Goal: Task Accomplishment & Management: Use online tool/utility

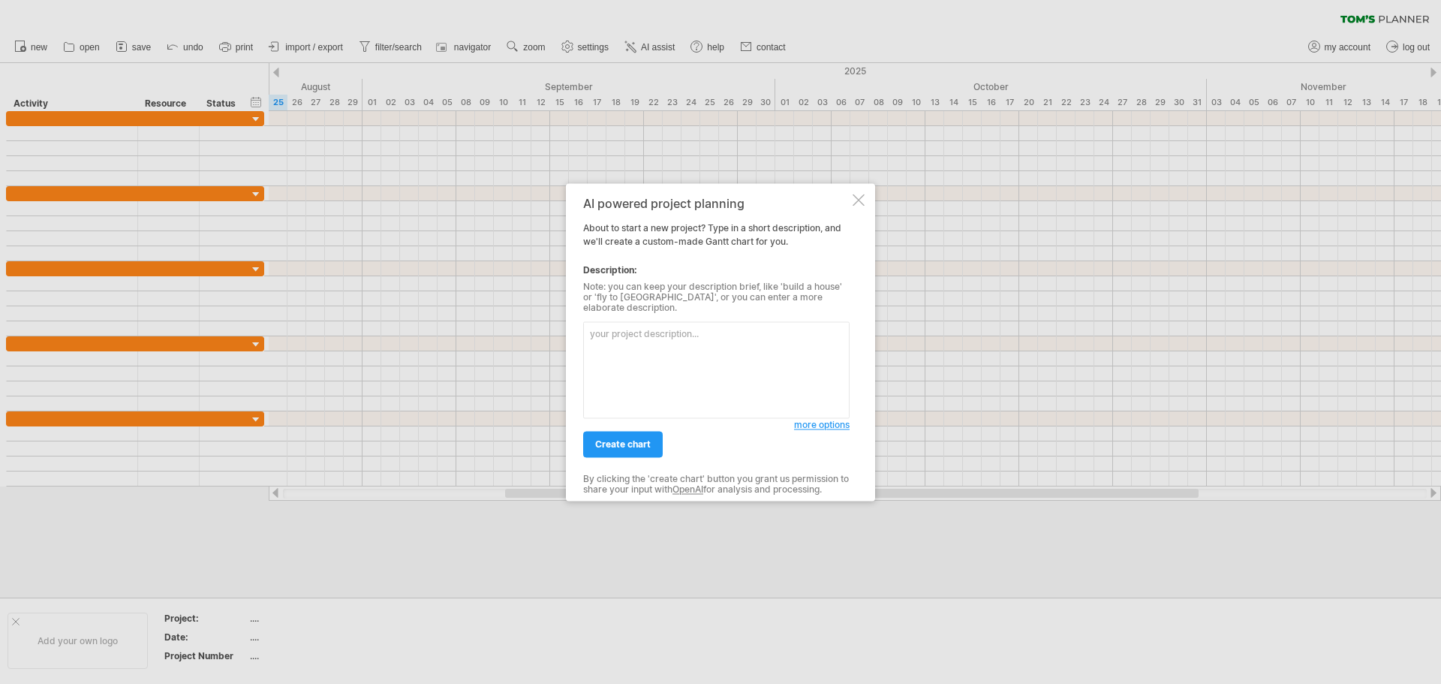
click at [663, 335] on textarea at bounding box center [716, 369] width 266 height 97
click at [841, 419] on span "more options" at bounding box center [822, 424] width 56 height 11
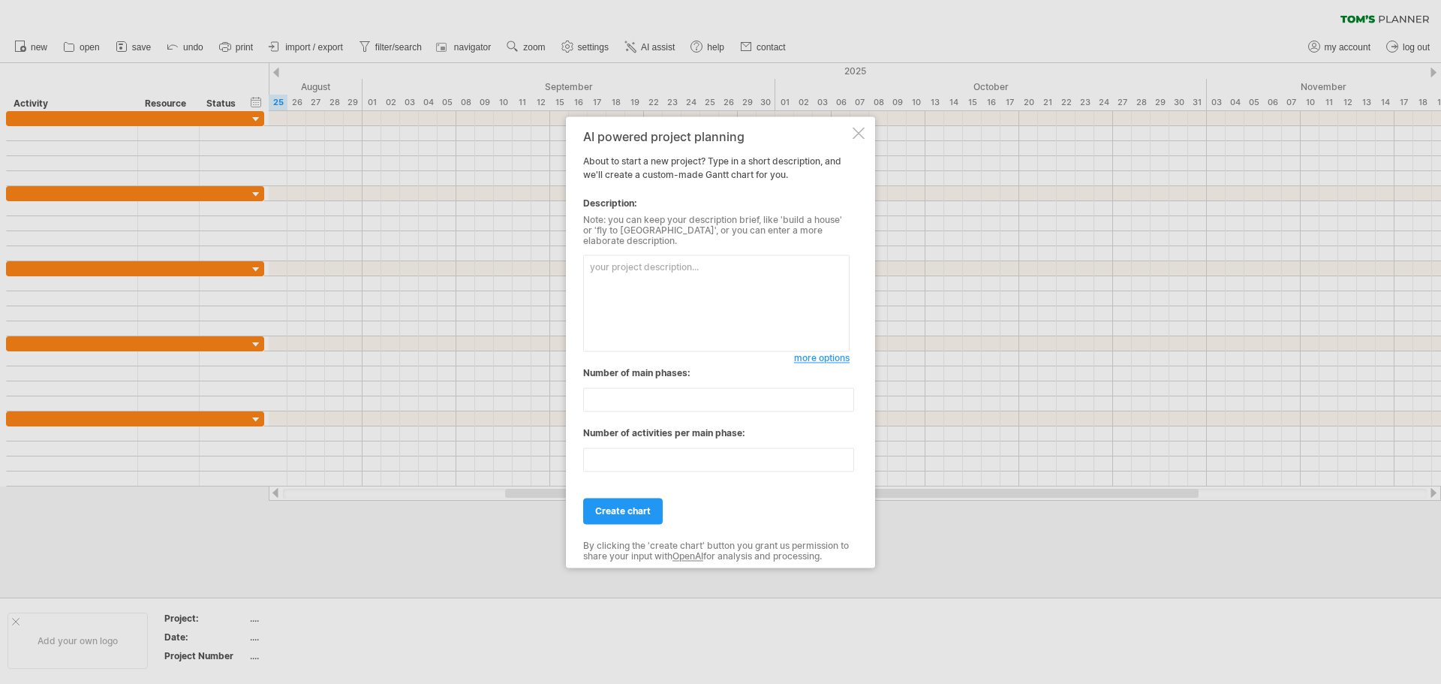
click at [805, 352] on span "more options" at bounding box center [822, 357] width 56 height 11
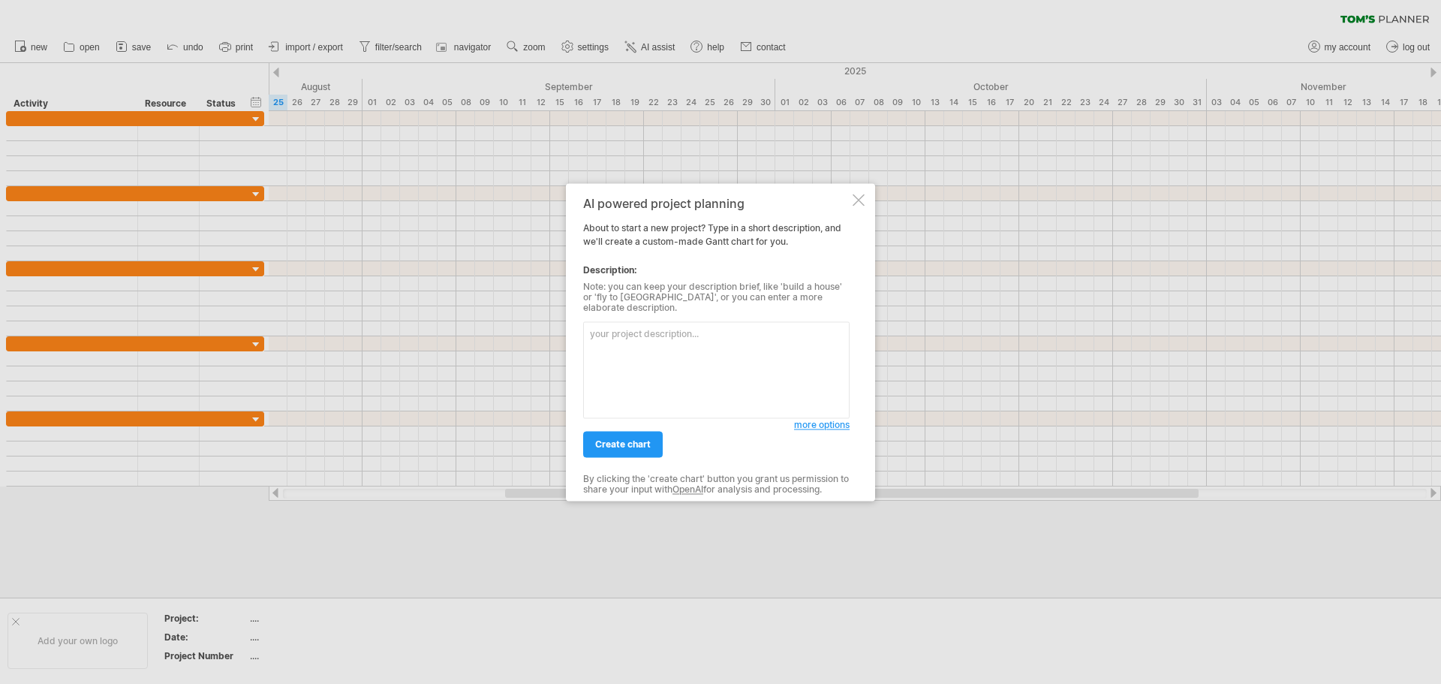
click at [682, 376] on textarea at bounding box center [716, 369] width 266 height 97
paste textarea "Lorem ip dolorsita co Adipi elit se doeius TEMPOR (incid 1 utla) etdo mag aliqu…"
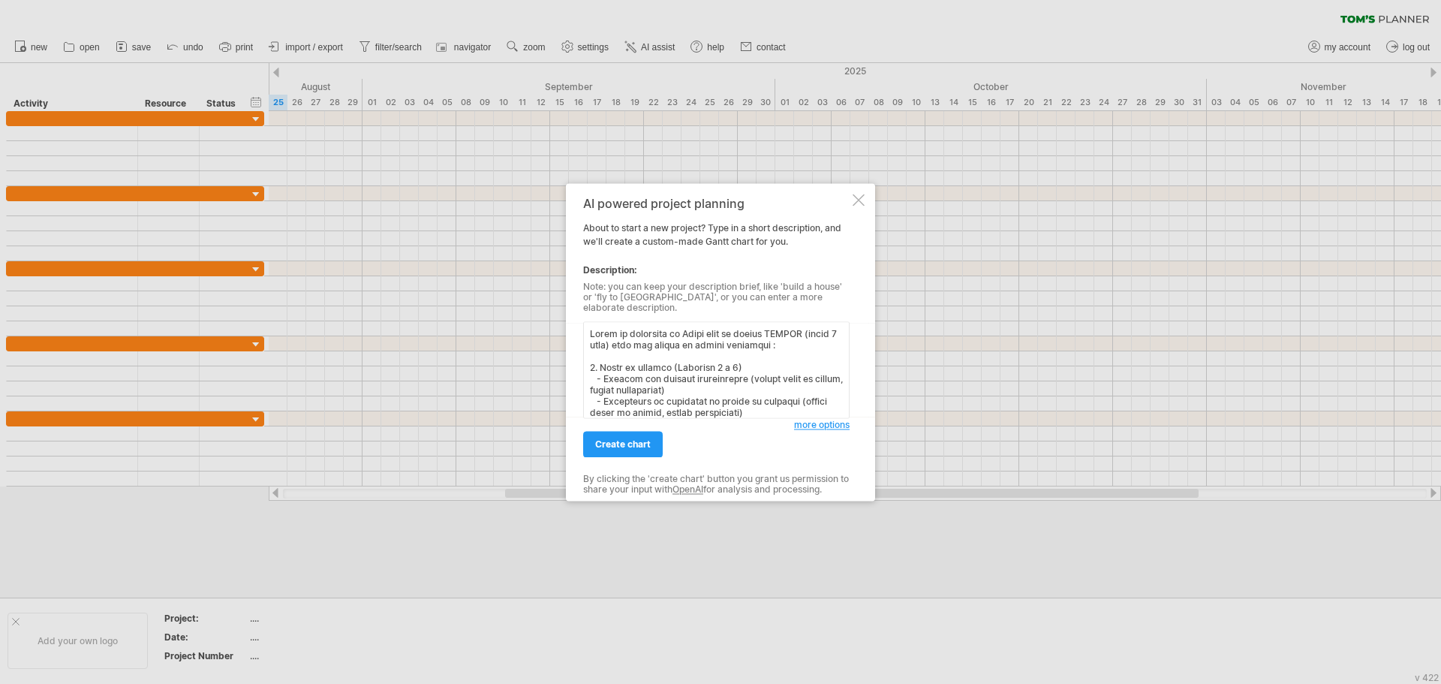
scroll to position [496, 0]
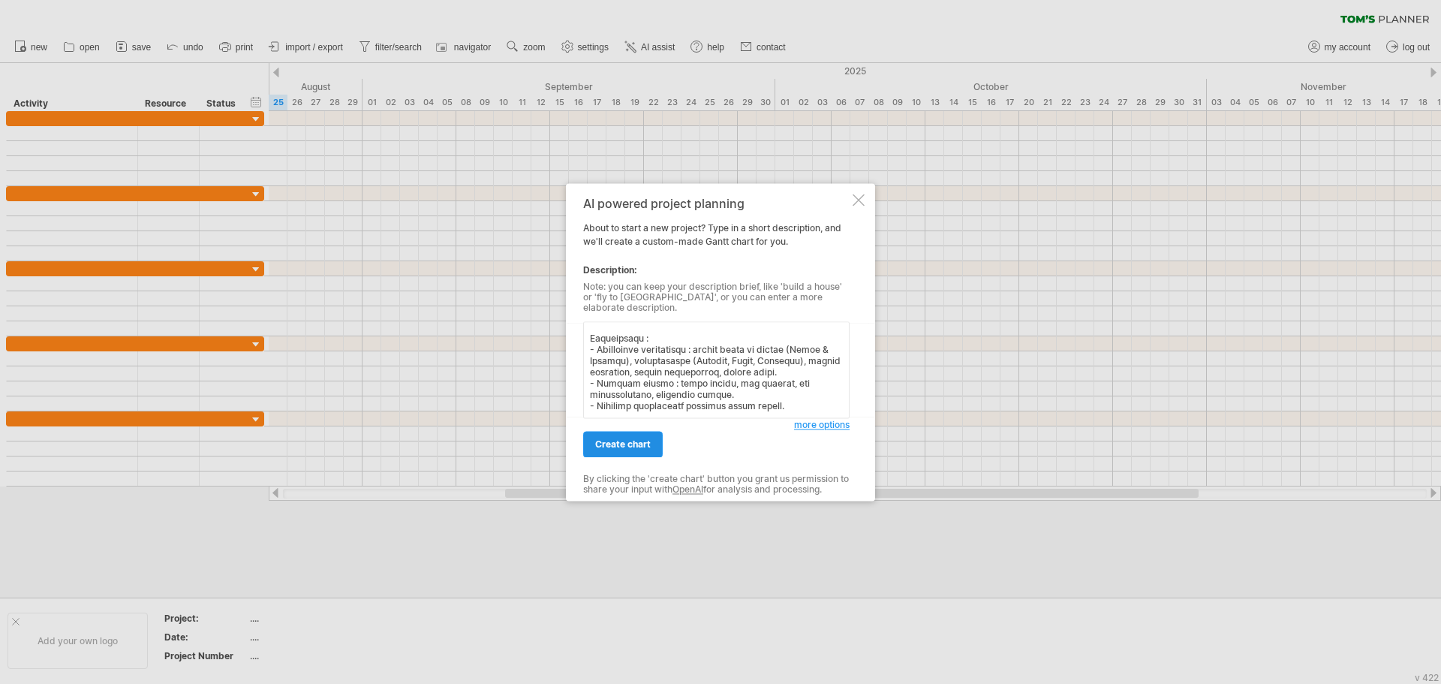
type textarea "Lorem ip dolorsita co Adipi elit se doeius TEMPOR (incid 1 utla) etdo mag aliqu…"
click at [625, 444] on span "create chart" at bounding box center [623, 443] width 56 height 11
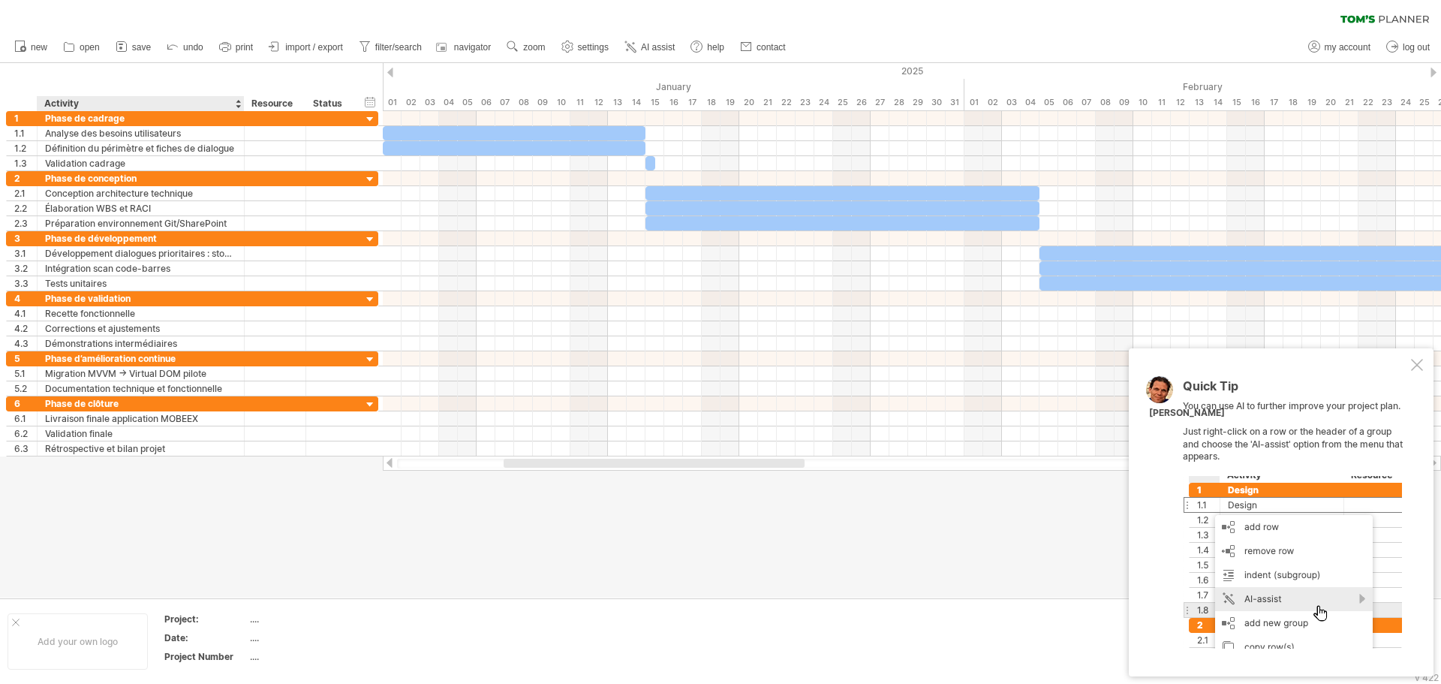
click at [196, 623] on div "Project:" at bounding box center [205, 618] width 83 height 13
click at [178, 623] on input "********" at bounding box center [202, 618] width 77 height 13
click at [139, 643] on div "Add your own logo" at bounding box center [78, 641] width 140 height 56
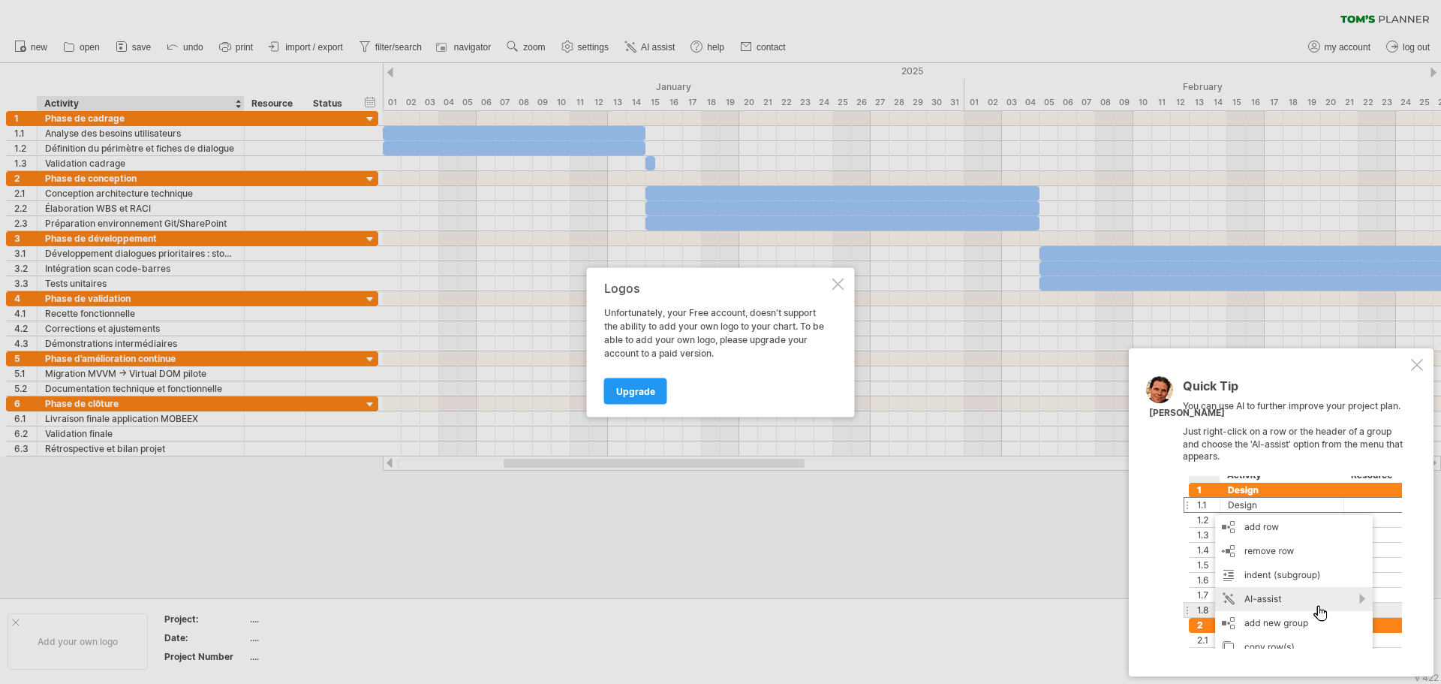
click at [186, 619] on div at bounding box center [720, 342] width 1441 height 684
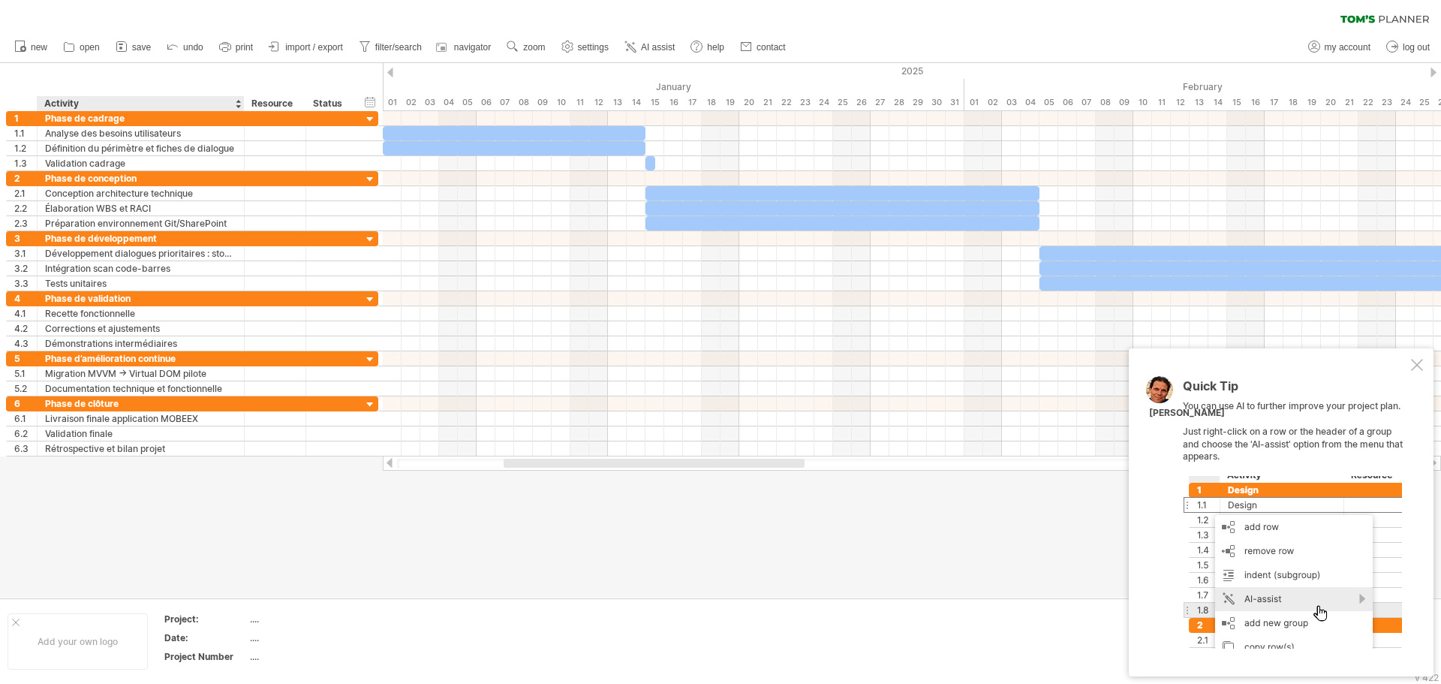
click at [186, 619] on div "Project:" at bounding box center [205, 618] width 83 height 13
click at [132, 644] on div "Add your own logo" at bounding box center [78, 641] width 140 height 56
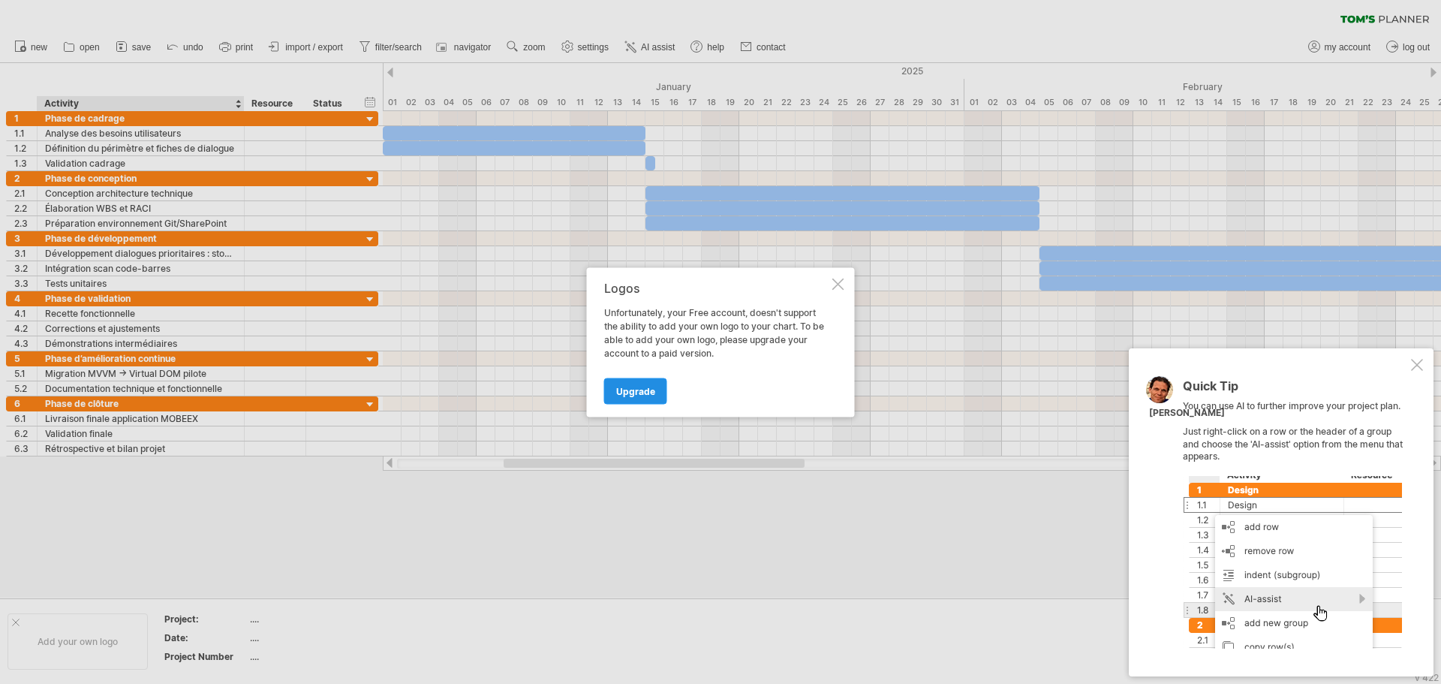
click at [660, 401] on link "Upgrade" at bounding box center [635, 390] width 63 height 26
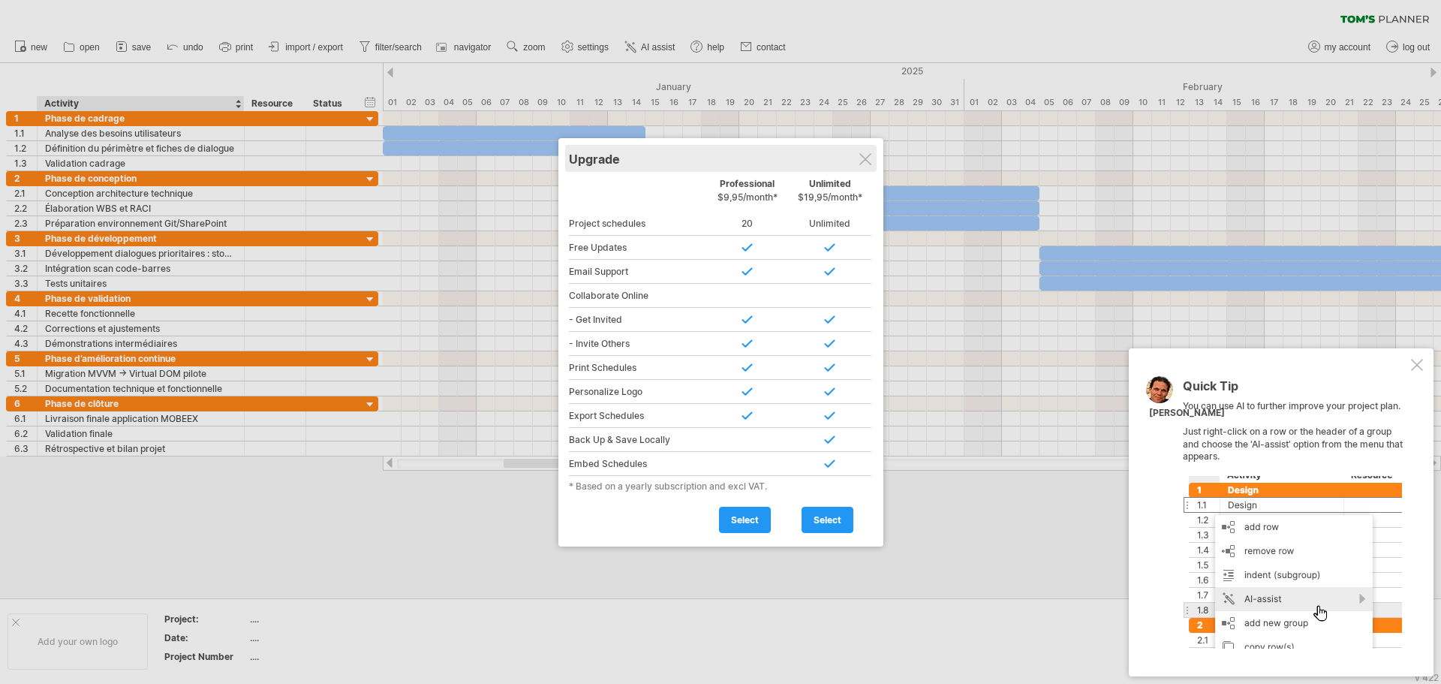
click at [865, 150] on div "Upgrade" at bounding box center [721, 158] width 304 height 27
click at [862, 159] on div at bounding box center [865, 159] width 12 height 12
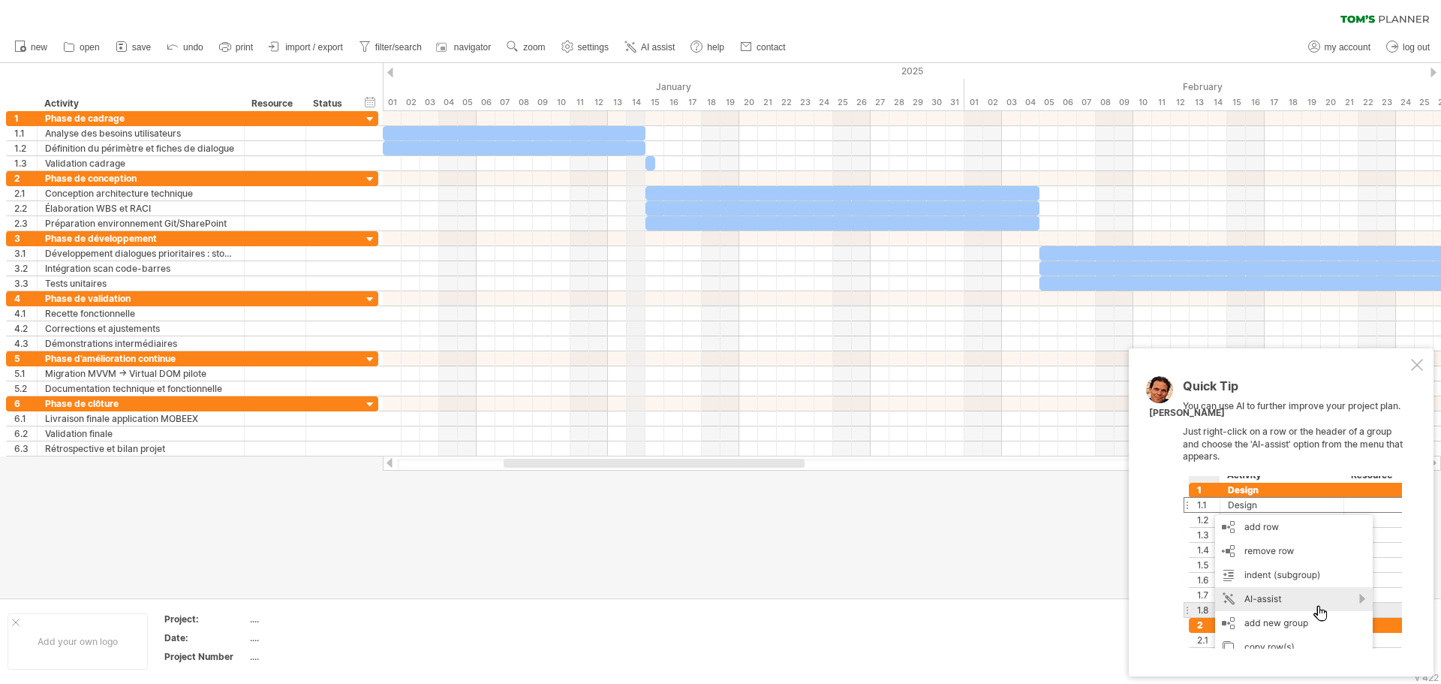
click at [643, 79] on div "January" at bounding box center [674, 87] width 582 height 16
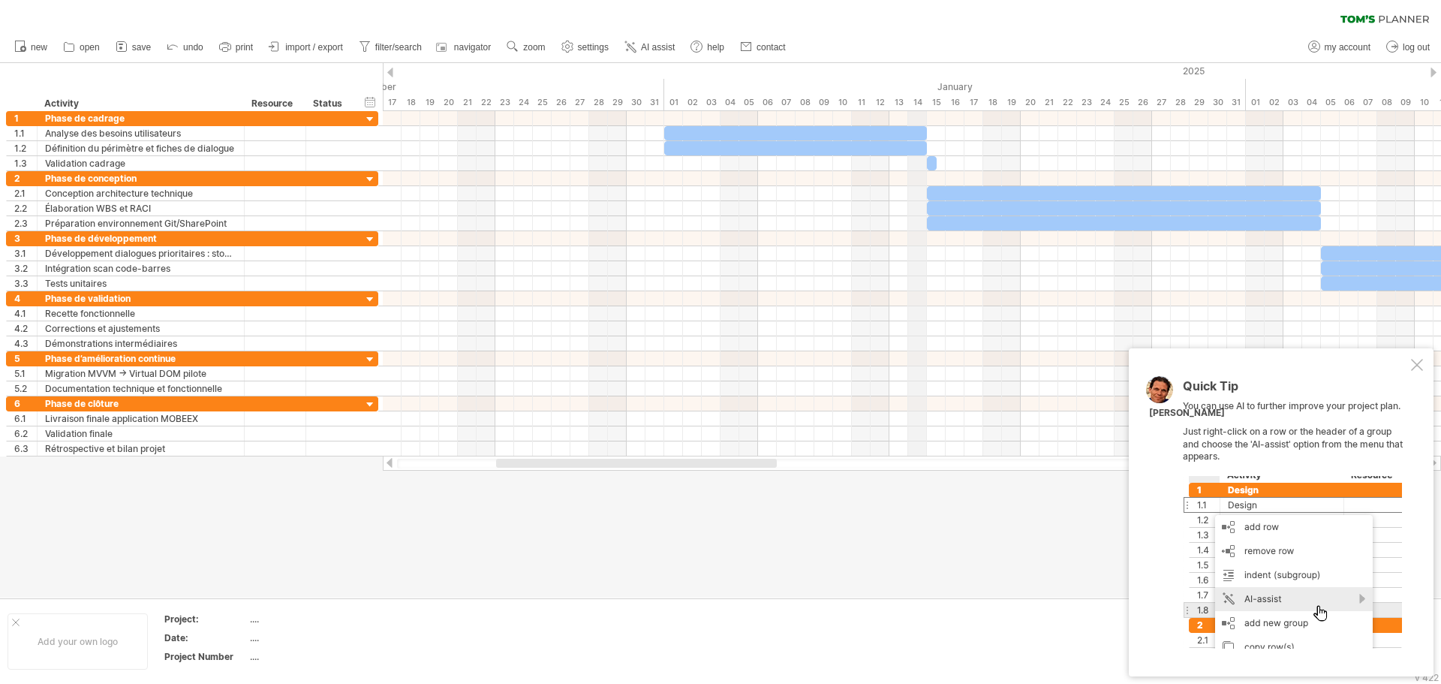
drag, startPoint x: 643, startPoint y: 79, endPoint x: 924, endPoint y: 71, distance: 281.5
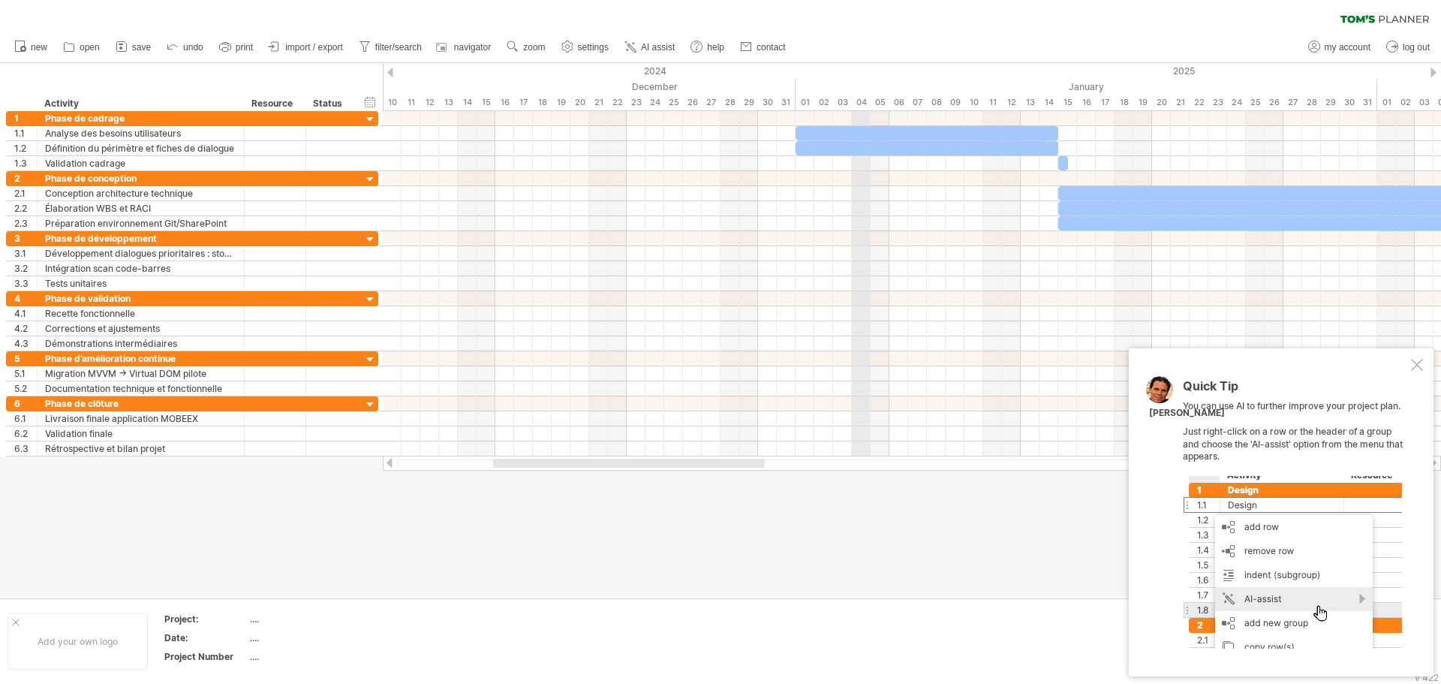
drag, startPoint x: 732, startPoint y: 83, endPoint x: 855, endPoint y: 81, distance: 123.8
click at [555, 86] on div "December" at bounding box center [505, 87] width 582 height 16
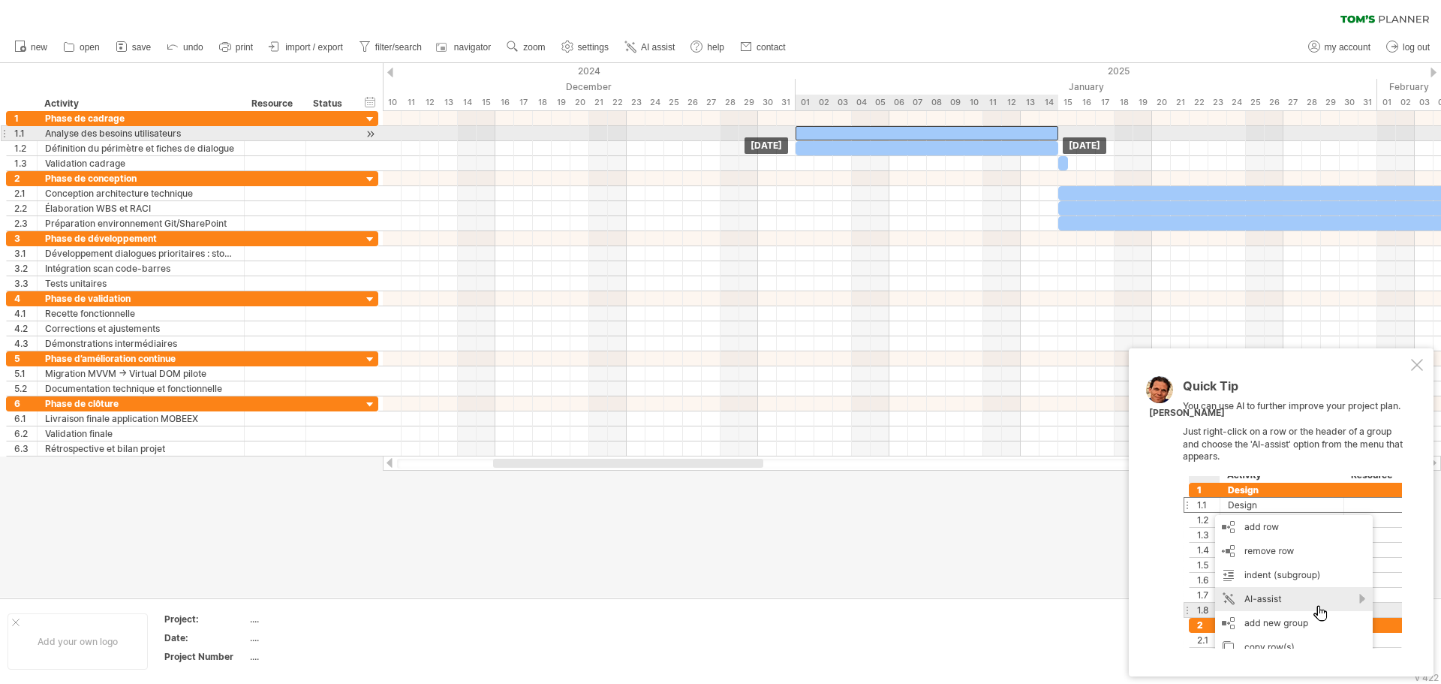
click at [874, 131] on div at bounding box center [926, 133] width 263 height 14
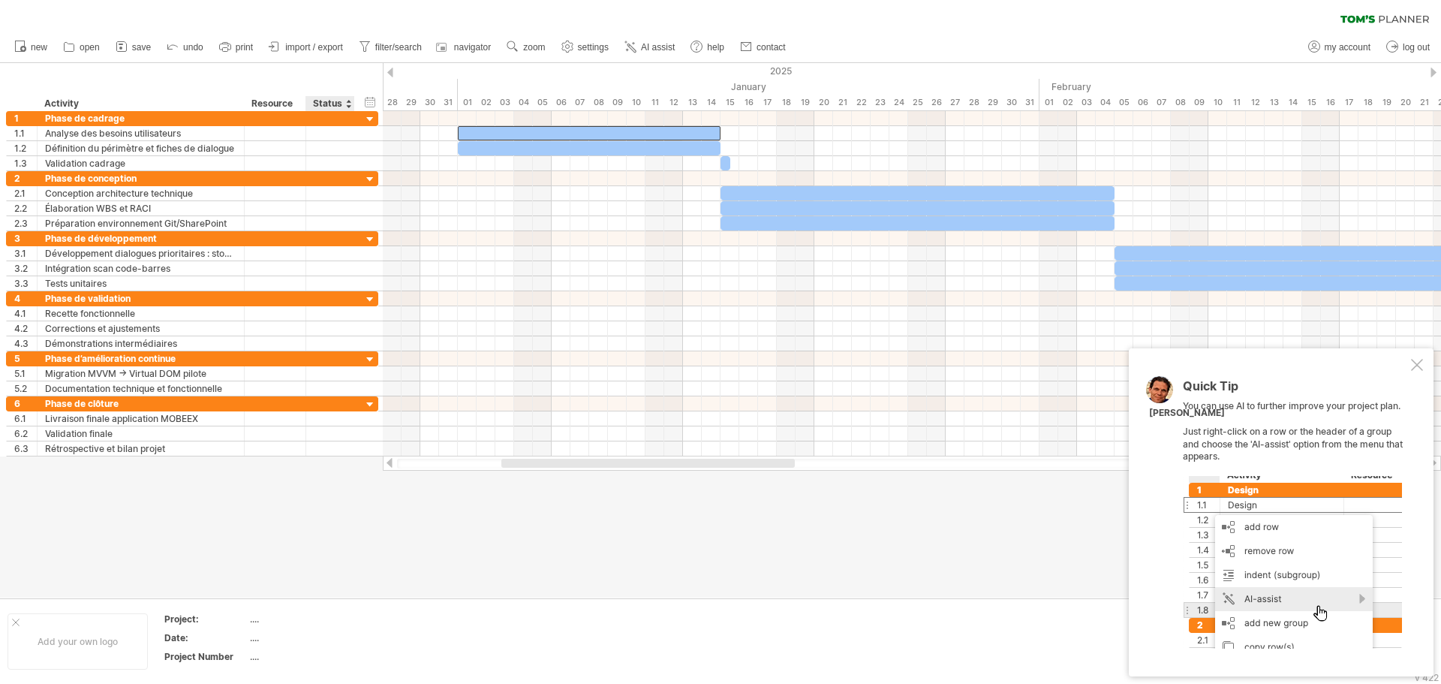
drag, startPoint x: 669, startPoint y: 68, endPoint x: 431, endPoint y: 100, distance: 240.0
click at [41, 115] on div "Trying to reach [DOMAIN_NAME] Connected again... 0% clear filter new 1" at bounding box center [720, 342] width 1441 height 684
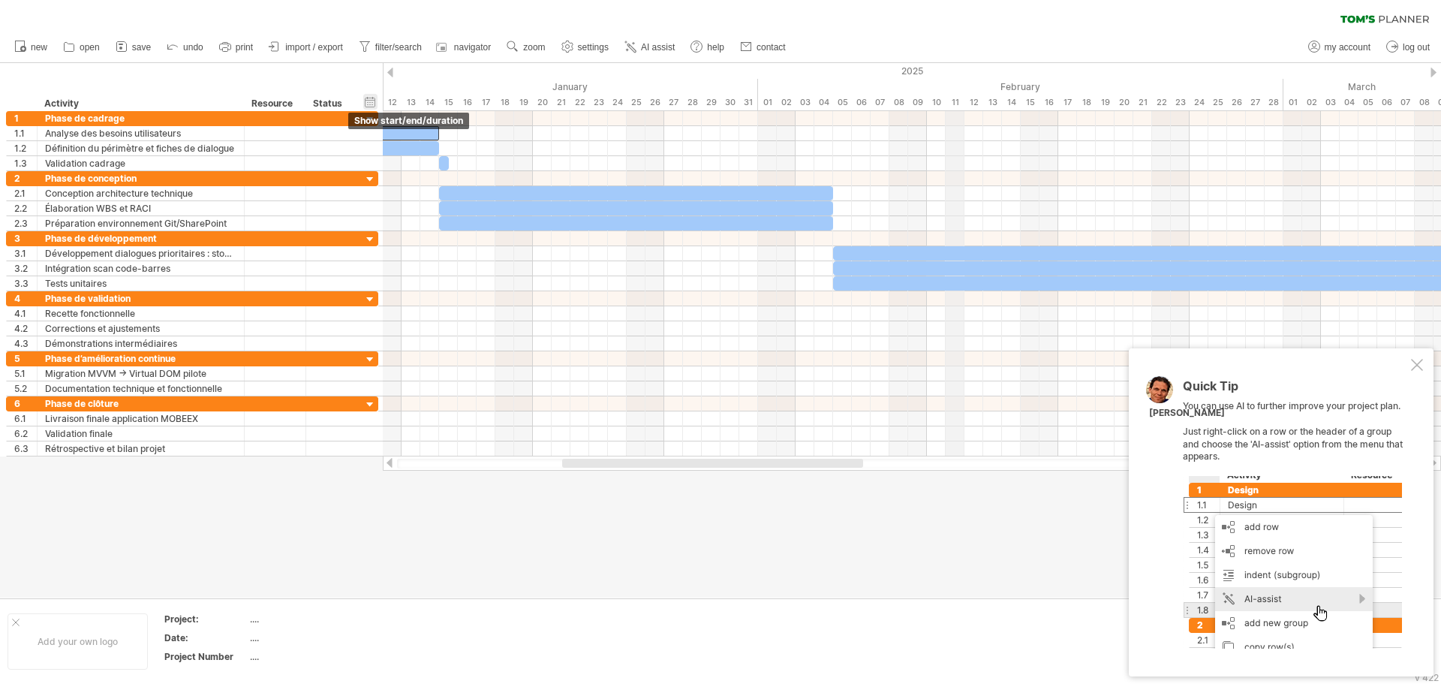
drag, startPoint x: 957, startPoint y: 72, endPoint x: 375, endPoint y: 95, distance: 582.7
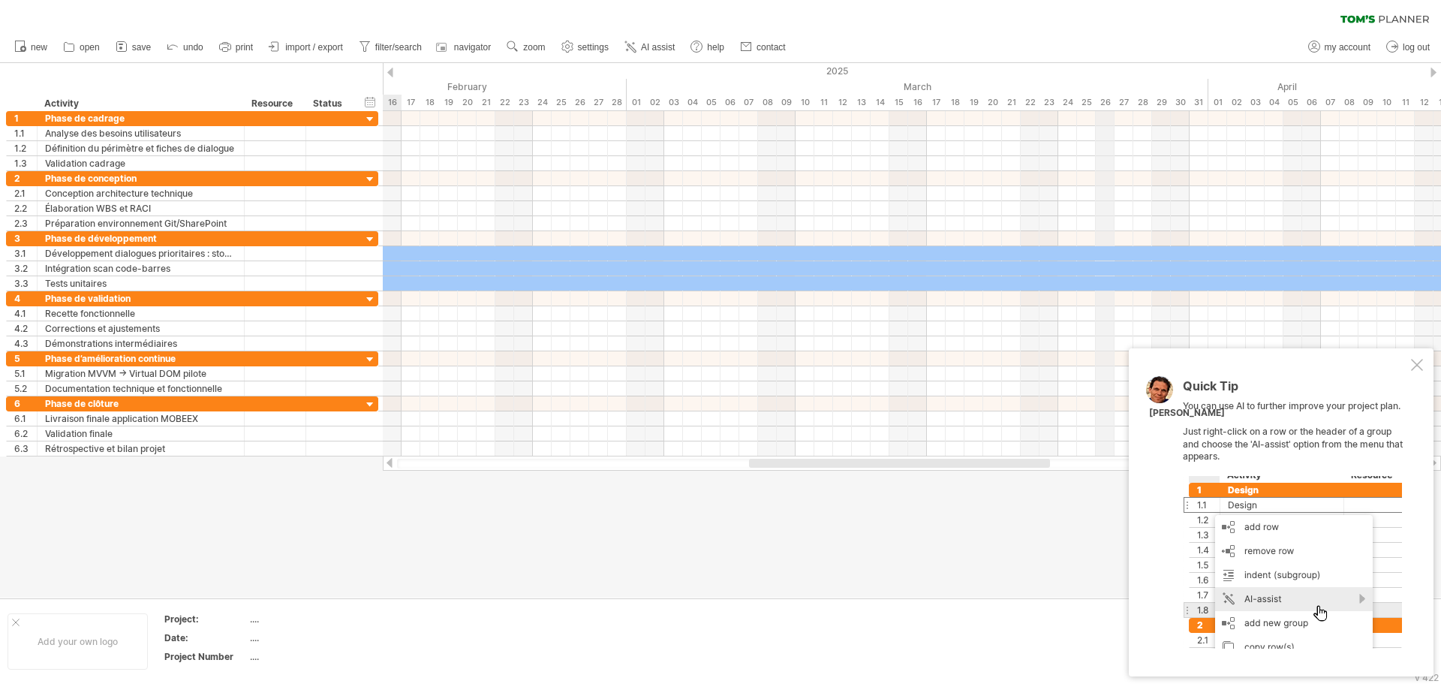
drag, startPoint x: 1129, startPoint y: 107, endPoint x: 845, endPoint y: 105, distance: 284.4
click at [524, 111] on div "Trying to reach [DOMAIN_NAME] Connected again... 0% clear filter new 1" at bounding box center [720, 342] width 1441 height 684
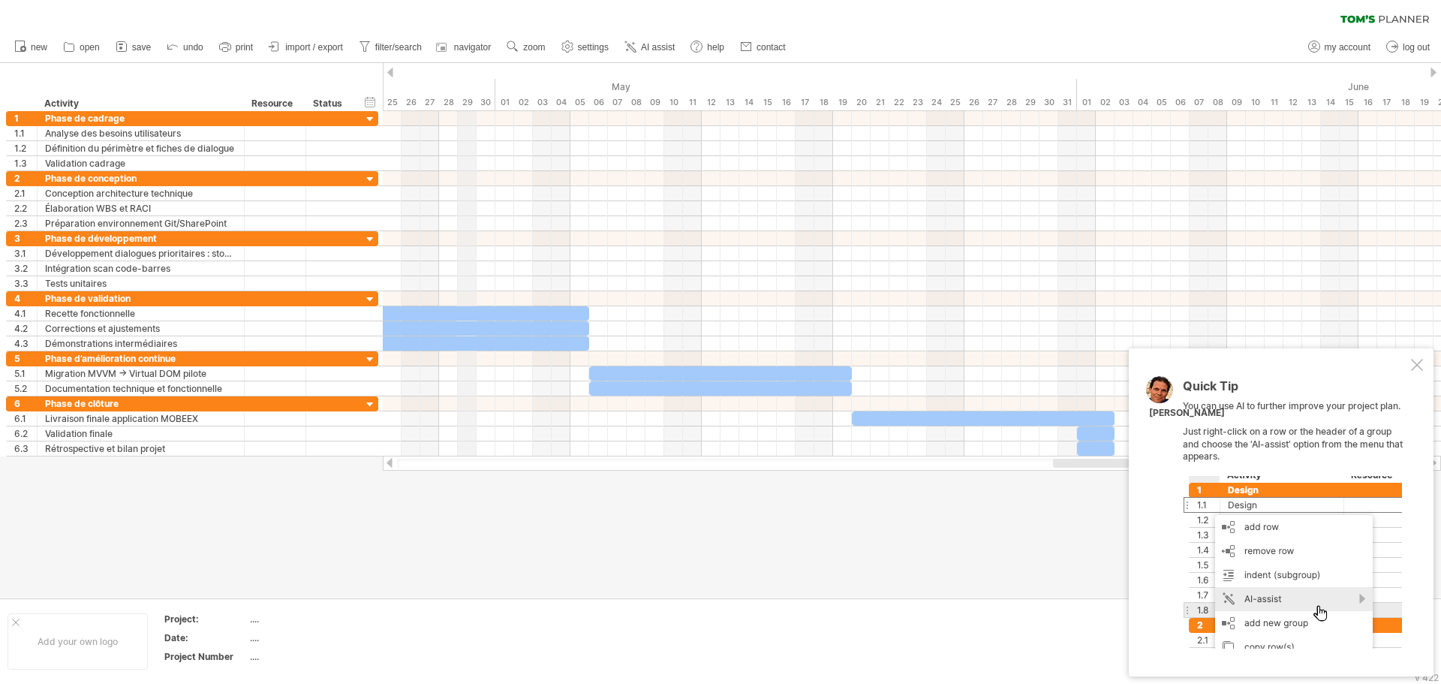
drag, startPoint x: 1138, startPoint y: 100, endPoint x: 423, endPoint y: 110, distance: 714.4
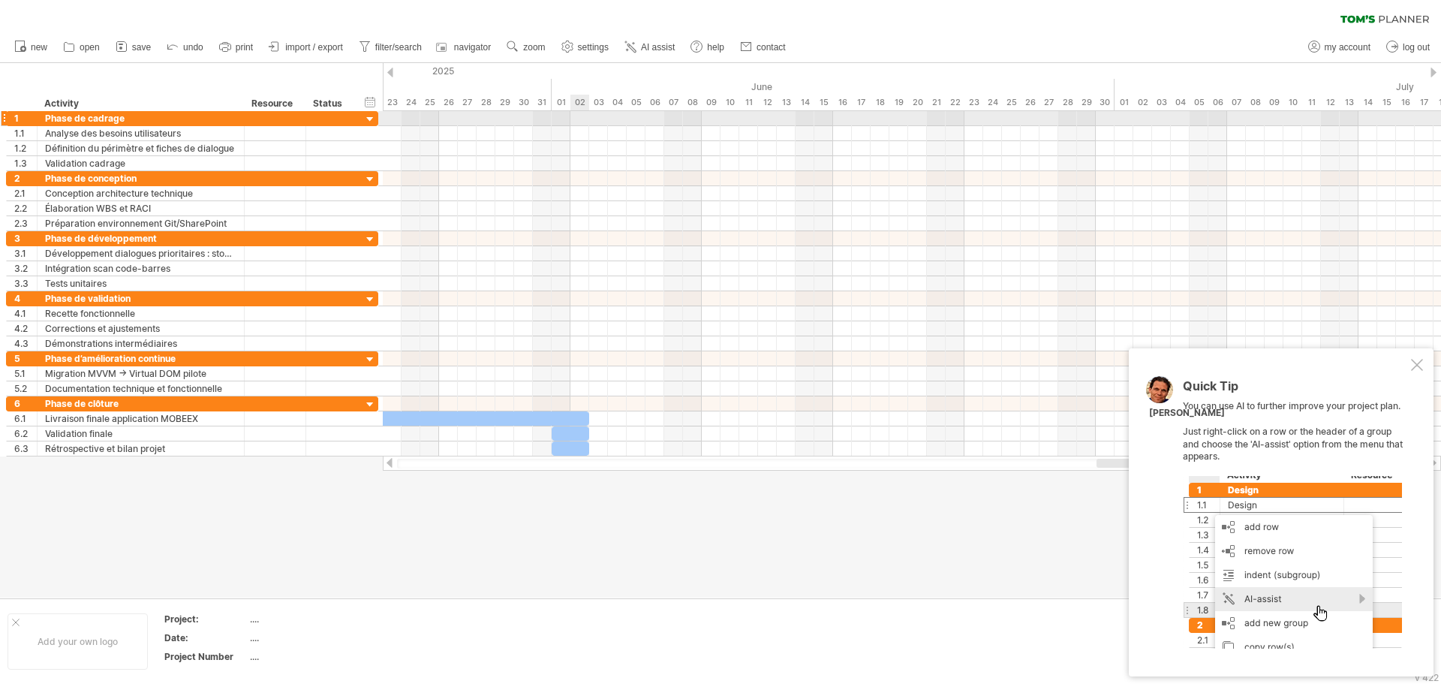
drag, startPoint x: 1051, startPoint y: 84, endPoint x: 600, endPoint y: 110, distance: 451.7
click at [572, 111] on div "Trying to reach [DOMAIN_NAME] Connected again... 0% clear filter new 1" at bounding box center [720, 342] width 1441 height 684
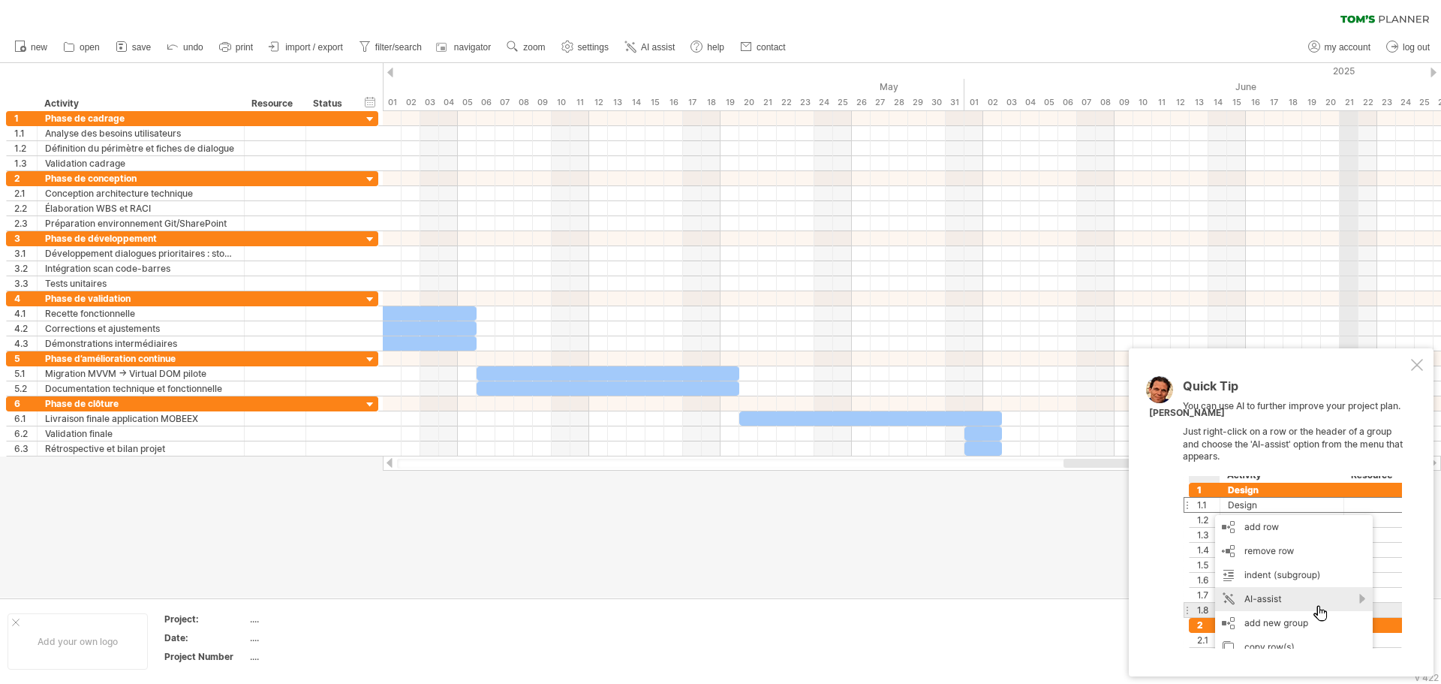
drag, startPoint x: 929, startPoint y: 109, endPoint x: 1354, endPoint y: 74, distance: 426.9
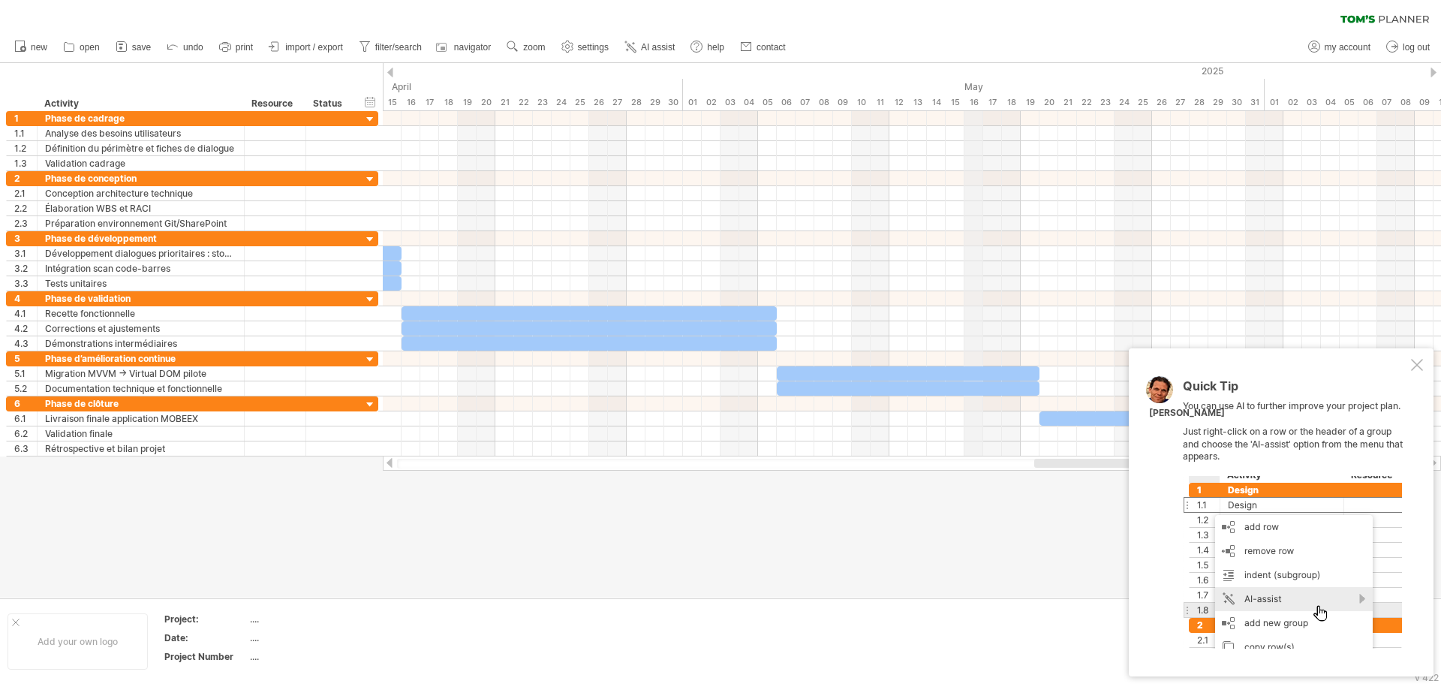
drag, startPoint x: 688, startPoint y: 83, endPoint x: 1243, endPoint y: 86, distance: 555.3
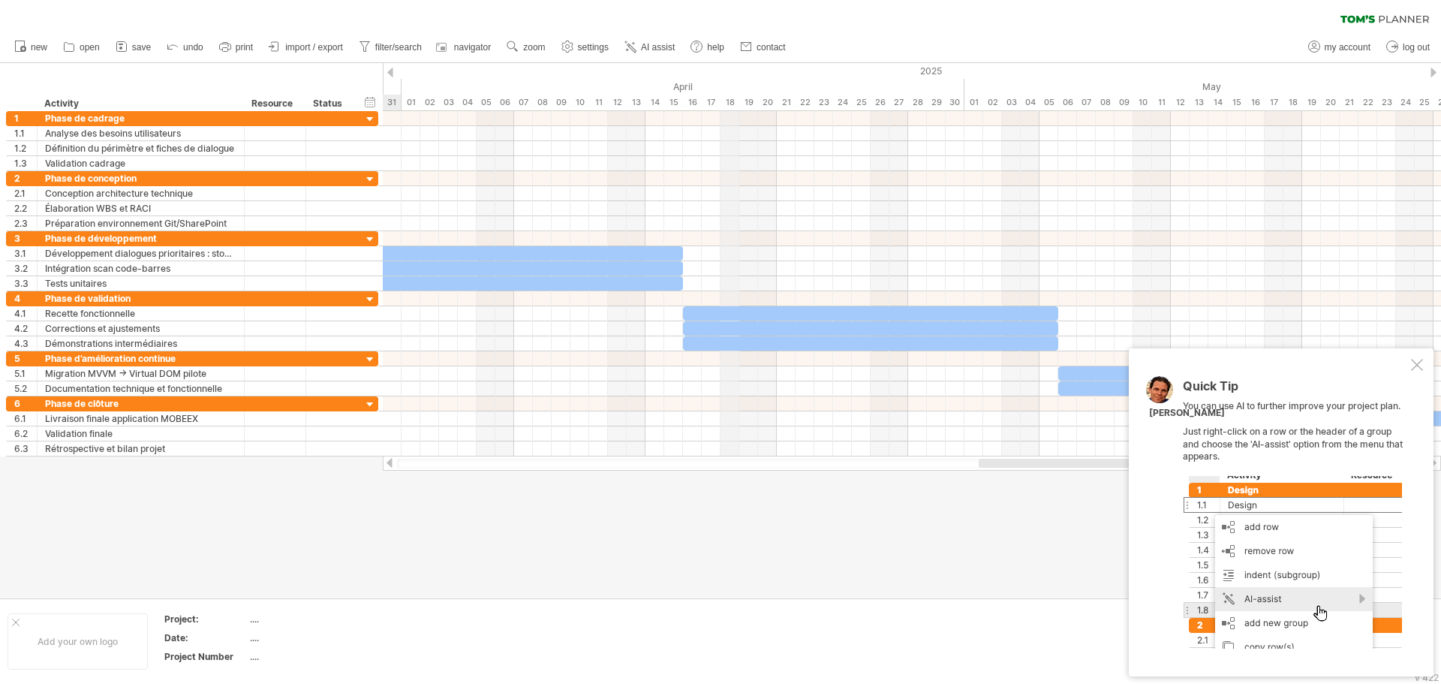
drag, startPoint x: 723, startPoint y: 88, endPoint x: 1245, endPoint y: 83, distance: 522.2
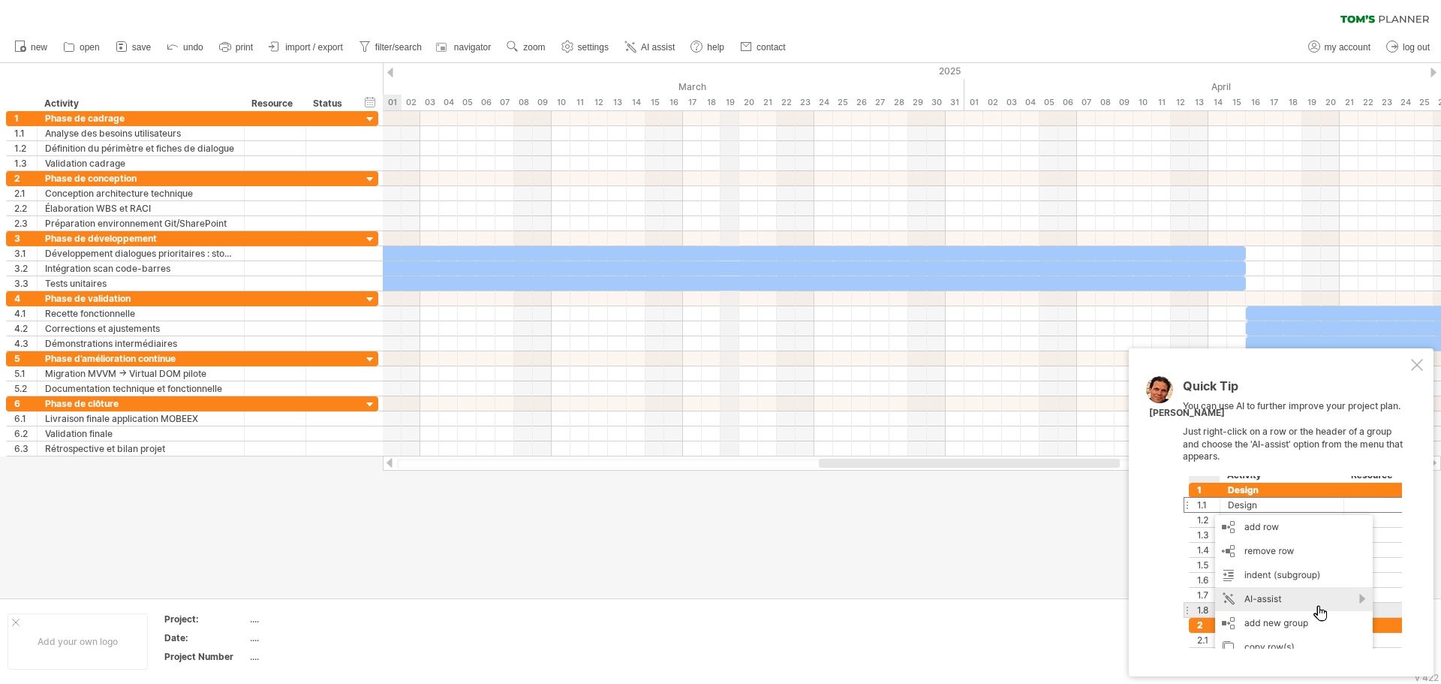
drag, startPoint x: 678, startPoint y: 93, endPoint x: 1201, endPoint y: 85, distance: 523.8
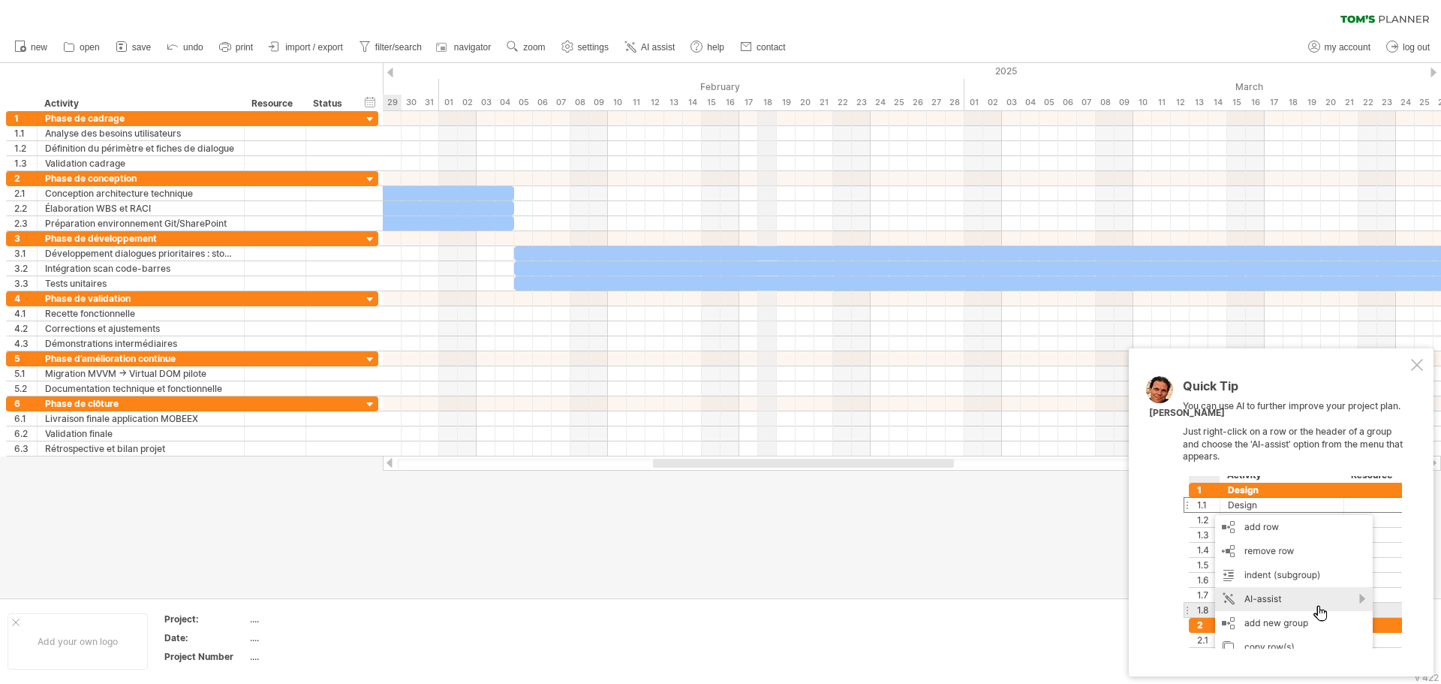
drag, startPoint x: 672, startPoint y: 93, endPoint x: 1209, endPoint y: 85, distance: 537.3
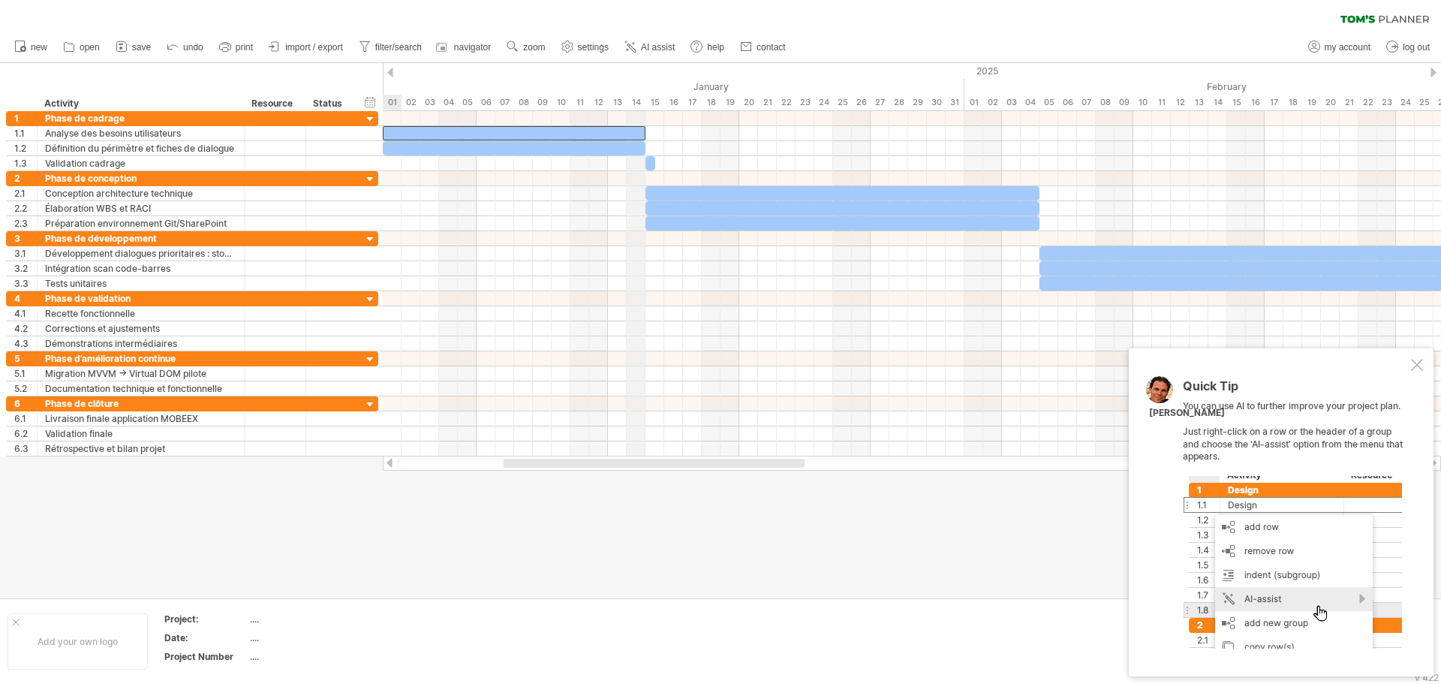
drag, startPoint x: 565, startPoint y: 92, endPoint x: 1083, endPoint y: 86, distance: 518.5
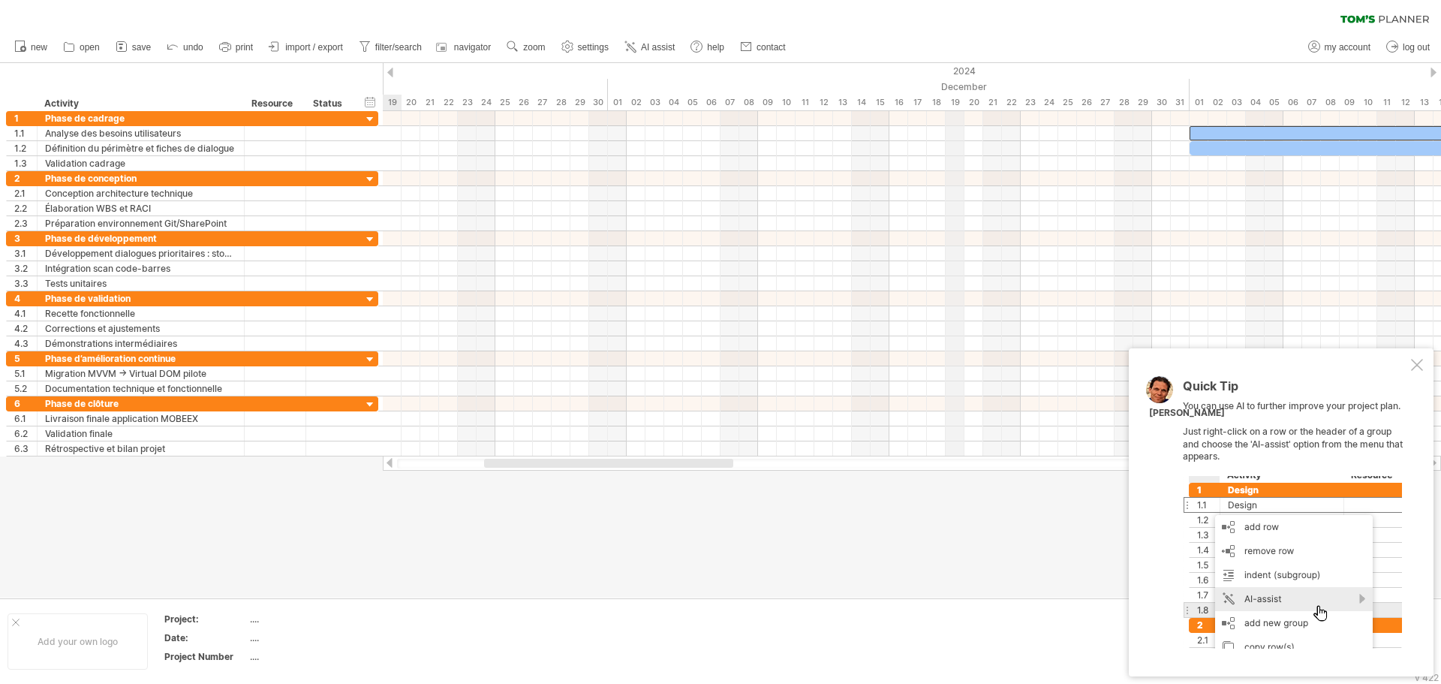
drag, startPoint x: 599, startPoint y: 82, endPoint x: 1135, endPoint y: 83, distance: 535.7
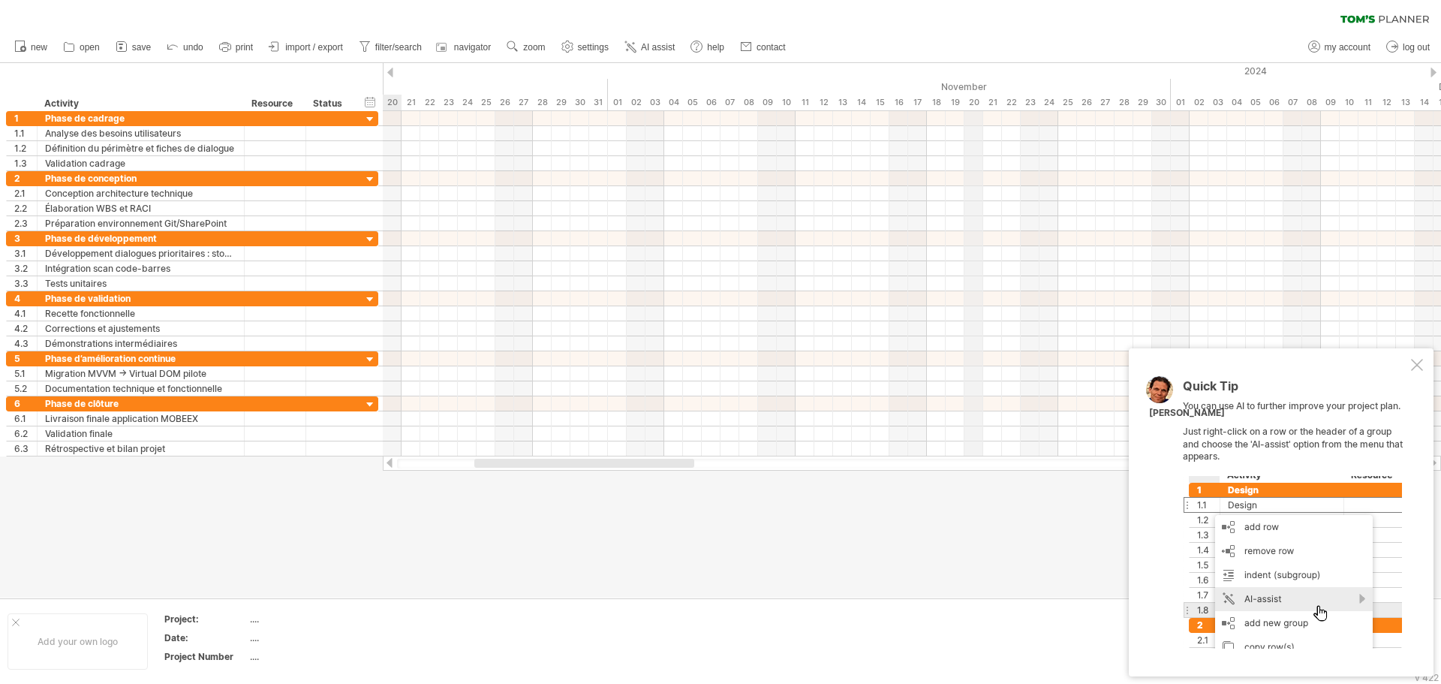
drag, startPoint x: 610, startPoint y: 93, endPoint x: 1069, endPoint y: 90, distance: 459.2
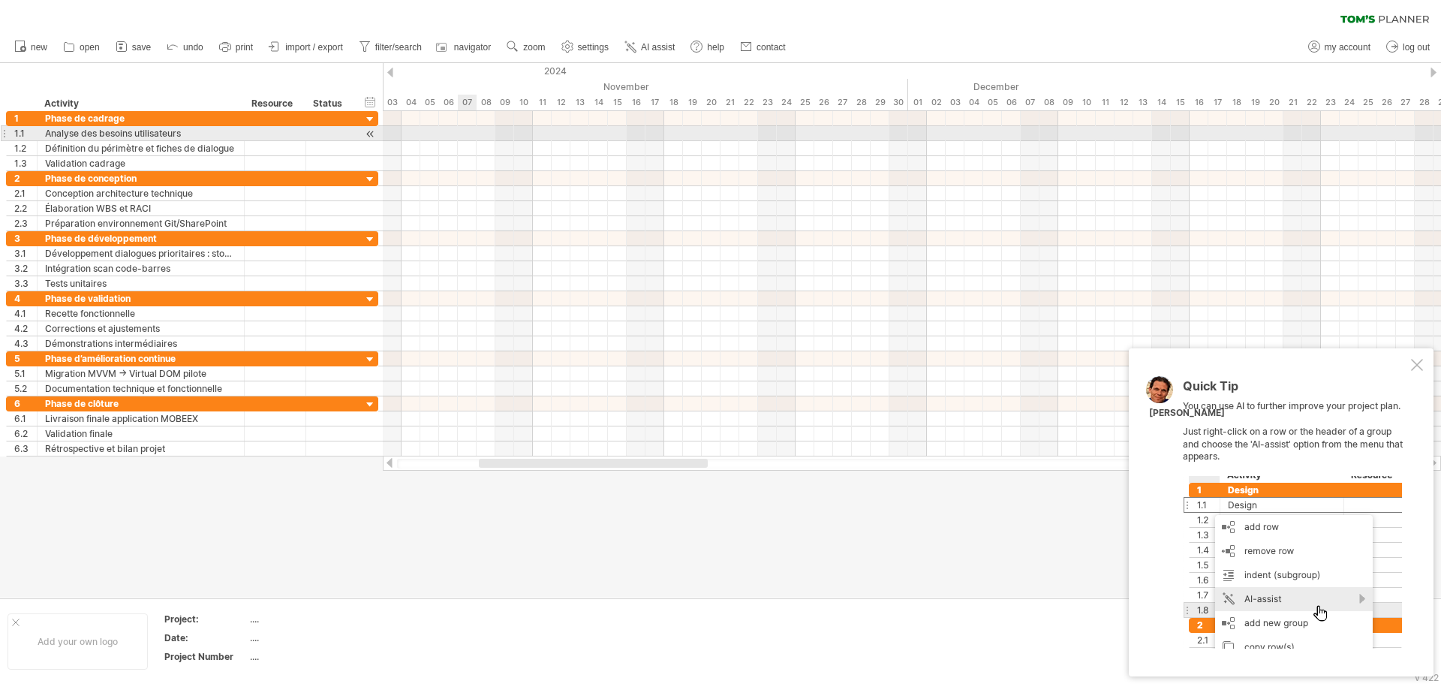
drag, startPoint x: 1069, startPoint y: 90, endPoint x: 236, endPoint y: 135, distance: 834.8
click at [182, 143] on div "Trying to reach [DOMAIN_NAME] Connected again... 0% clear filter new 1" at bounding box center [720, 342] width 1441 height 684
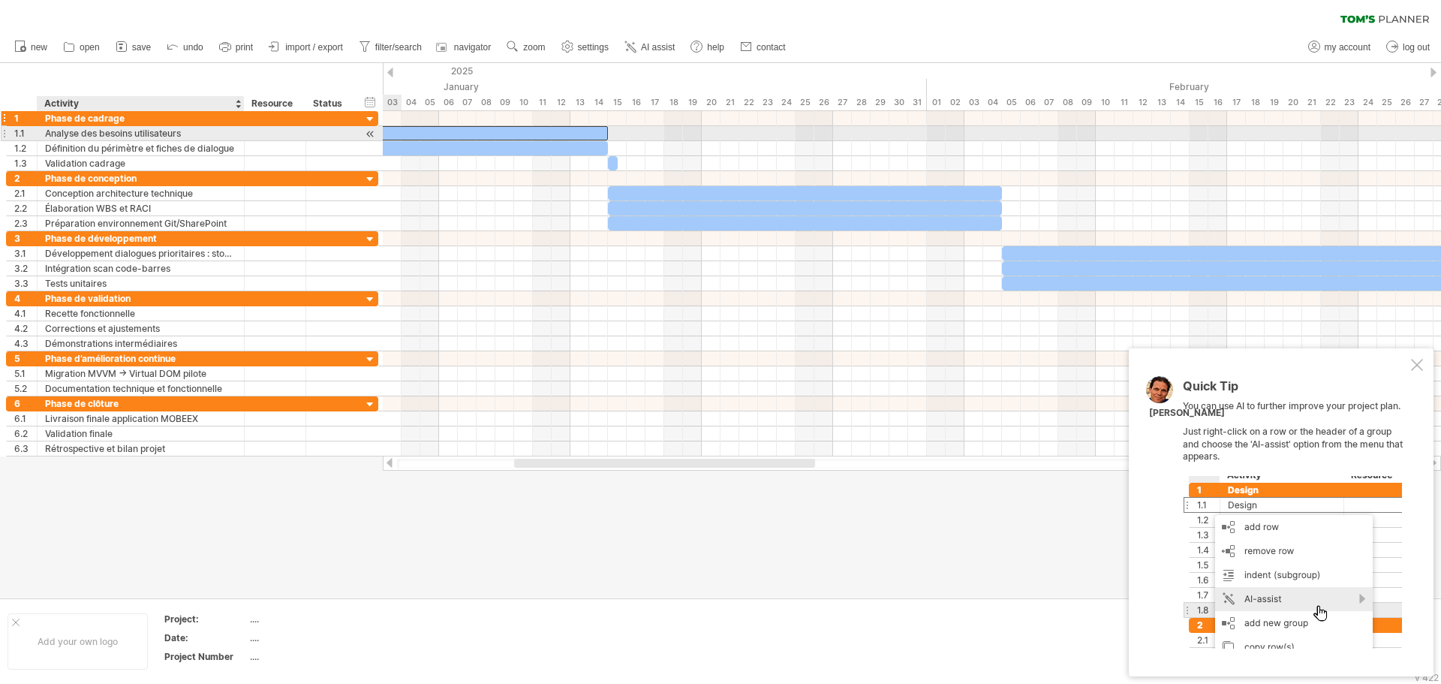
drag, startPoint x: 980, startPoint y: 108, endPoint x: 227, endPoint y: 125, distance: 752.8
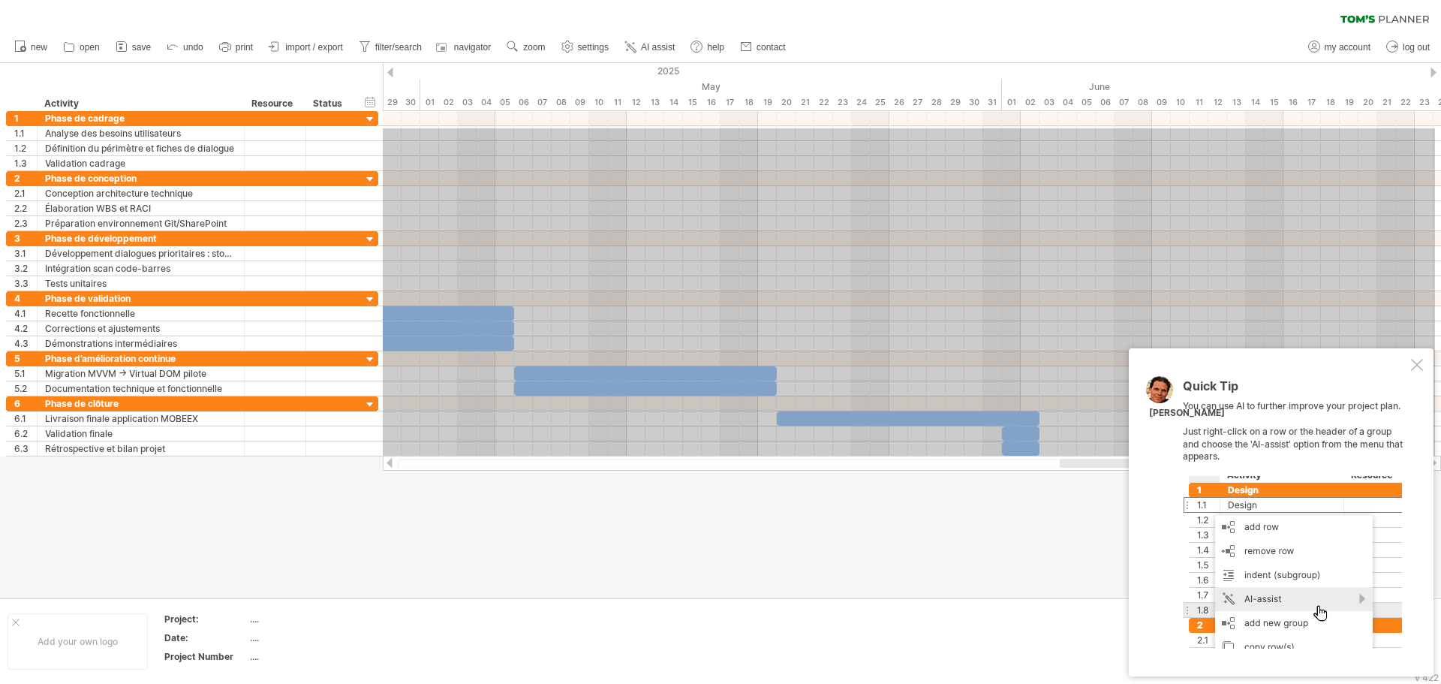
drag, startPoint x: 435, startPoint y: 128, endPoint x: 1440, endPoint y: 488, distance: 1067.0
click at [1440, 501] on div "Trying to reach [DOMAIN_NAME] Connected again... 0% clear filter new 1" at bounding box center [720, 342] width 1441 height 684
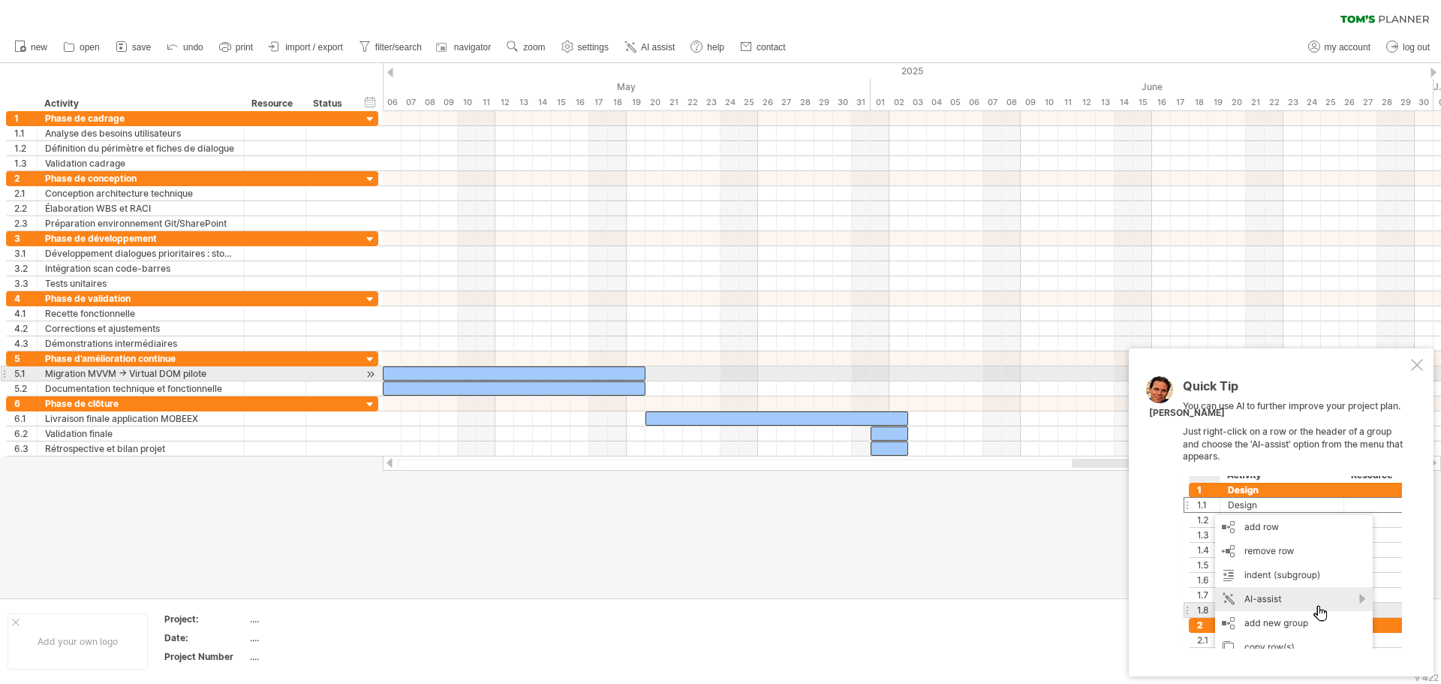
click at [1412, 367] on div at bounding box center [1417, 365] width 12 height 12
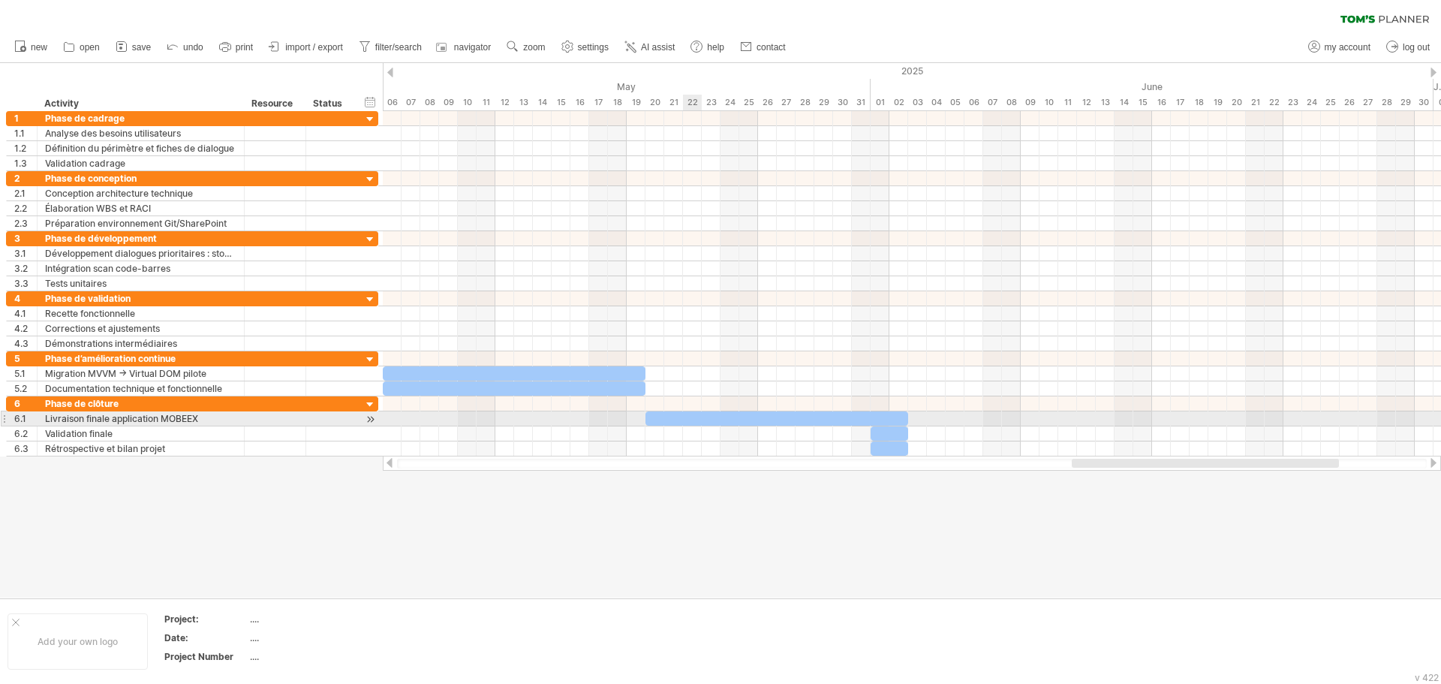
drag, startPoint x: 985, startPoint y: 456, endPoint x: 942, endPoint y: 440, distance: 45.6
click at [732, 419] on div "Trying to reach [DOMAIN_NAME] Connected again... 0% clear filter new 1" at bounding box center [720, 342] width 1441 height 684
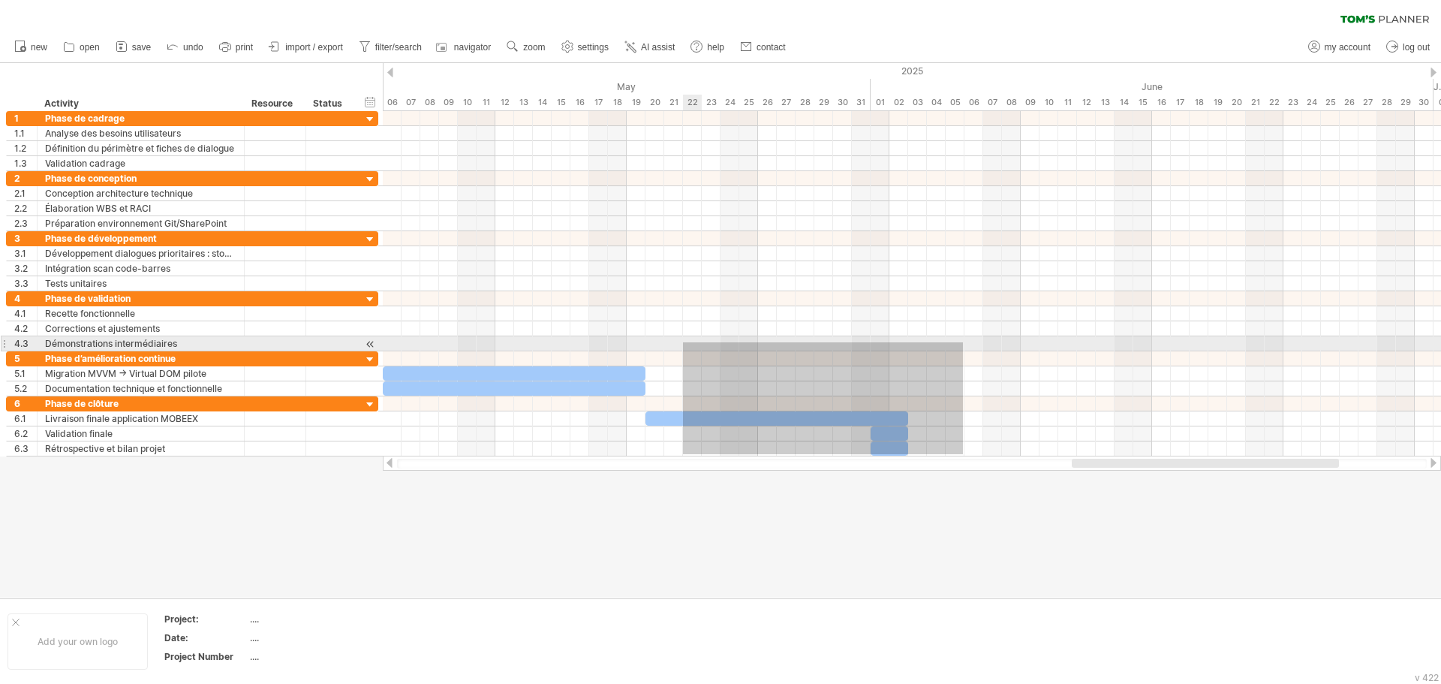
drag, startPoint x: 963, startPoint y: 454, endPoint x: 682, endPoint y: 327, distance: 307.9
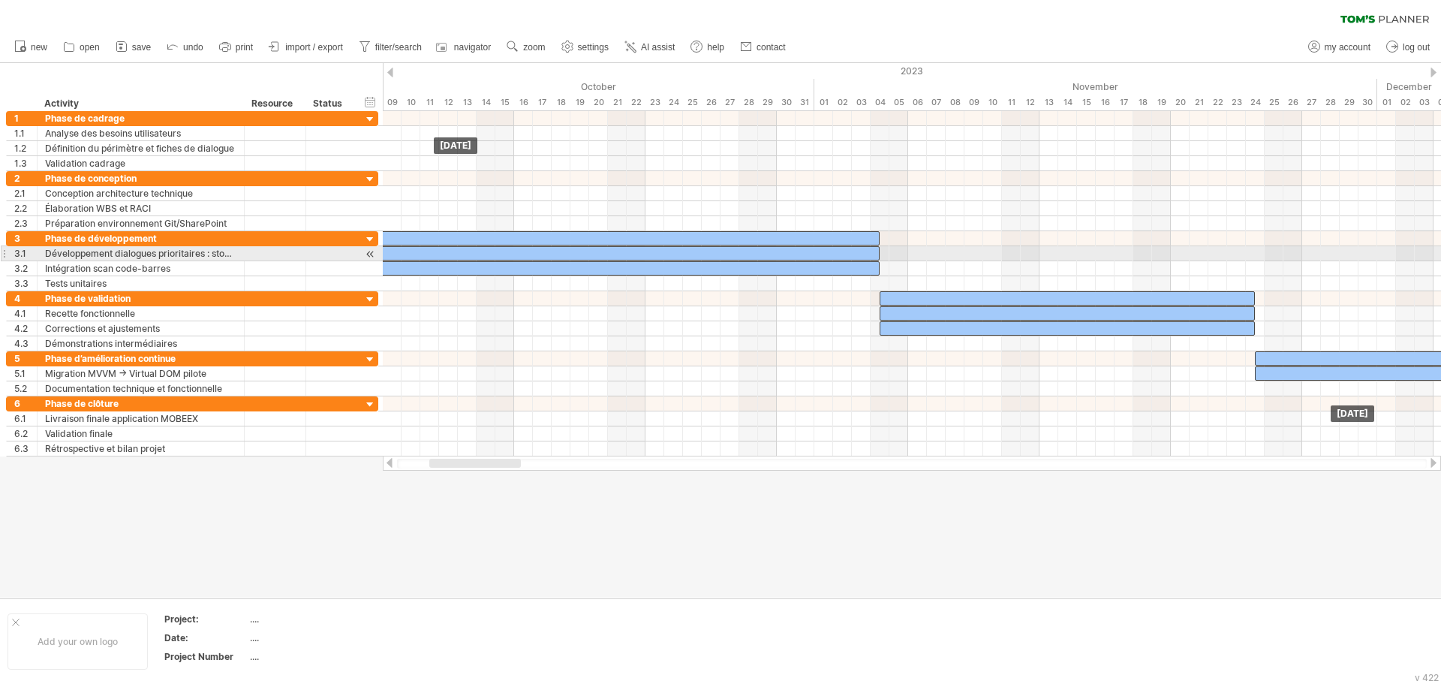
drag, startPoint x: 524, startPoint y: 388, endPoint x: 1397, endPoint y: 254, distance: 882.8
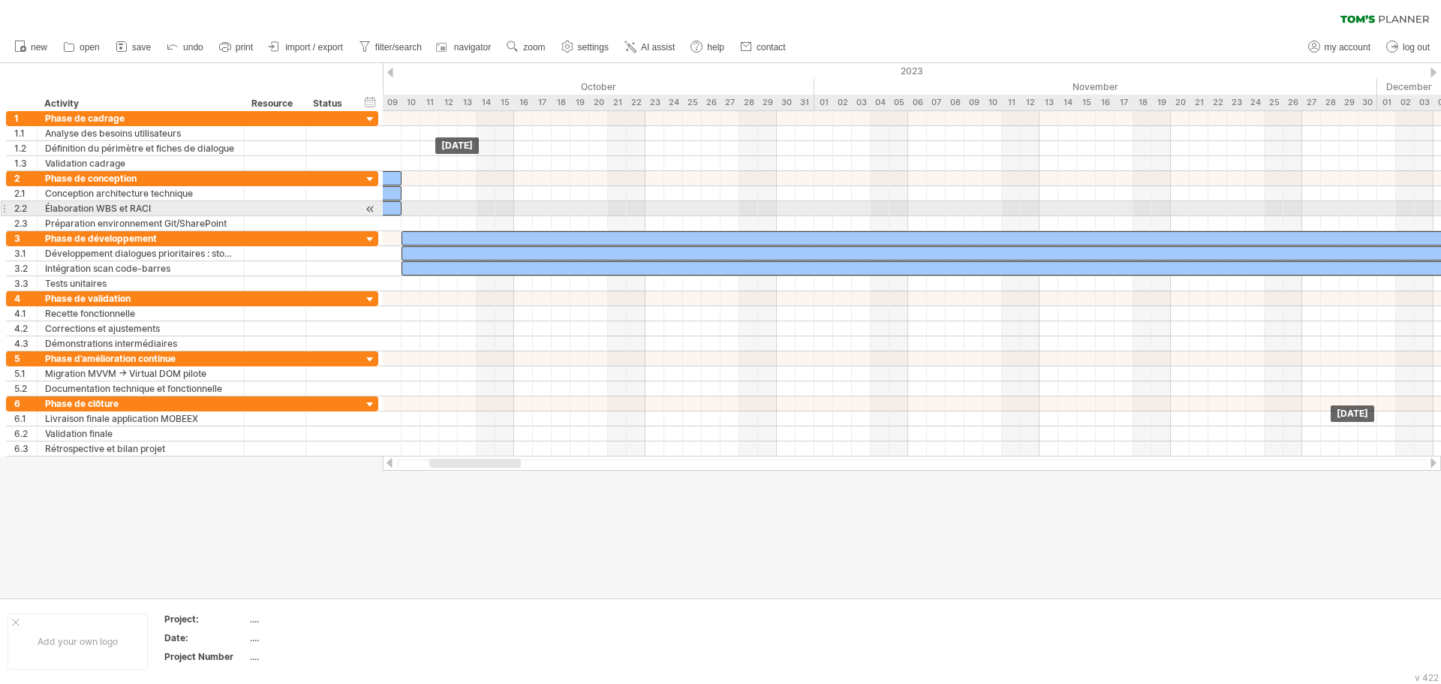
drag, startPoint x: 567, startPoint y: 236, endPoint x: 1427, endPoint y: 200, distance: 860.6
click at [1438, 206] on div "[DATE] [DATE]" at bounding box center [912, 283] width 1058 height 345
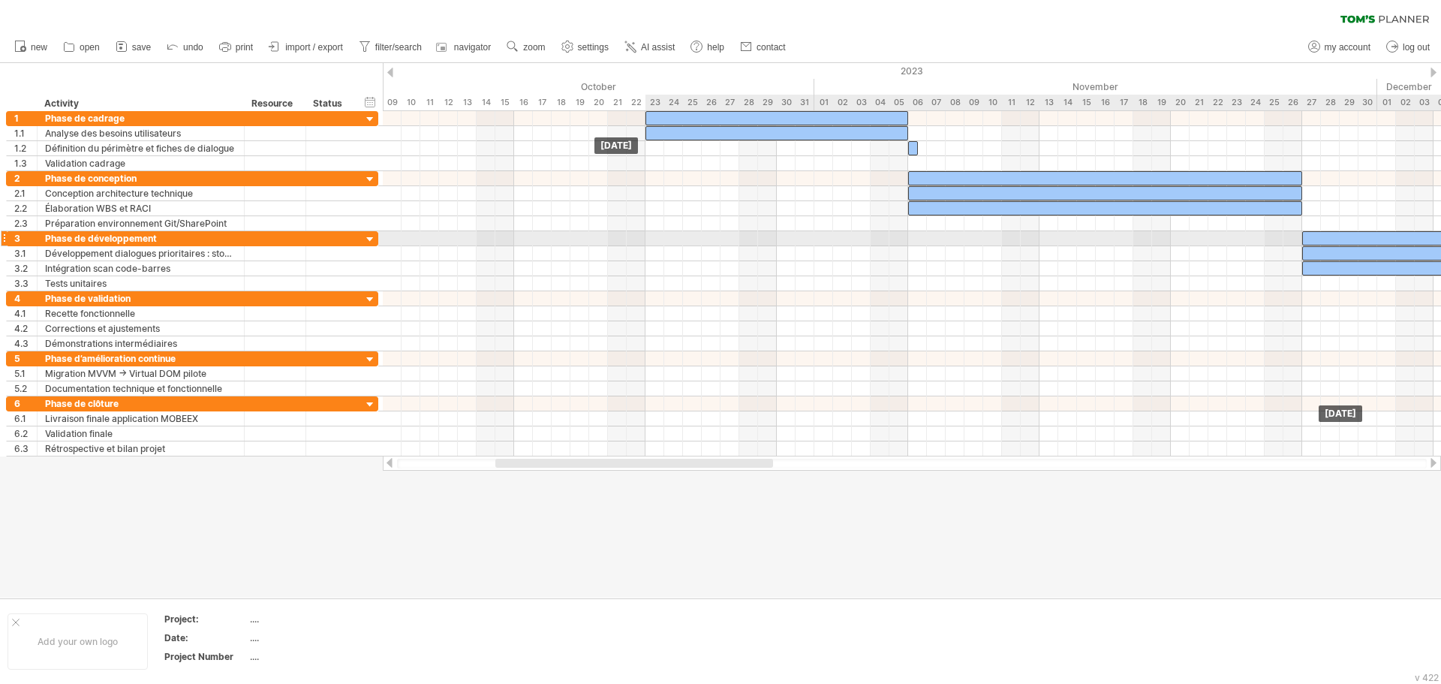
drag, startPoint x: 537, startPoint y: 233, endPoint x: 1216, endPoint y: 212, distance: 678.6
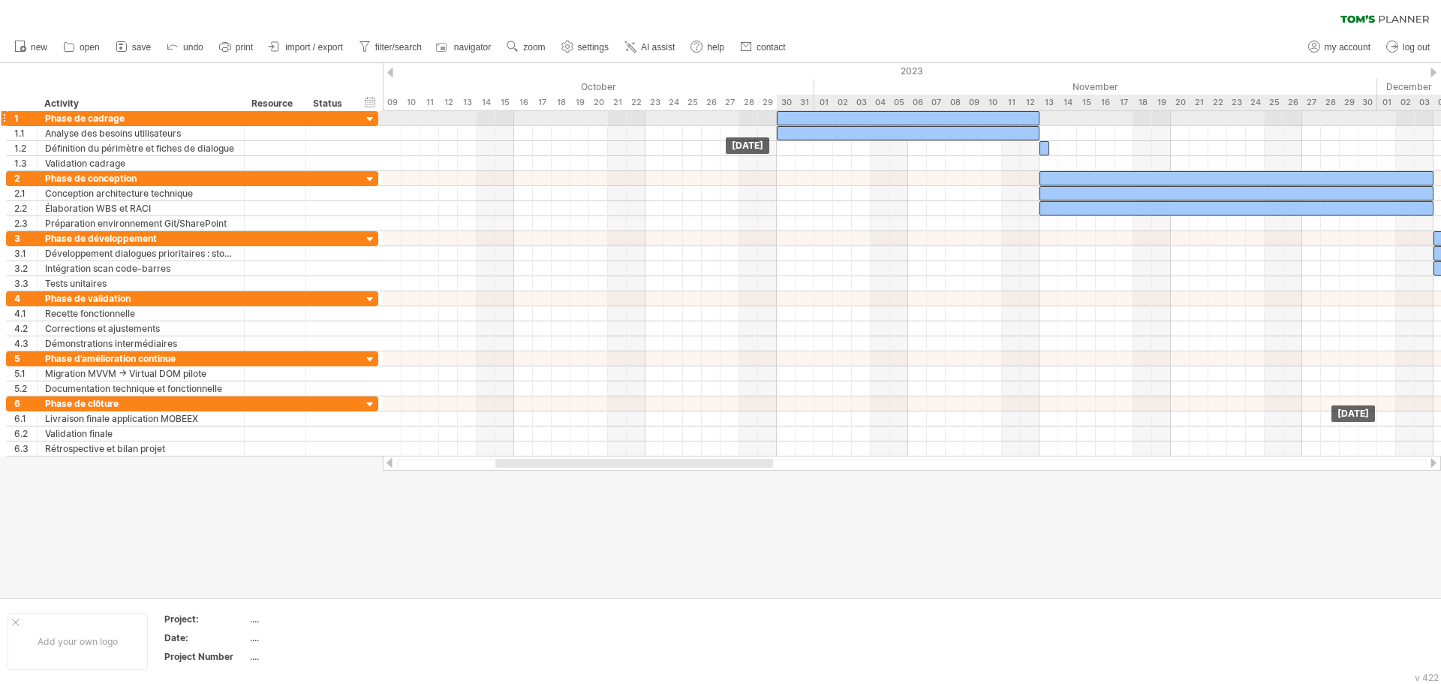
drag, startPoint x: 777, startPoint y: 128, endPoint x: 906, endPoint y: 118, distance: 130.2
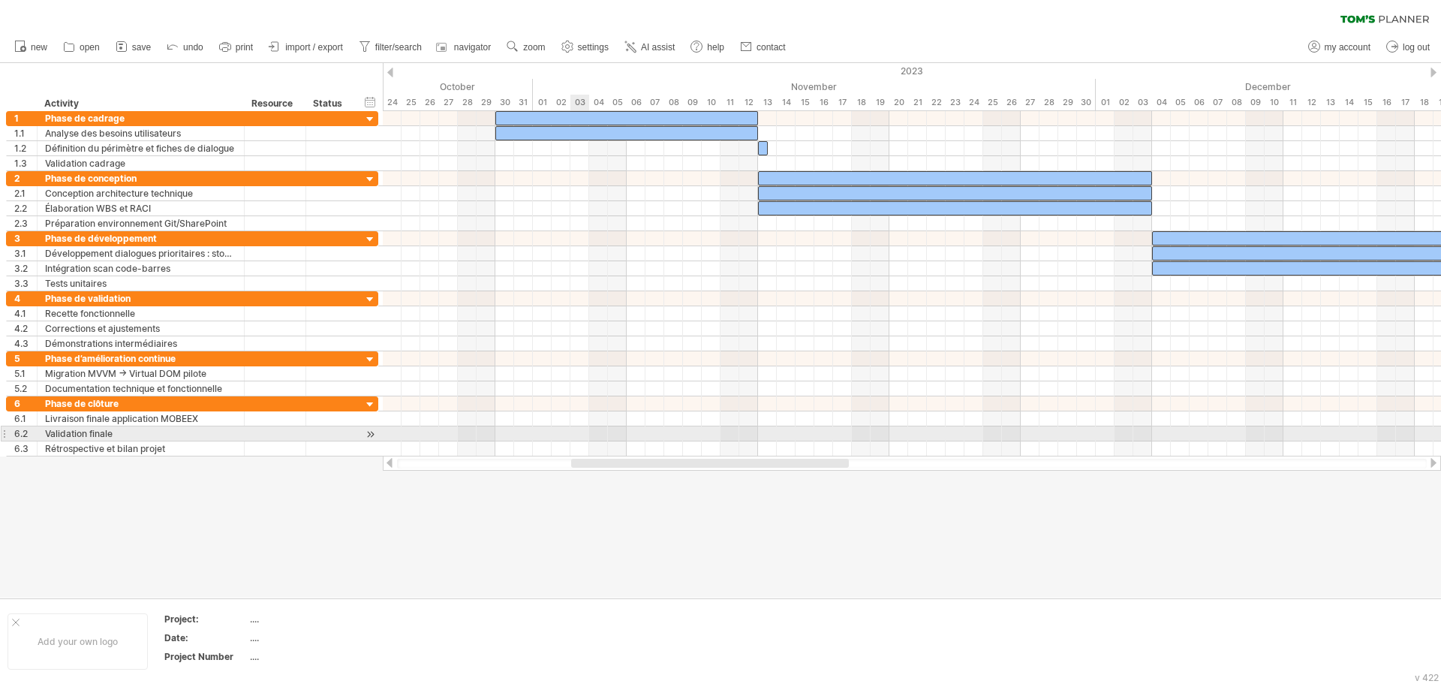
drag, startPoint x: 503, startPoint y: 460, endPoint x: 579, endPoint y: 437, distance: 79.1
click at [579, 437] on div "Trying to reach [DOMAIN_NAME] Connected again... 0% clear filter new 1" at bounding box center [720, 342] width 1441 height 684
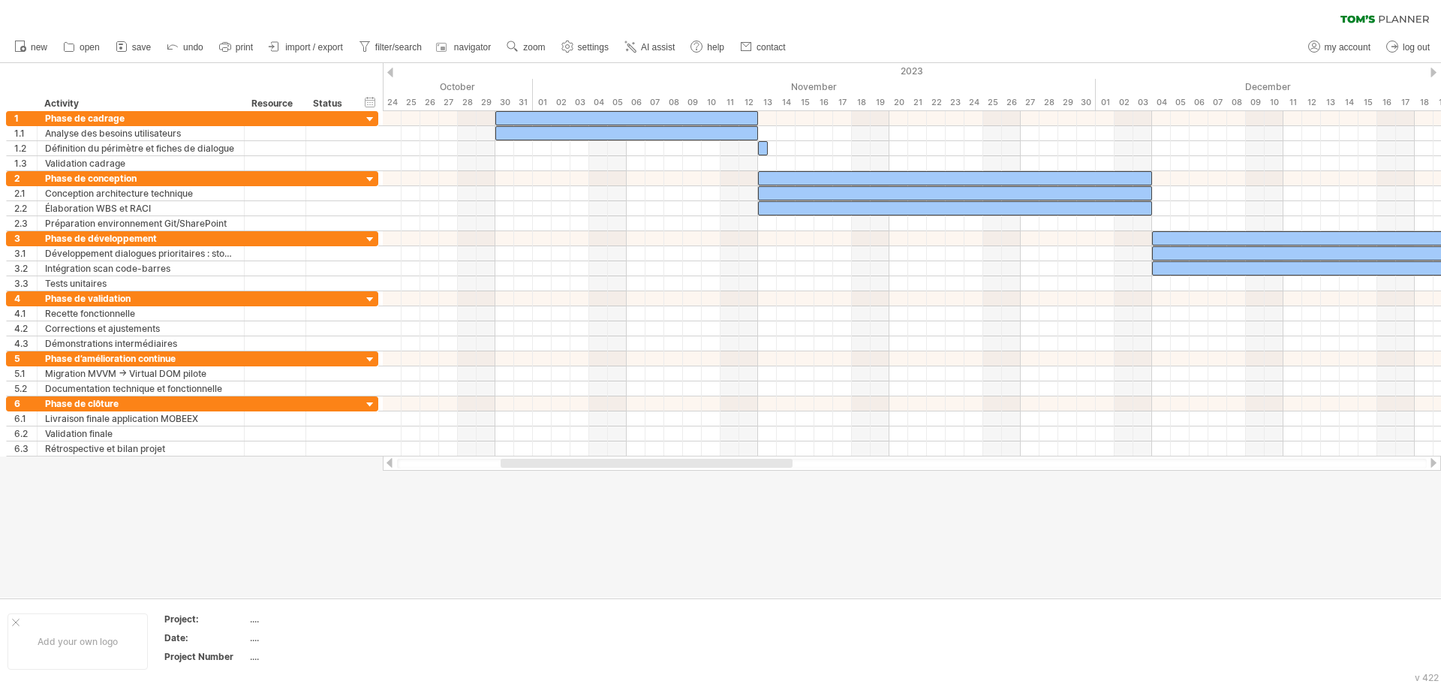
drag, startPoint x: 422, startPoint y: 464, endPoint x: 581, endPoint y: 480, distance: 159.9
click at [581, 480] on div "Trying to reach [DOMAIN_NAME] Connected again... 0% clear filter new 1" at bounding box center [720, 342] width 1441 height 684
click at [635, 466] on div at bounding box center [646, 462] width 292 height 9
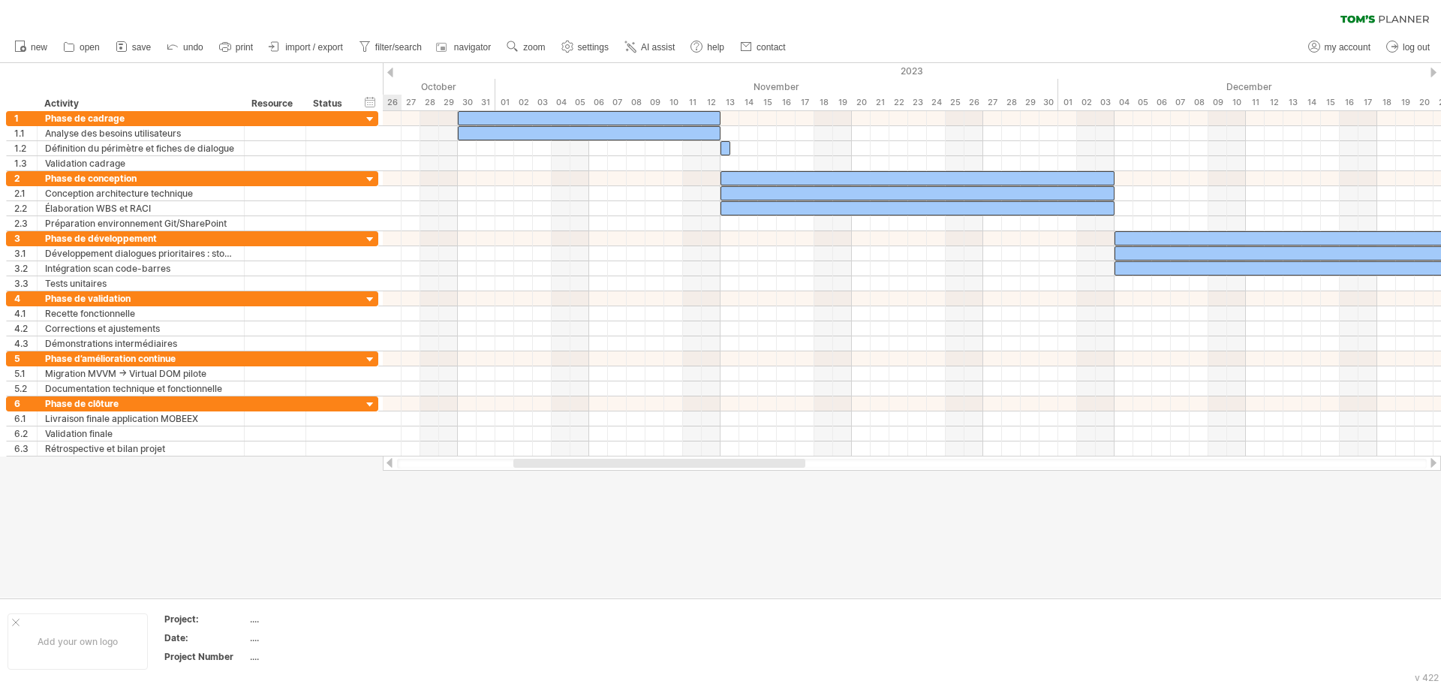
drag, startPoint x: 637, startPoint y: 466, endPoint x: 650, endPoint y: 468, distance: 13.0
click at [650, 468] on div at bounding box center [912, 462] width 1058 height 15
drag, startPoint x: 1113, startPoint y: 173, endPoint x: 851, endPoint y: 179, distance: 261.9
click at [851, 179] on span at bounding box center [852, 178] width 6 height 14
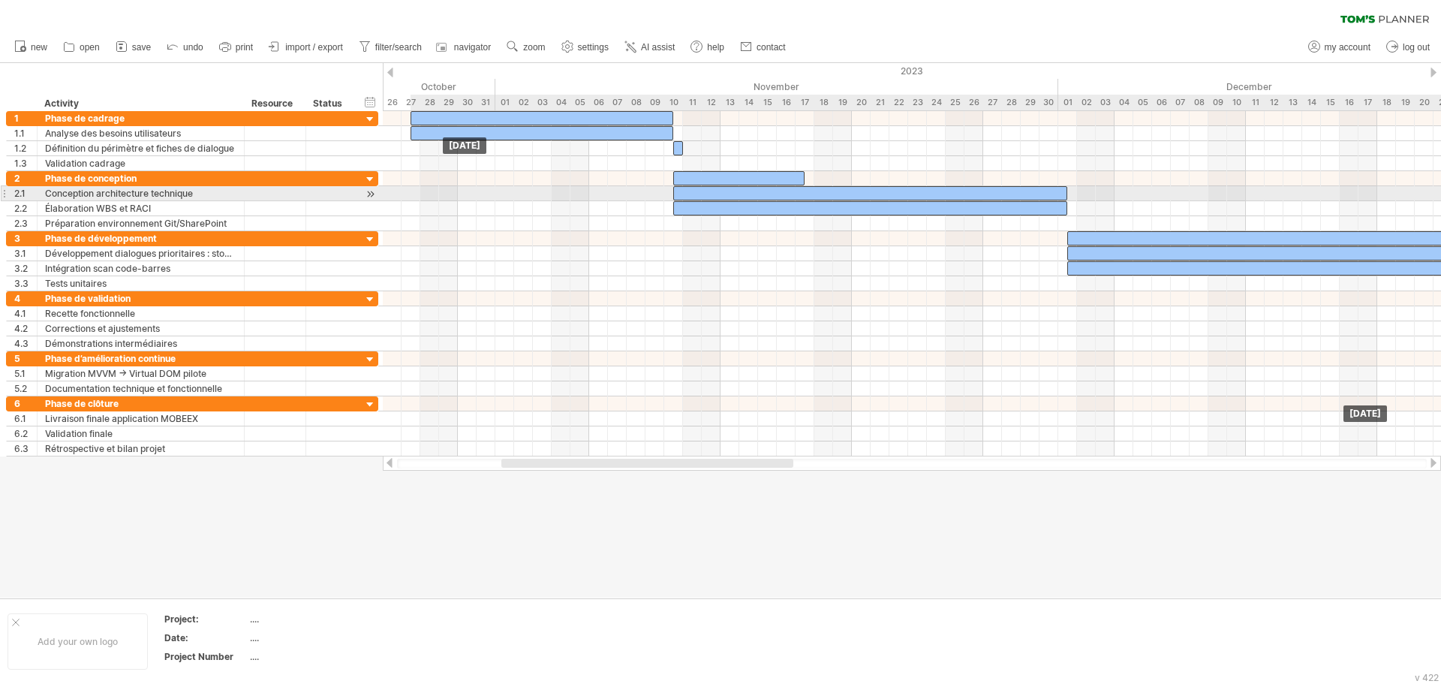
drag, startPoint x: 843, startPoint y: 199, endPoint x: 792, endPoint y: 196, distance: 51.1
click at [792, 196] on div at bounding box center [870, 193] width 394 height 14
click at [748, 191] on div at bounding box center [870, 193] width 394 height 14
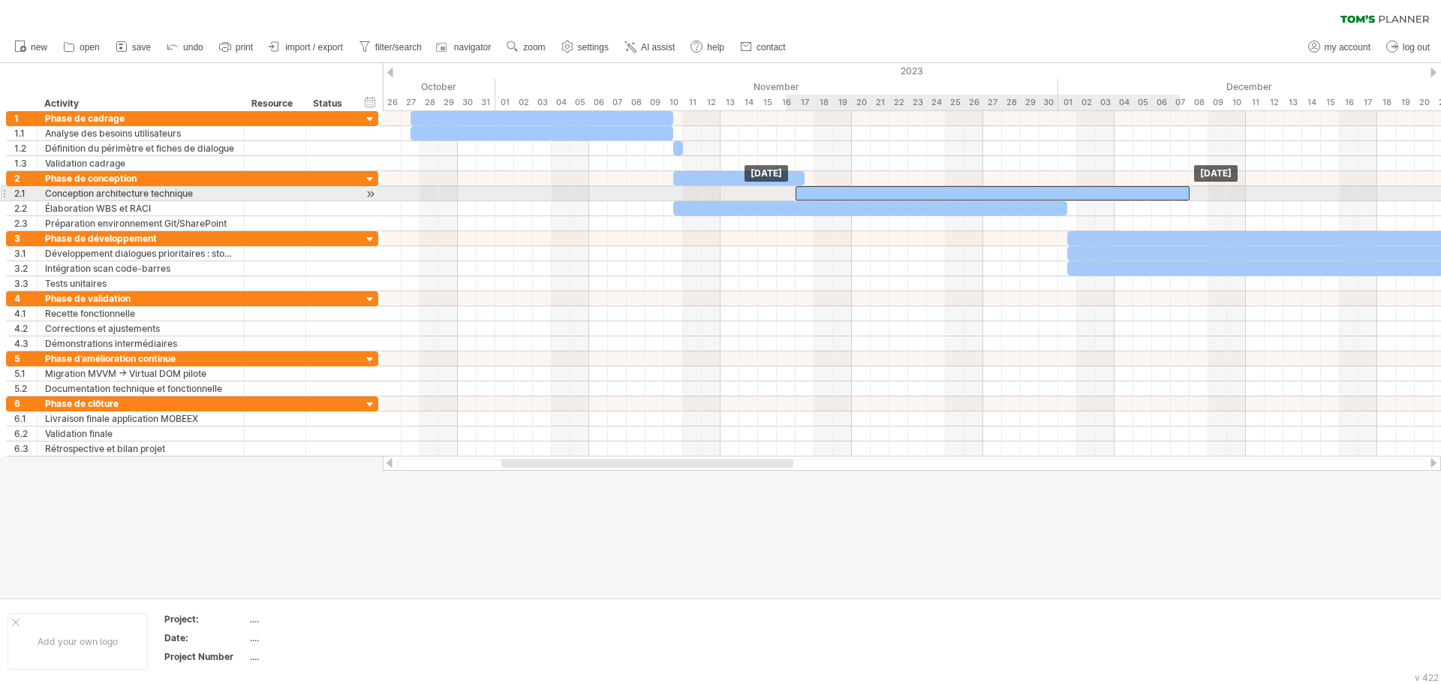
drag, startPoint x: 794, startPoint y: 194, endPoint x: 912, endPoint y: 194, distance: 117.8
click at [912, 194] on div at bounding box center [992, 193] width 394 height 14
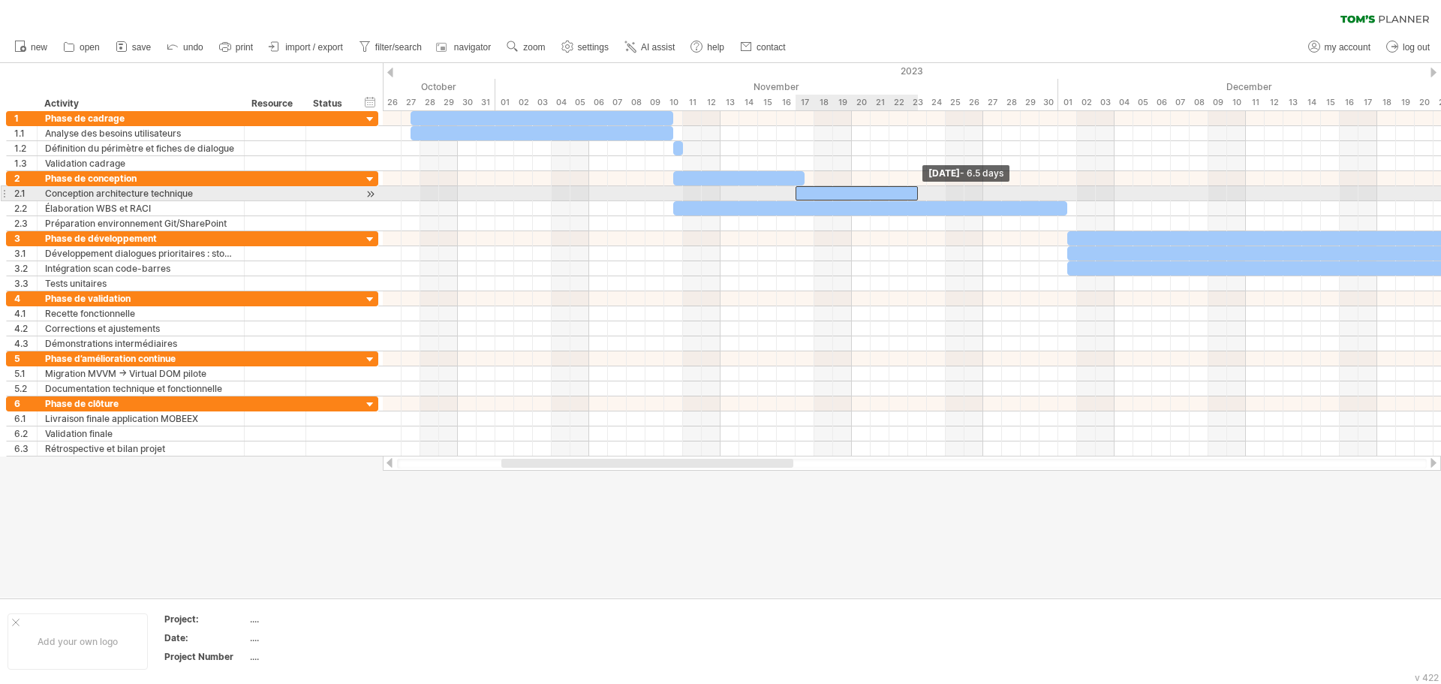
drag, startPoint x: 1188, startPoint y: 189, endPoint x: 915, endPoint y: 196, distance: 272.5
click at [915, 196] on span at bounding box center [918, 193] width 6 height 14
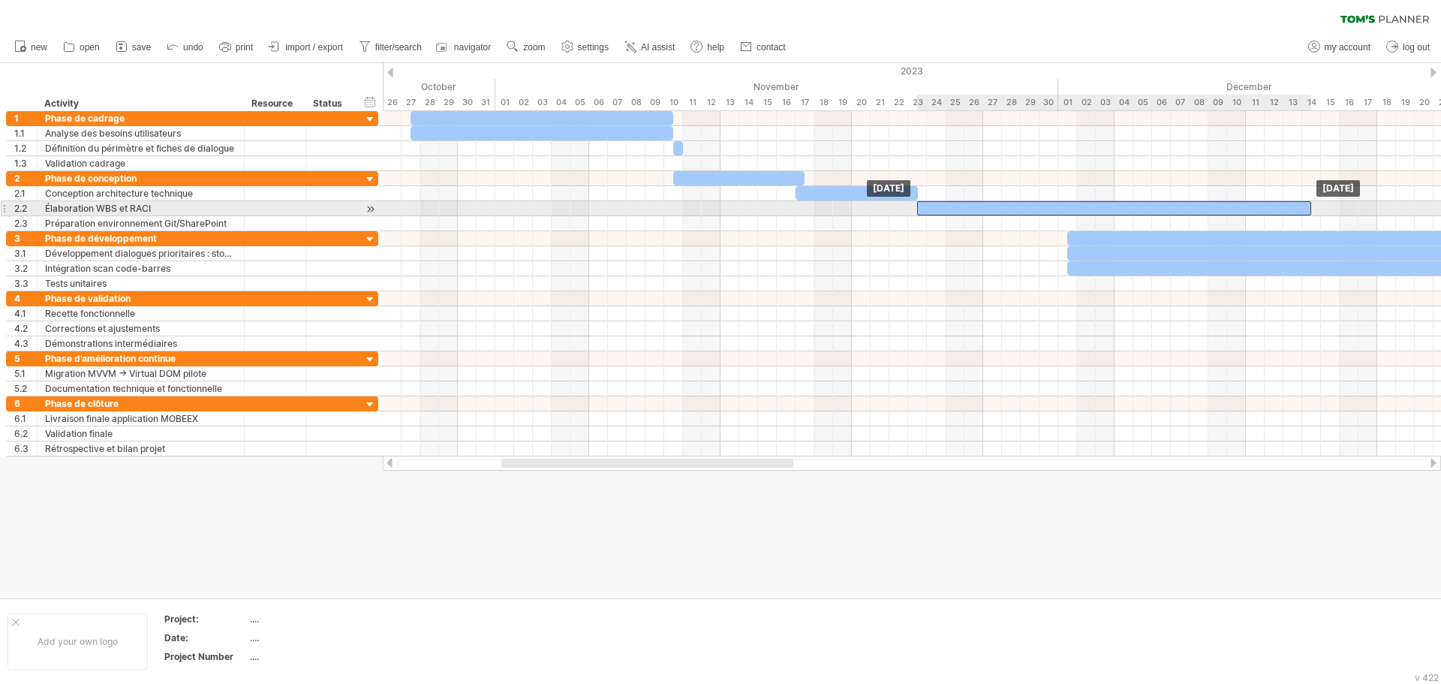
drag, startPoint x: 888, startPoint y: 209, endPoint x: 1131, endPoint y: 202, distance: 242.5
click at [1131, 202] on div at bounding box center [1114, 208] width 394 height 14
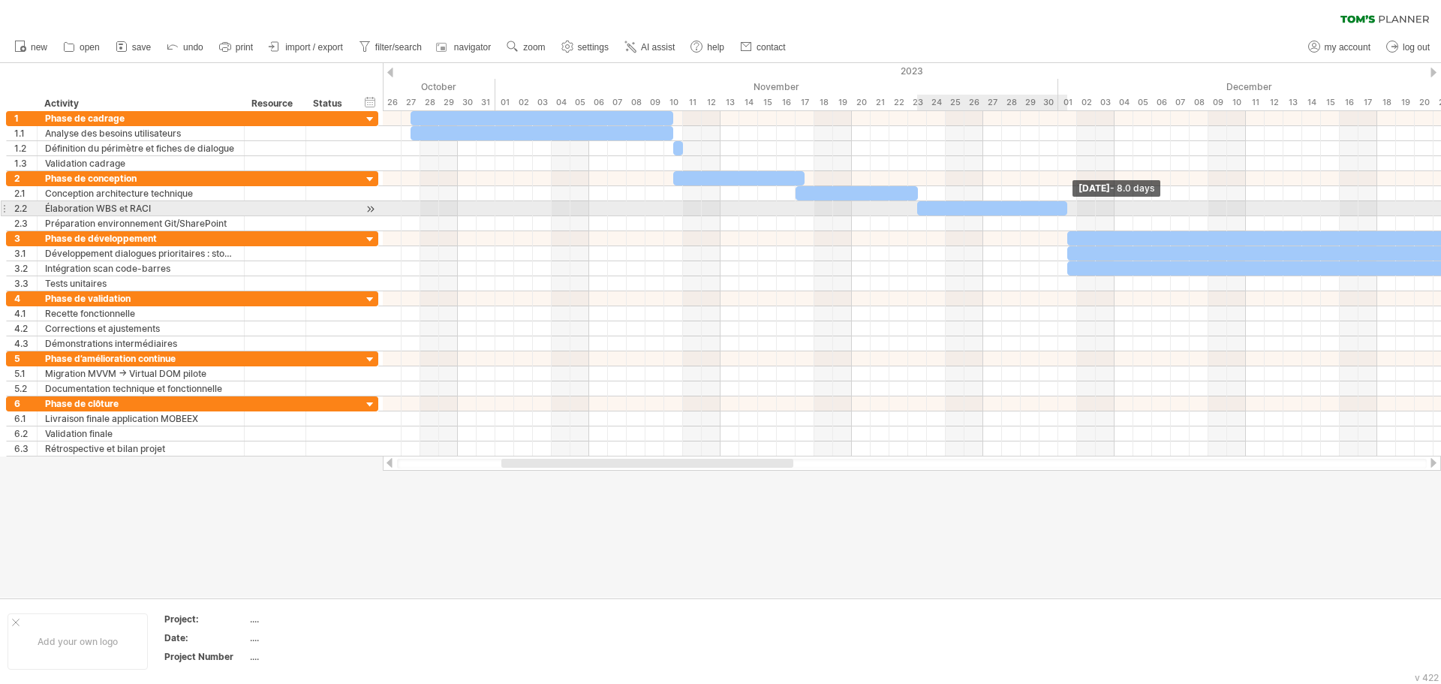
drag, startPoint x: 1309, startPoint y: 205, endPoint x: 1062, endPoint y: 212, distance: 246.2
click at [1062, 212] on div at bounding box center [992, 208] width 150 height 14
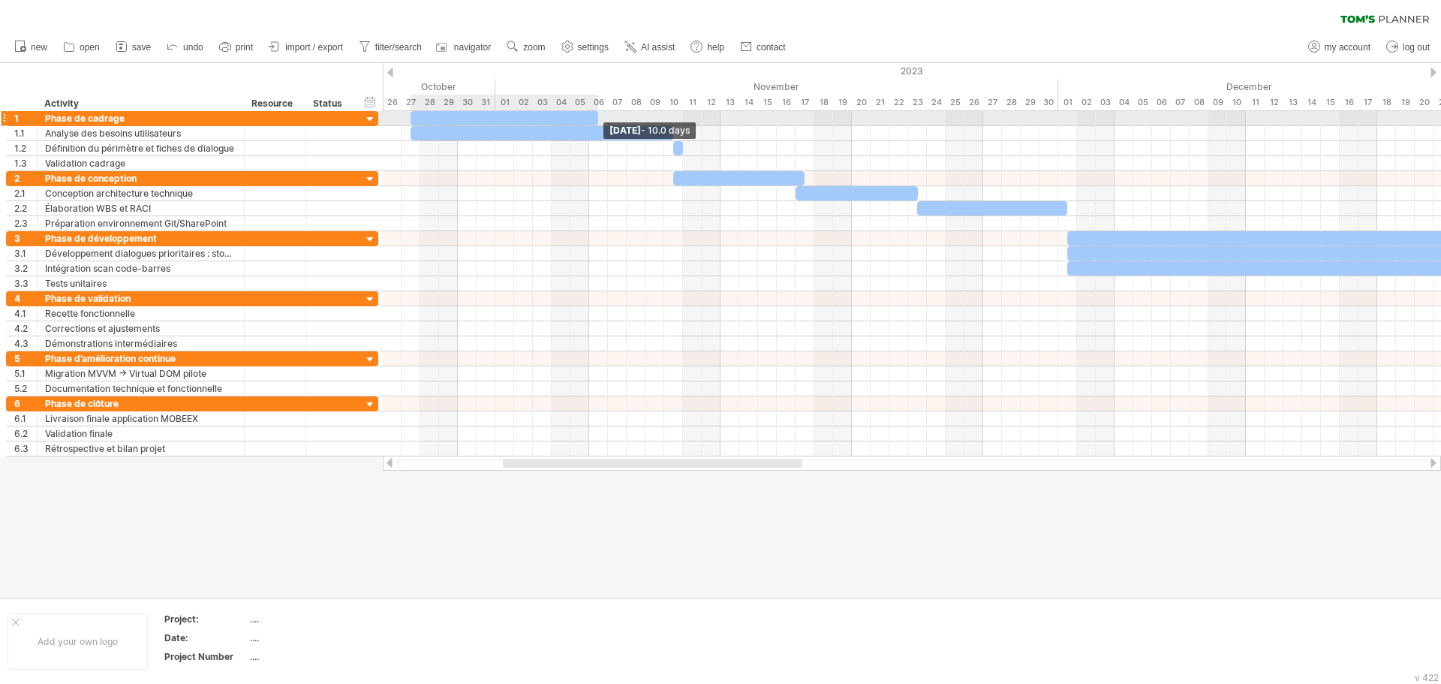
drag, startPoint x: 672, startPoint y: 120, endPoint x: 600, endPoint y: 122, distance: 72.1
click at [600, 122] on span at bounding box center [598, 118] width 6 height 14
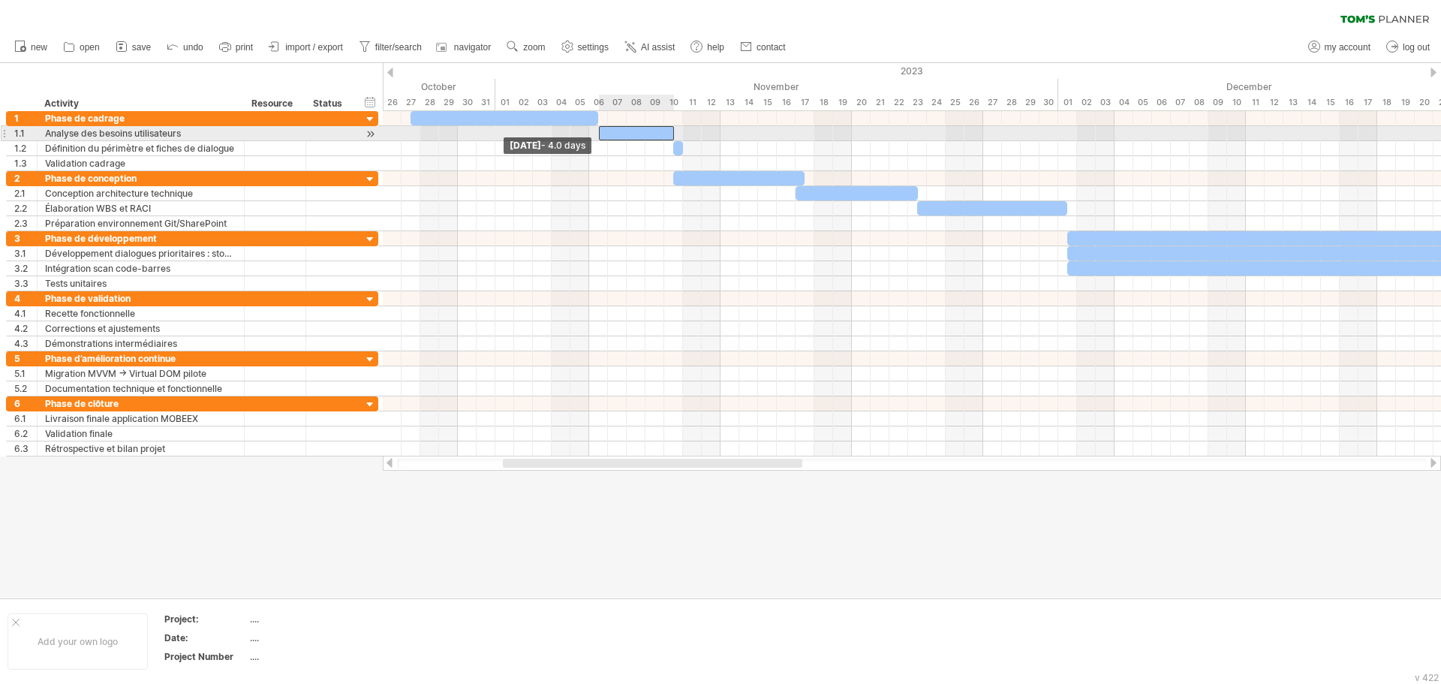
drag, startPoint x: 410, startPoint y: 136, endPoint x: 600, endPoint y: 136, distance: 189.1
click at [600, 136] on span at bounding box center [599, 133] width 6 height 14
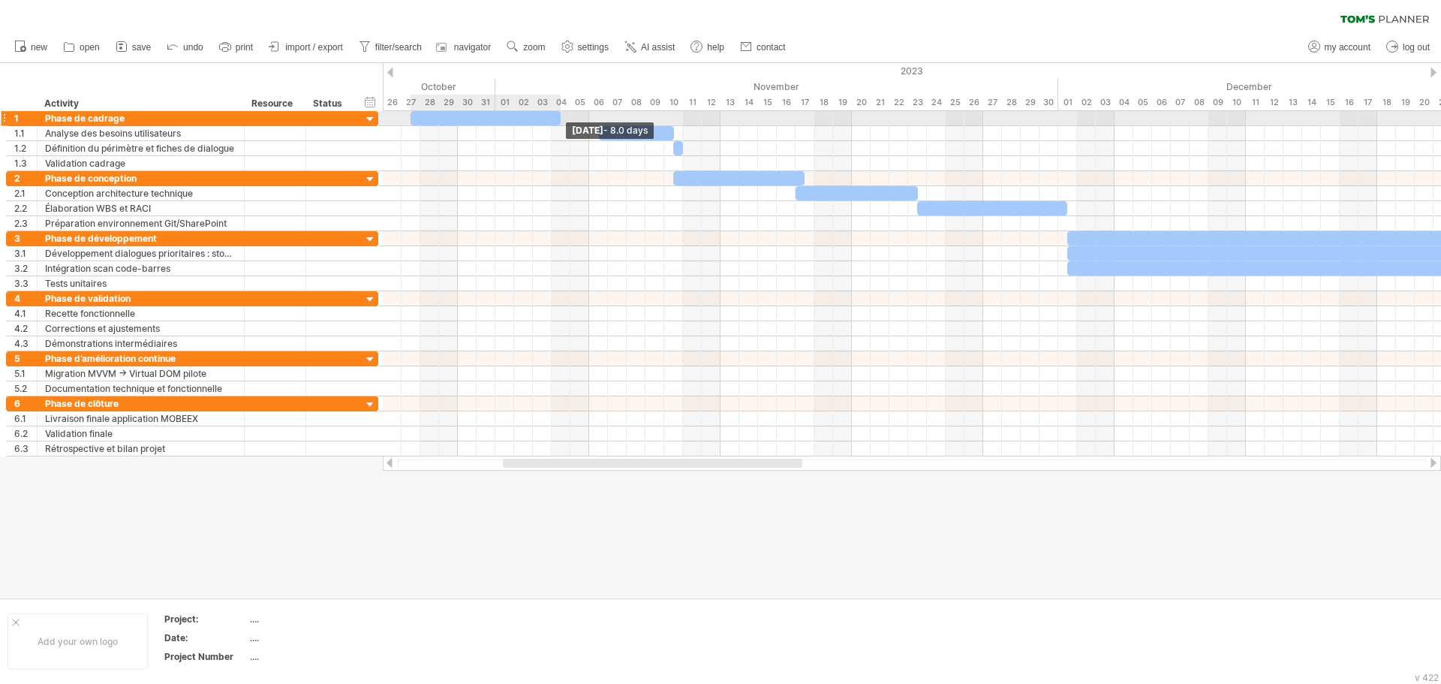
drag, startPoint x: 597, startPoint y: 116, endPoint x: 561, endPoint y: 114, distance: 36.0
click at [561, 114] on span at bounding box center [560, 118] width 6 height 14
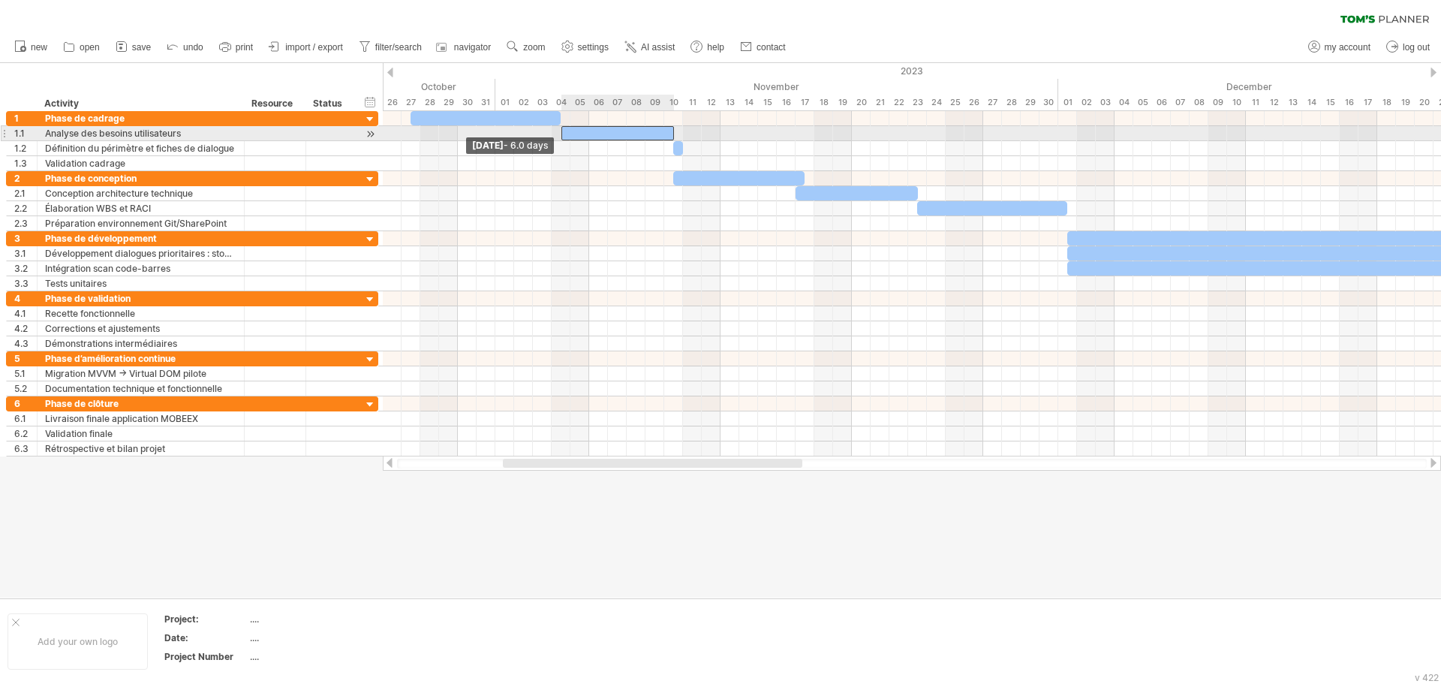
drag, startPoint x: 599, startPoint y: 126, endPoint x: 559, endPoint y: 137, distance: 41.1
click at [559, 137] on span at bounding box center [561, 133] width 6 height 14
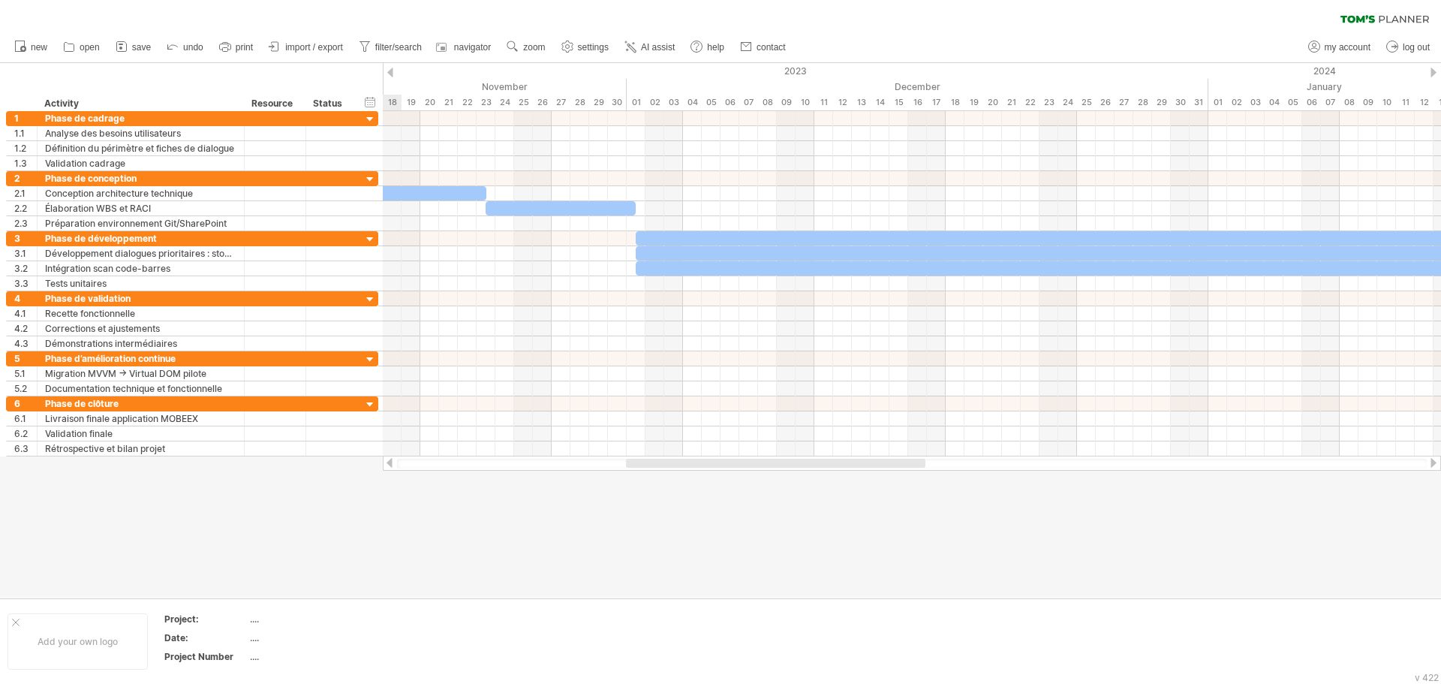
drag, startPoint x: 537, startPoint y: 460, endPoint x: 660, endPoint y: 467, distance: 122.5
click at [660, 467] on div at bounding box center [775, 462] width 299 height 9
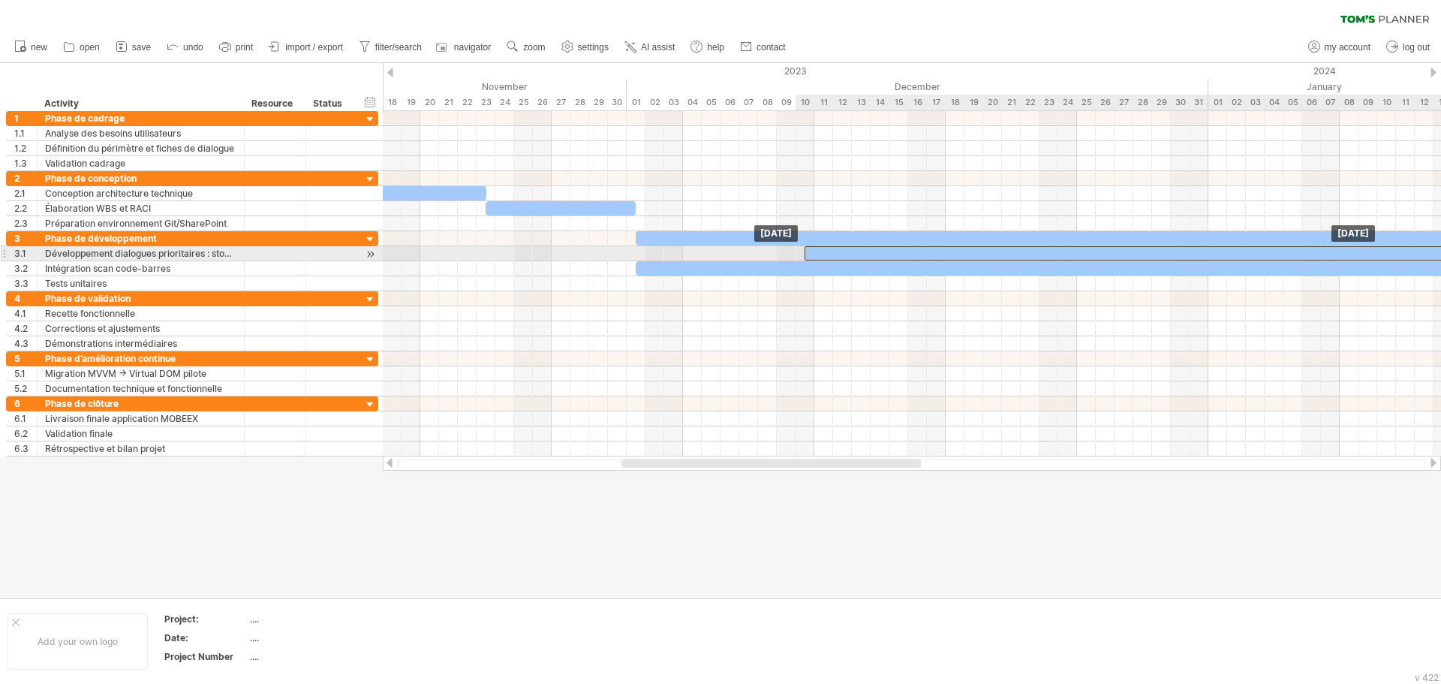
drag, startPoint x: 679, startPoint y: 251, endPoint x: 843, endPoint y: 254, distance: 164.3
click at [843, 254] on div at bounding box center [1460, 253] width 1313 height 14
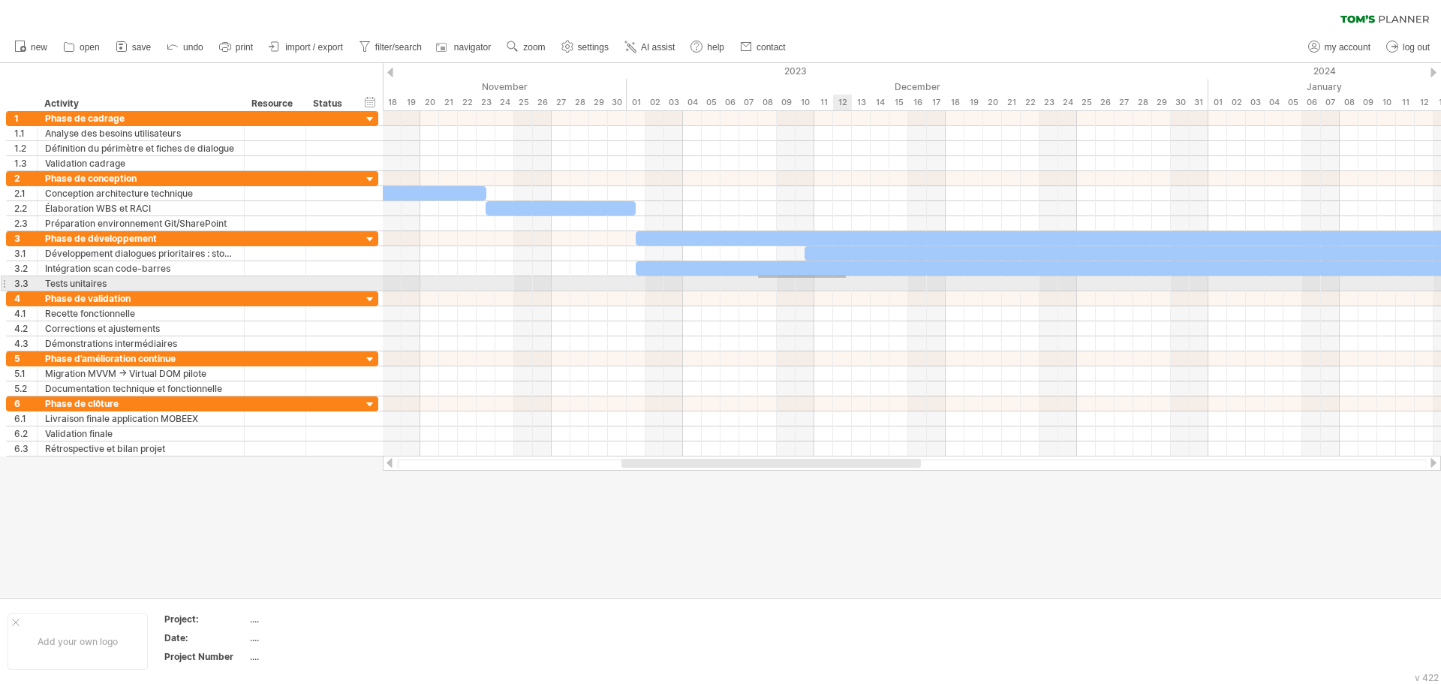
drag, startPoint x: 758, startPoint y: 275, endPoint x: 850, endPoint y: 277, distance: 92.3
click at [850, 277] on div at bounding box center [912, 261] width 1058 height 60
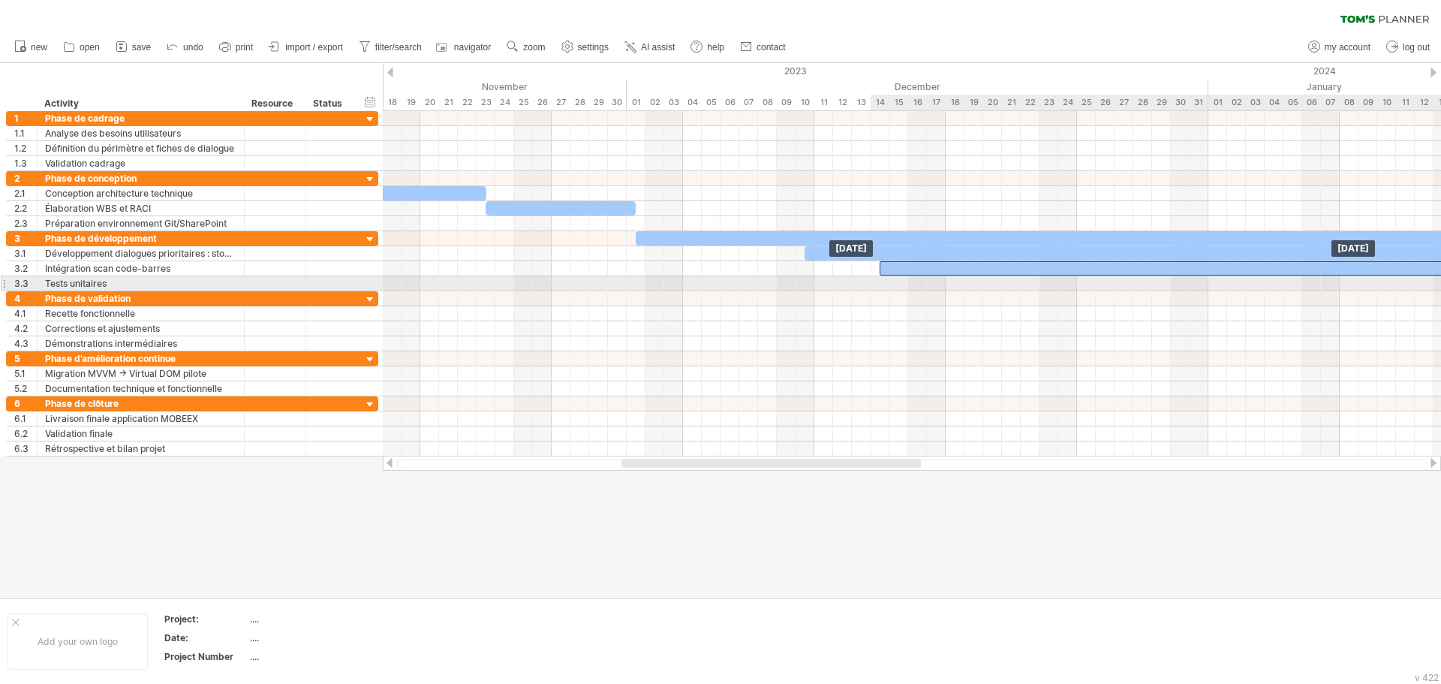
drag, startPoint x: 807, startPoint y: 273, endPoint x: 1046, endPoint y: 278, distance: 239.4
click at [1046, 278] on div "[DATE] [DATE]" at bounding box center [912, 283] width 1058 height 345
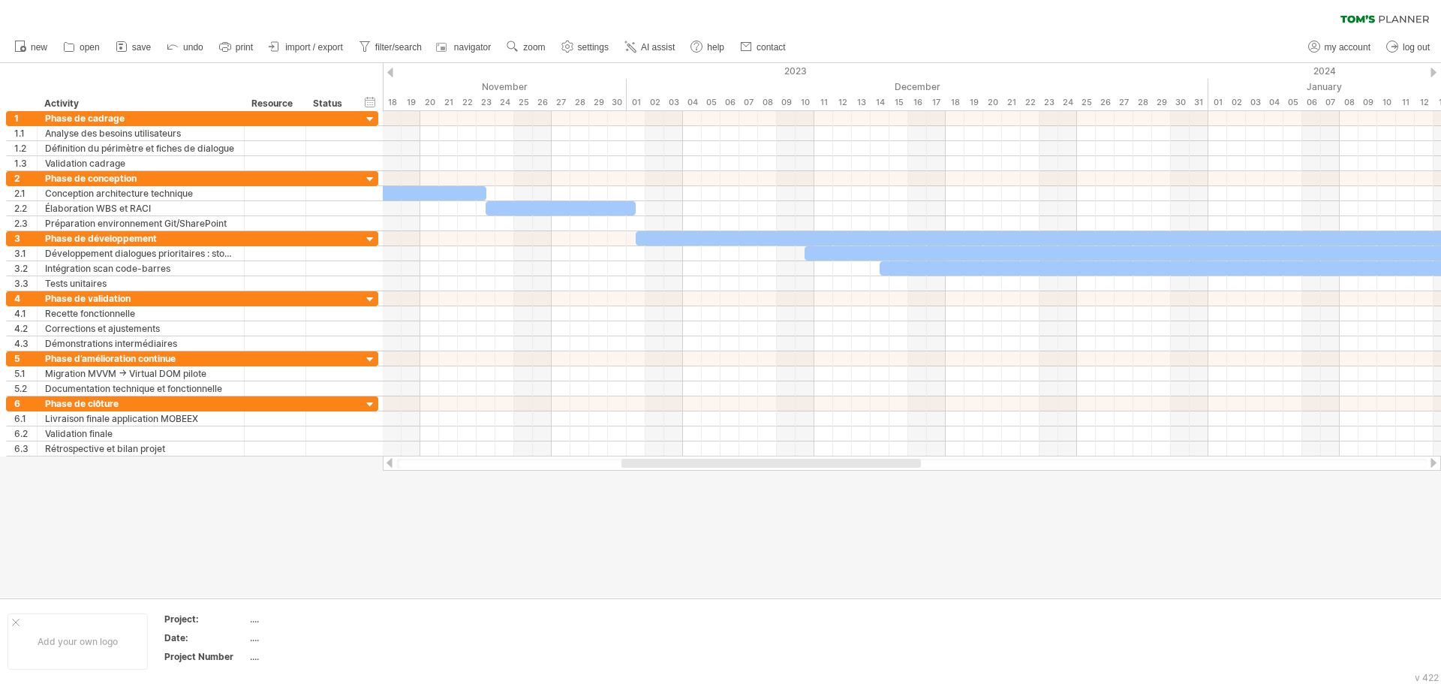
click at [533, 479] on div at bounding box center [720, 330] width 1441 height 534
drag, startPoint x: 603, startPoint y: 468, endPoint x: 540, endPoint y: 467, distance: 63.0
click at [541, 467] on div at bounding box center [912, 462] width 1058 height 15
drag, startPoint x: 536, startPoint y: 462, endPoint x: 616, endPoint y: 463, distance: 80.3
click at [489, 471] on div "Trying to reach [DOMAIN_NAME] Connected again... 0% clear filter new 1" at bounding box center [720, 342] width 1441 height 684
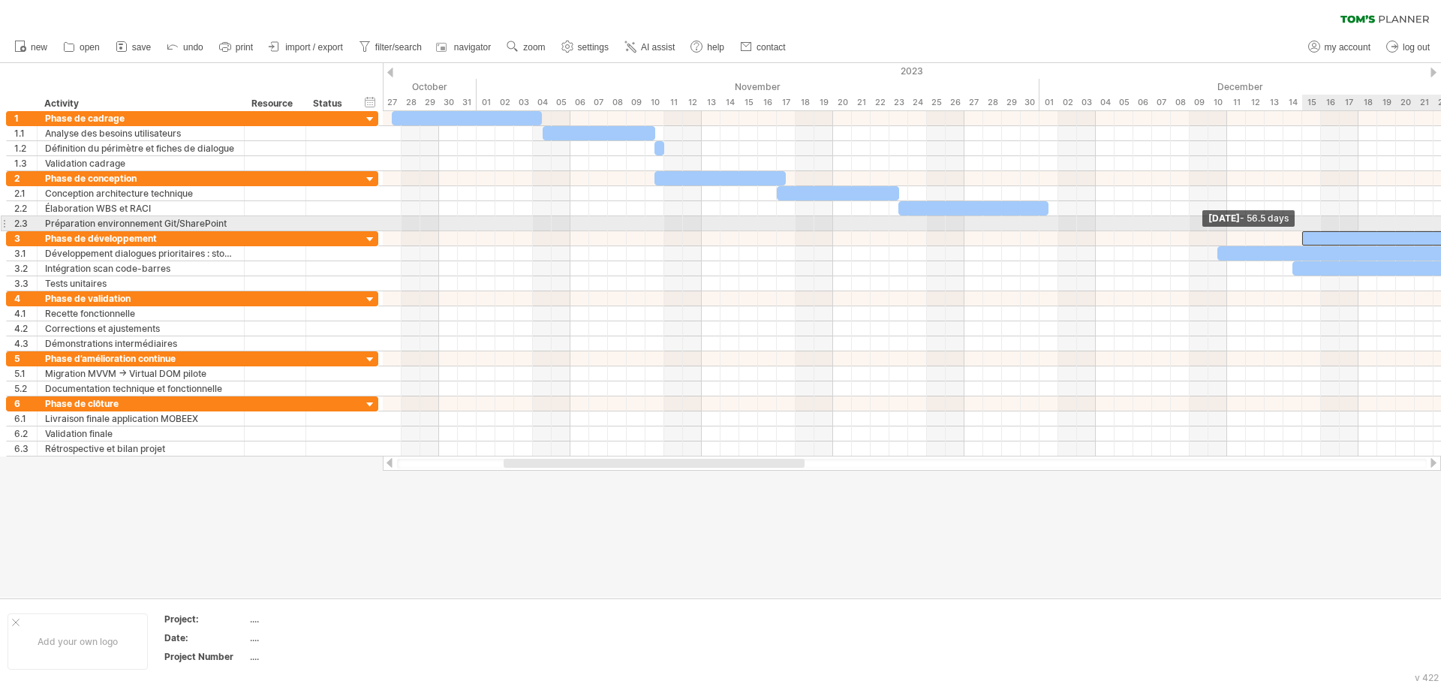
drag, startPoint x: 1046, startPoint y: 236, endPoint x: 1304, endPoint y: 227, distance: 258.2
click at [1304, 227] on div "[DATE] [DATE] - 56.5 days" at bounding box center [912, 283] width 1058 height 345
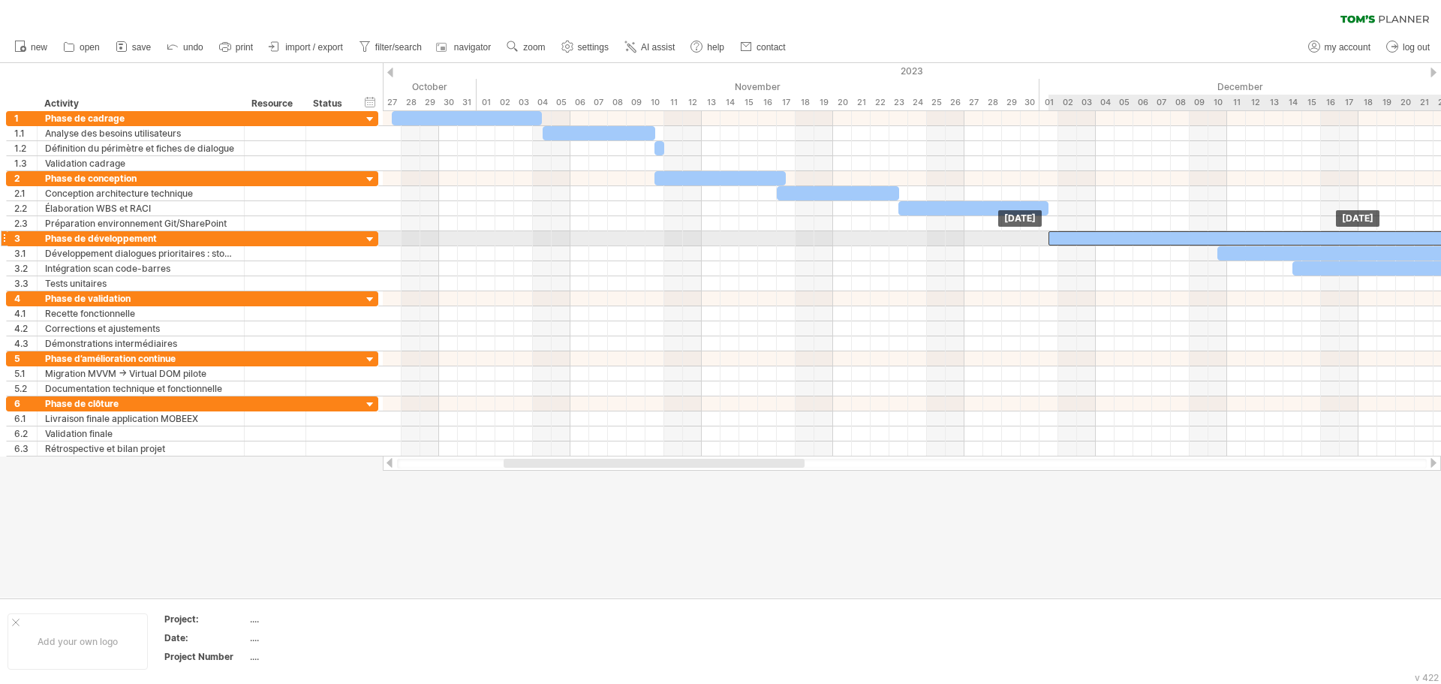
drag, startPoint x: 1333, startPoint y: 236, endPoint x: 1084, endPoint y: 242, distance: 249.2
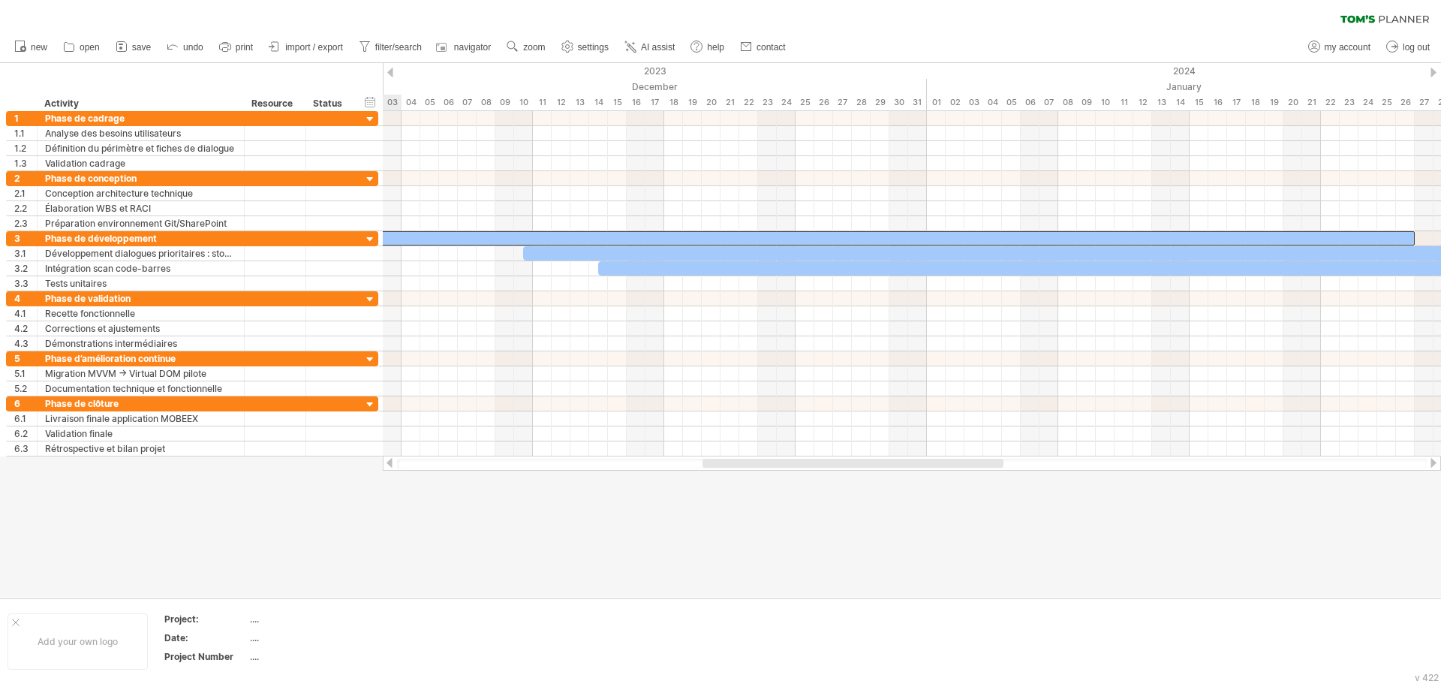
drag, startPoint x: 533, startPoint y: 462, endPoint x: 726, endPoint y: 468, distance: 192.2
click at [726, 468] on div at bounding box center [912, 462] width 1058 height 15
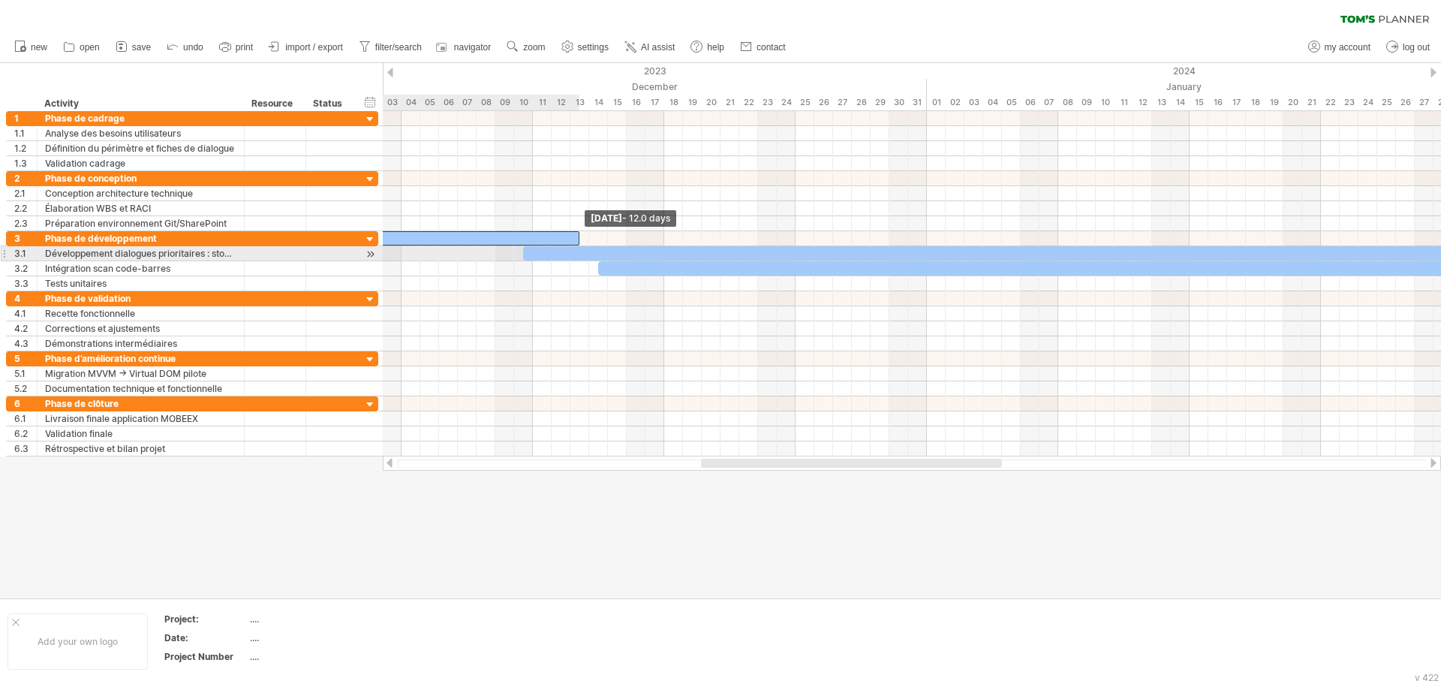
drag, startPoint x: 1414, startPoint y: 238, endPoint x: 579, endPoint y: 254, distance: 834.5
click at [603, 250] on div at bounding box center [1179, 253] width 1313 height 14
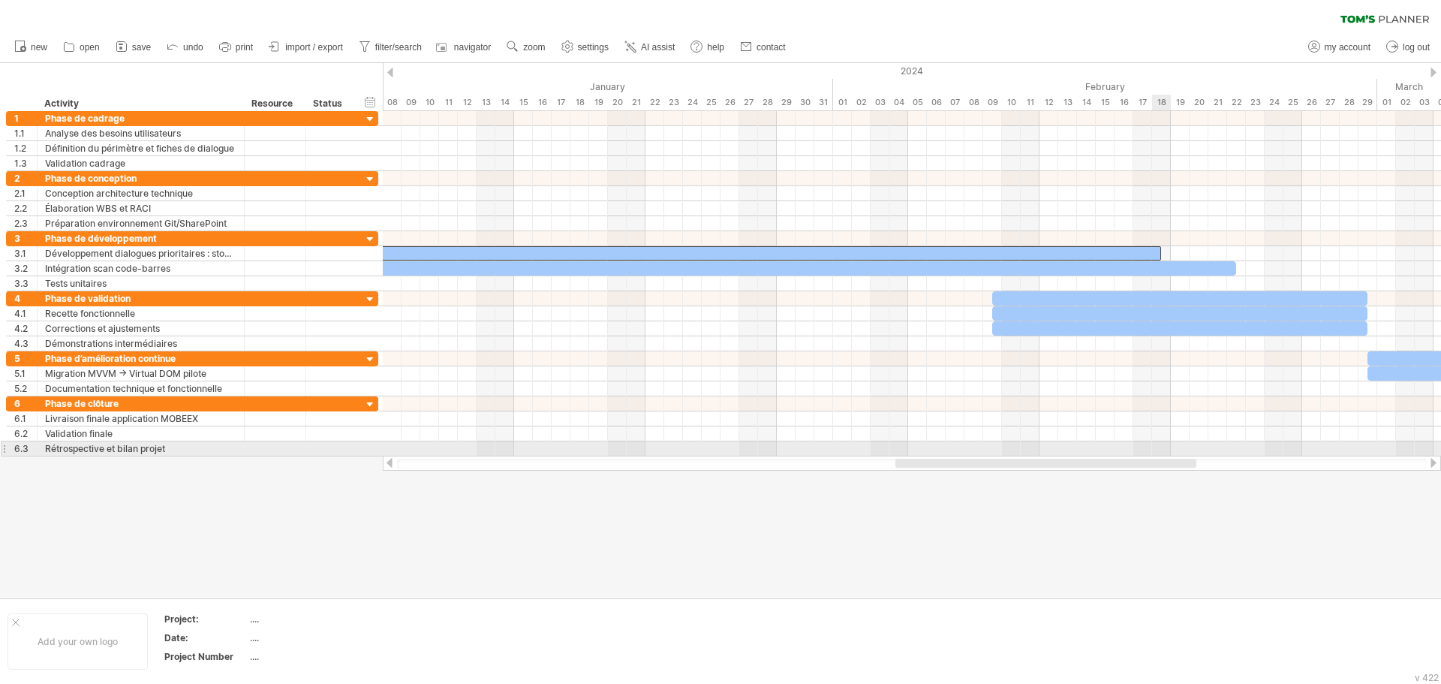
drag, startPoint x: 963, startPoint y: 466, endPoint x: 1157, endPoint y: 450, distance: 195.0
click at [1157, 450] on div "Trying to reach [DOMAIN_NAME] Connected again... 0% clear filter new 1" at bounding box center [720, 342] width 1441 height 684
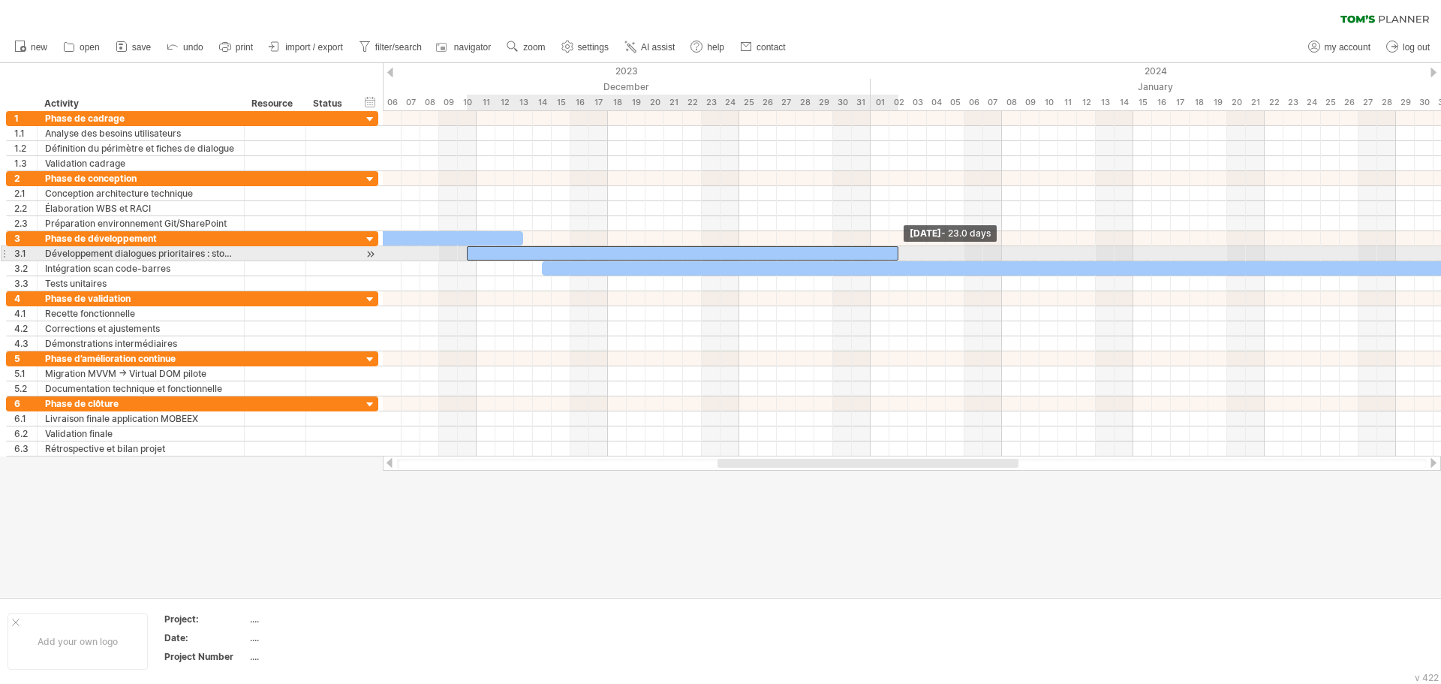
drag, startPoint x: 1158, startPoint y: 252, endPoint x: 611, endPoint y: 267, distance: 547.2
click at [895, 251] on span at bounding box center [898, 253] width 6 height 14
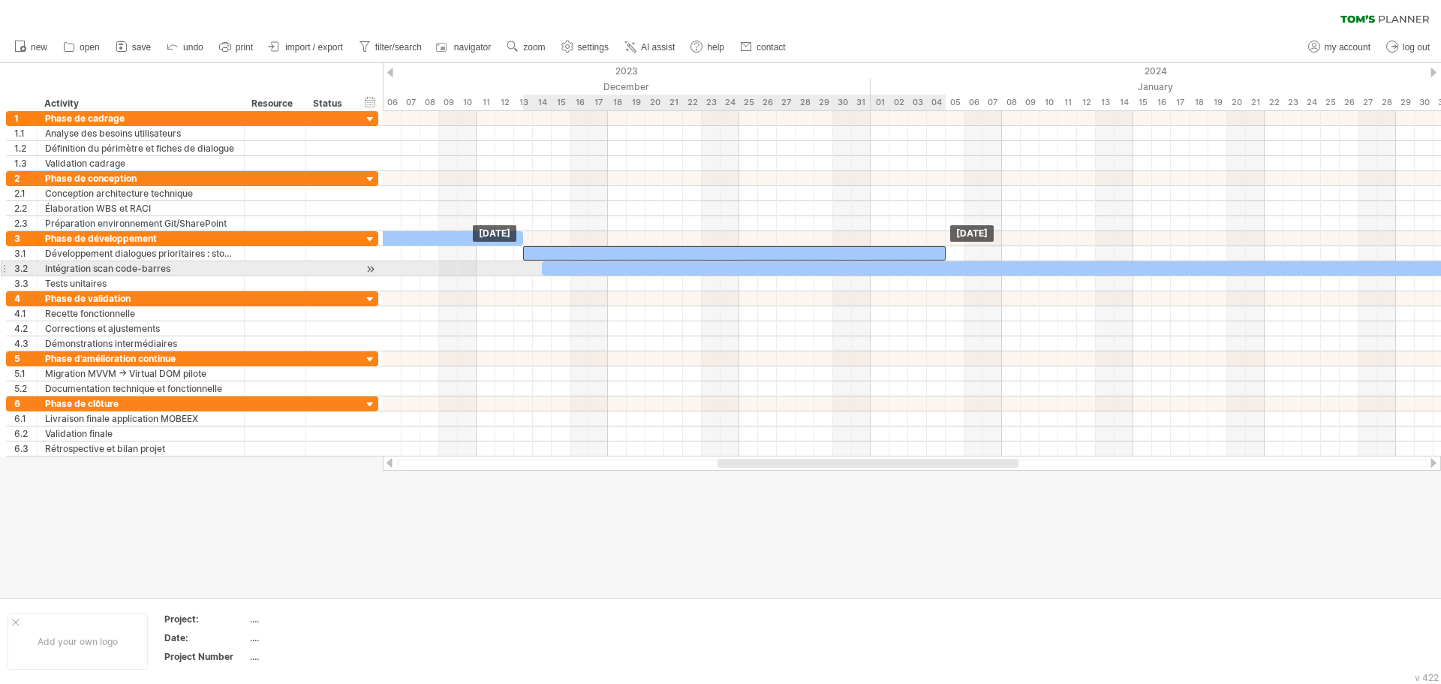
drag, startPoint x: 535, startPoint y: 257, endPoint x: 593, endPoint y: 263, distance: 58.2
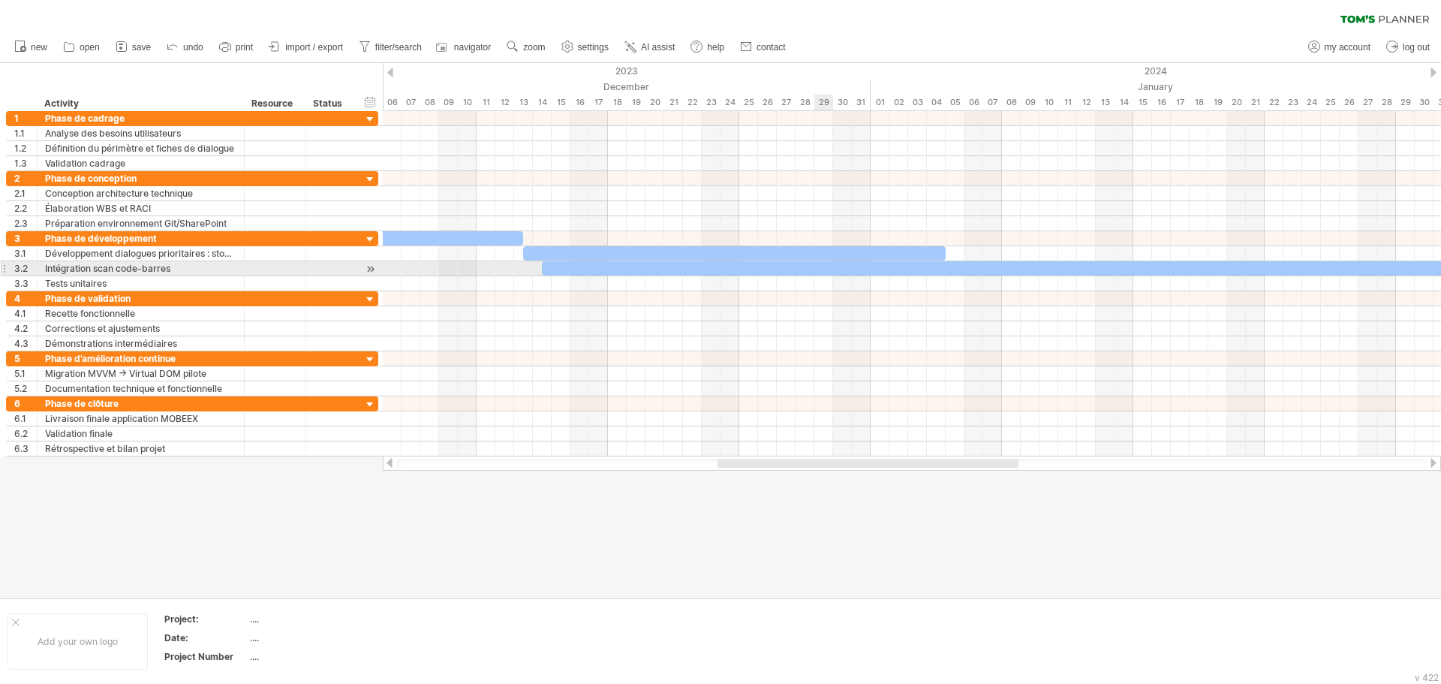
click at [829, 275] on div at bounding box center [912, 268] width 1058 height 15
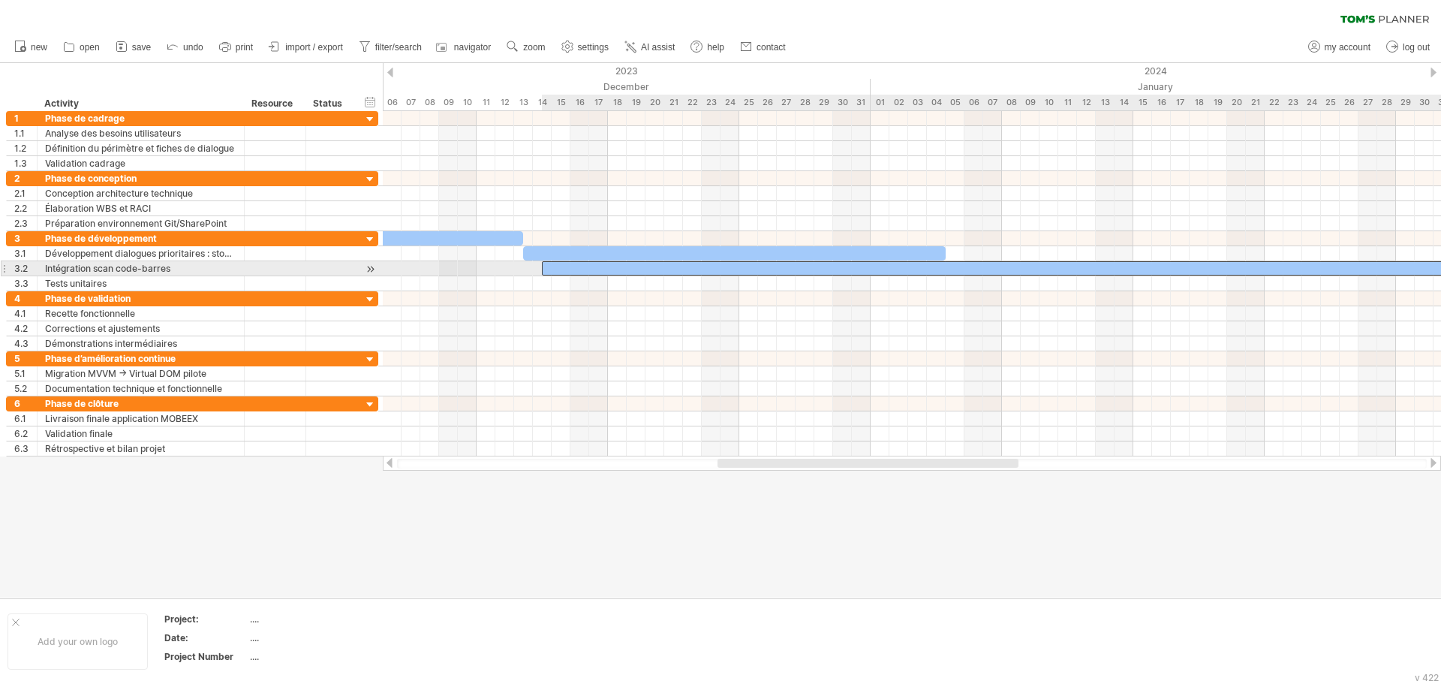
click at [826, 267] on div at bounding box center [1198, 268] width 1313 height 14
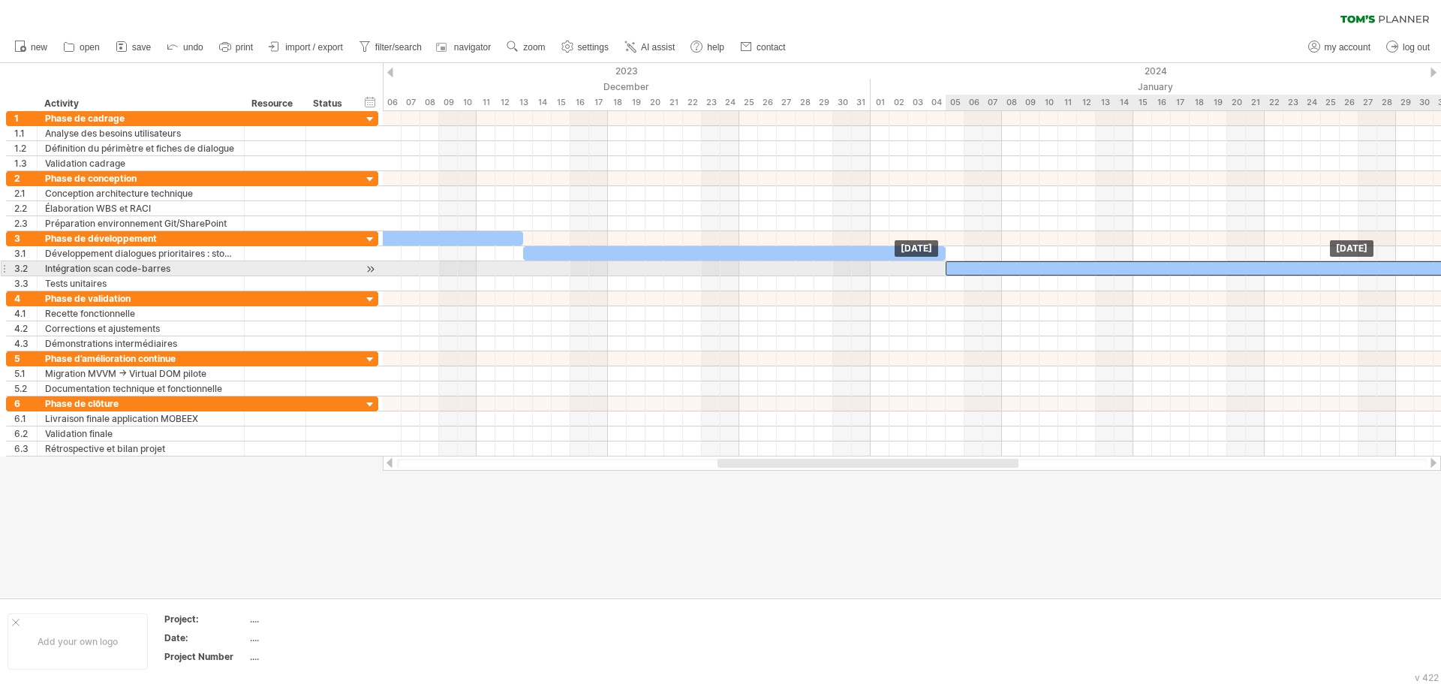
drag, startPoint x: 824, startPoint y: 264, endPoint x: 1225, endPoint y: 266, distance: 400.7
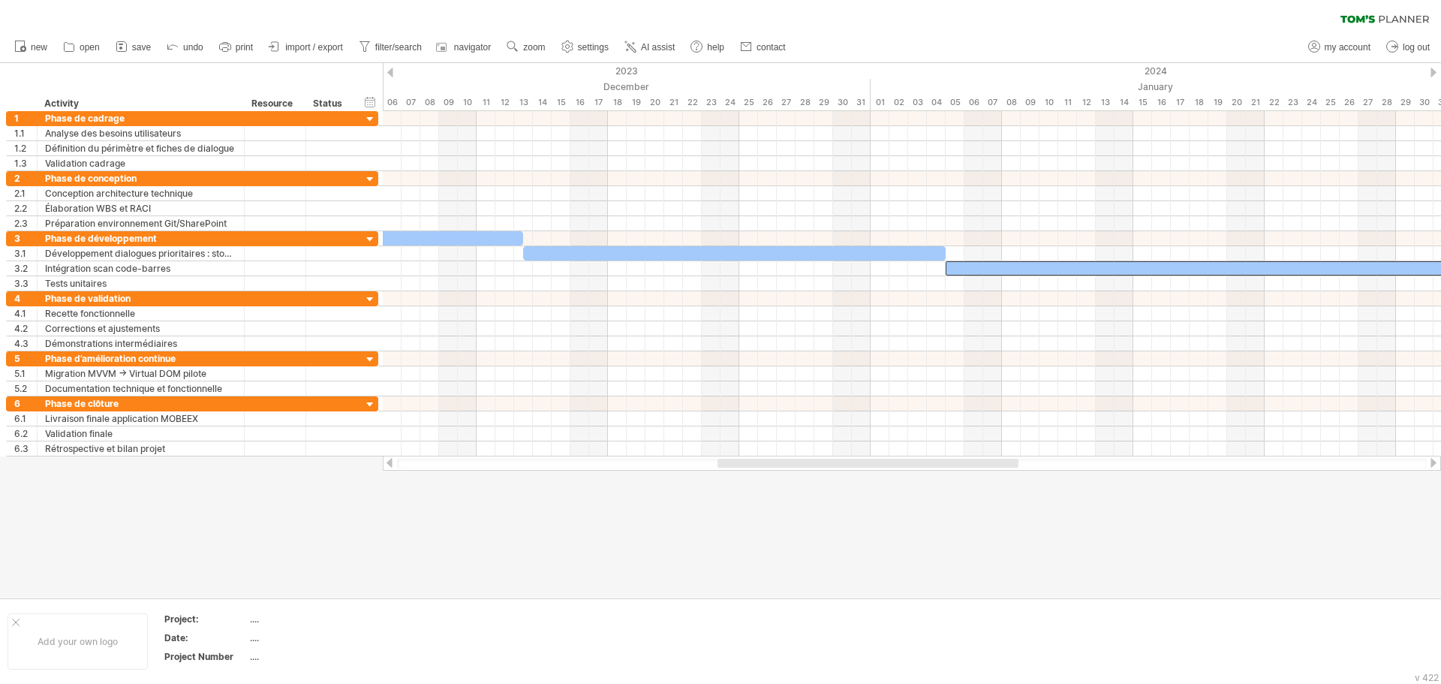
drag, startPoint x: 1026, startPoint y: 455, endPoint x: 951, endPoint y: 461, distance: 75.2
click at [951, 461] on div at bounding box center [912, 462] width 1058 height 15
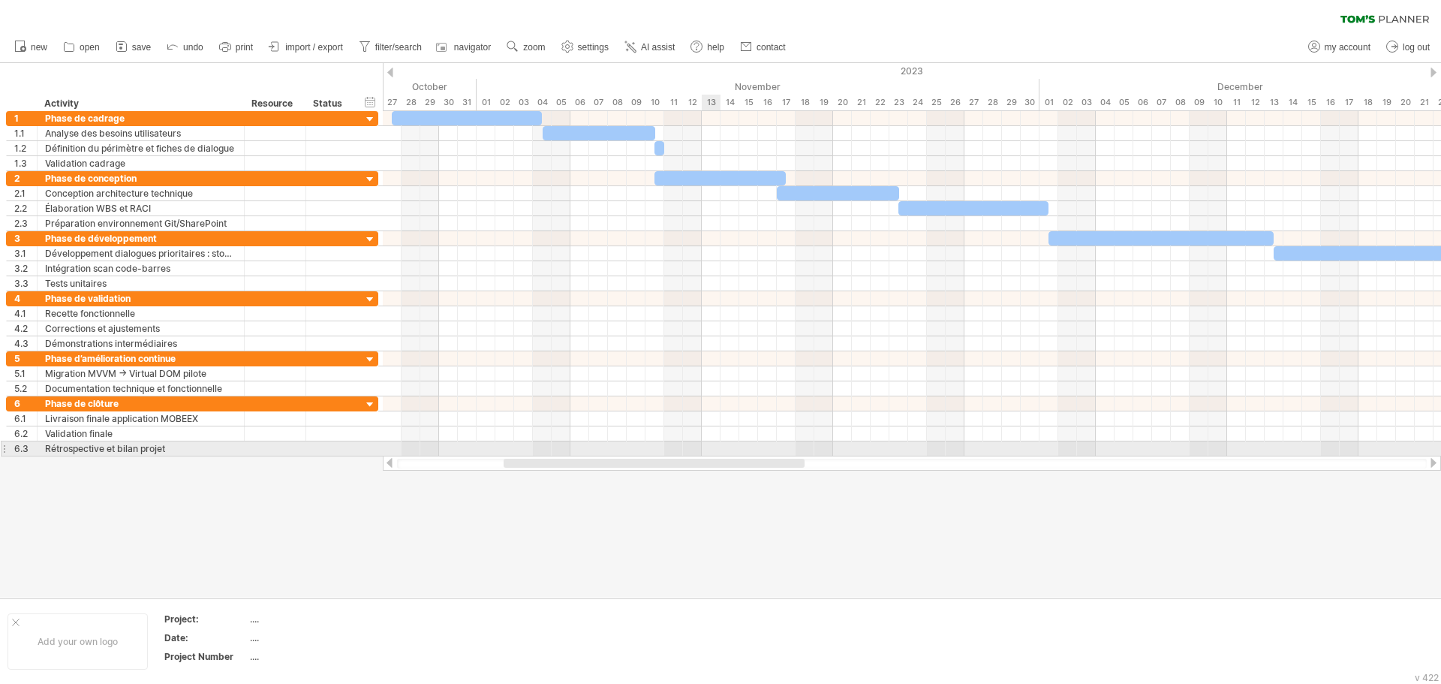
drag, startPoint x: 924, startPoint y: 467, endPoint x: 711, endPoint y: 443, distance: 215.1
click at [711, 443] on div "Trying to reach [DOMAIN_NAME] Connected again... 0% clear filter new 1" at bounding box center [720, 342] width 1441 height 684
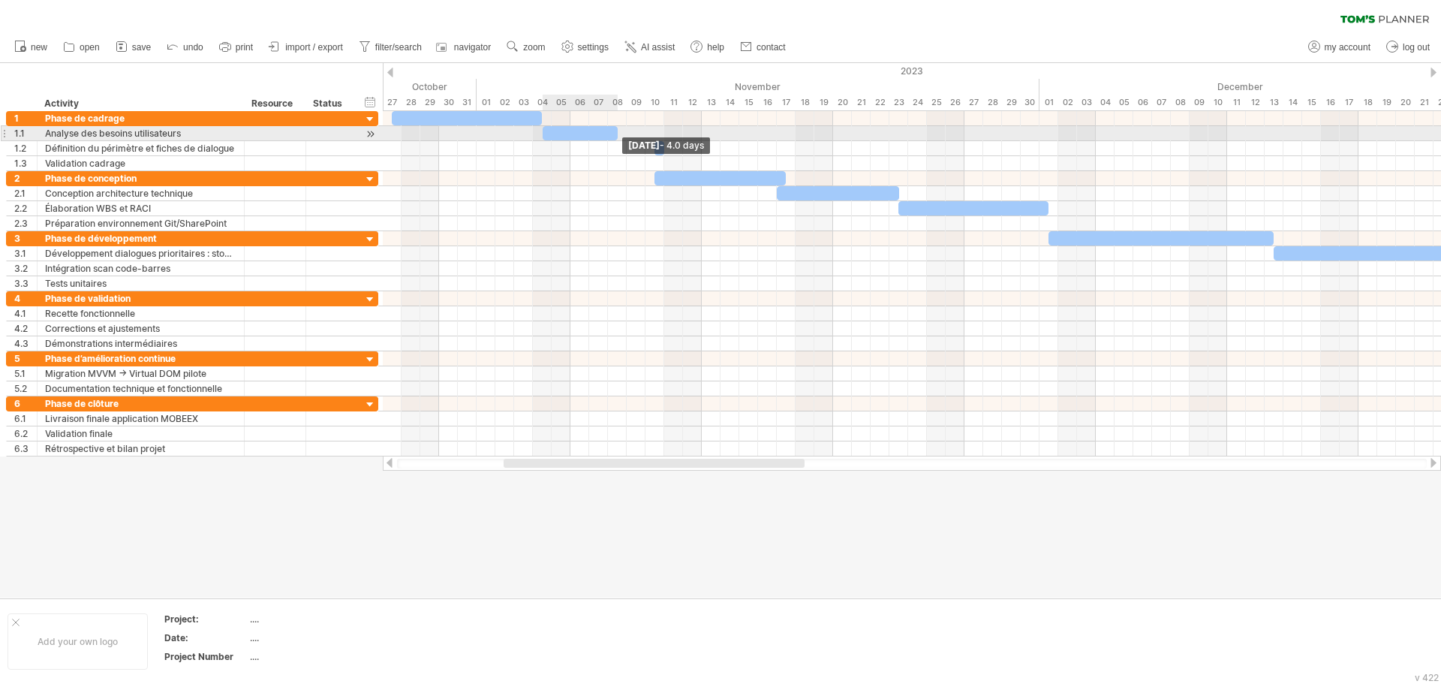
drag, startPoint x: 654, startPoint y: 132, endPoint x: 615, endPoint y: 139, distance: 38.9
click at [615, 139] on span at bounding box center [618, 133] width 6 height 14
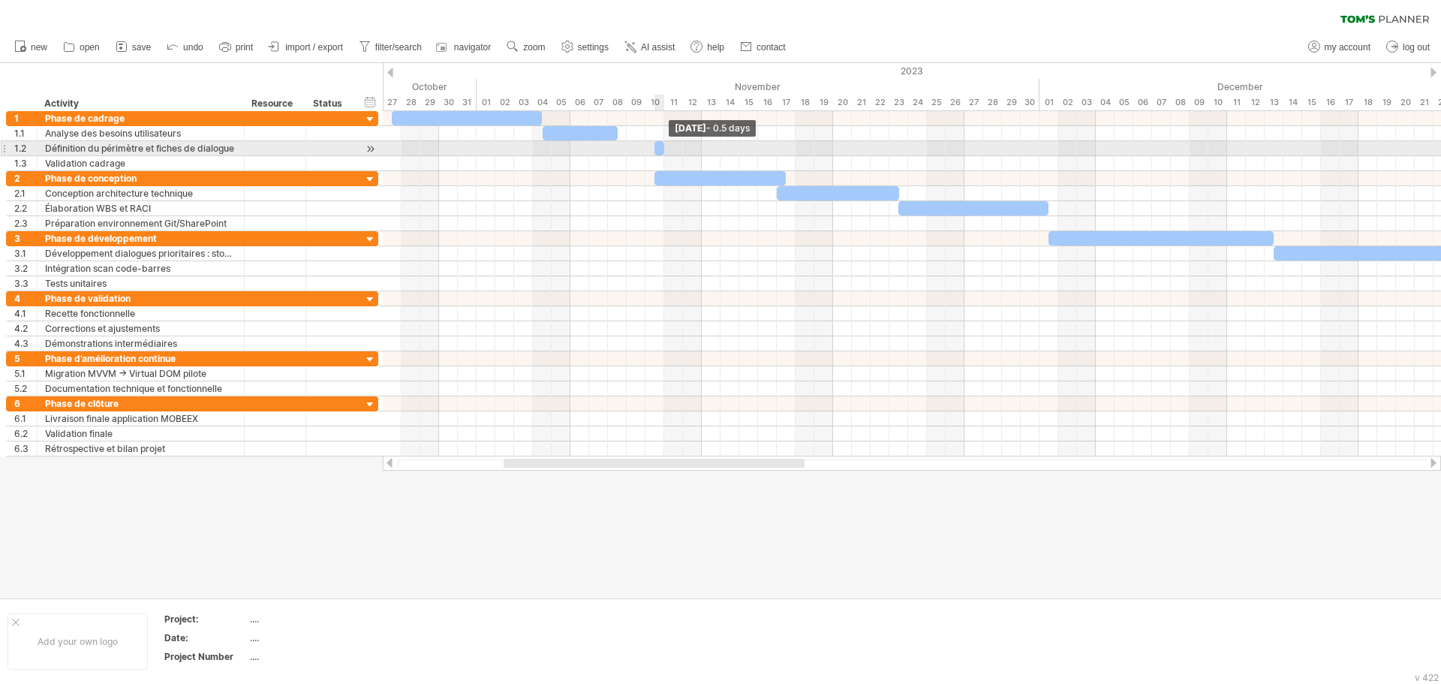
drag, startPoint x: 663, startPoint y: 146, endPoint x: 639, endPoint y: 150, distance: 23.6
click at [639, 150] on div "[DATE] - 0.5 days [DATE]" at bounding box center [912, 283] width 1058 height 345
click at [632, 149] on div "[DATE] - 0.5 days [DATE]" at bounding box center [912, 283] width 1058 height 345
click at [661, 146] on span at bounding box center [664, 148] width 6 height 14
click at [706, 141] on div at bounding box center [912, 148] width 1058 height 15
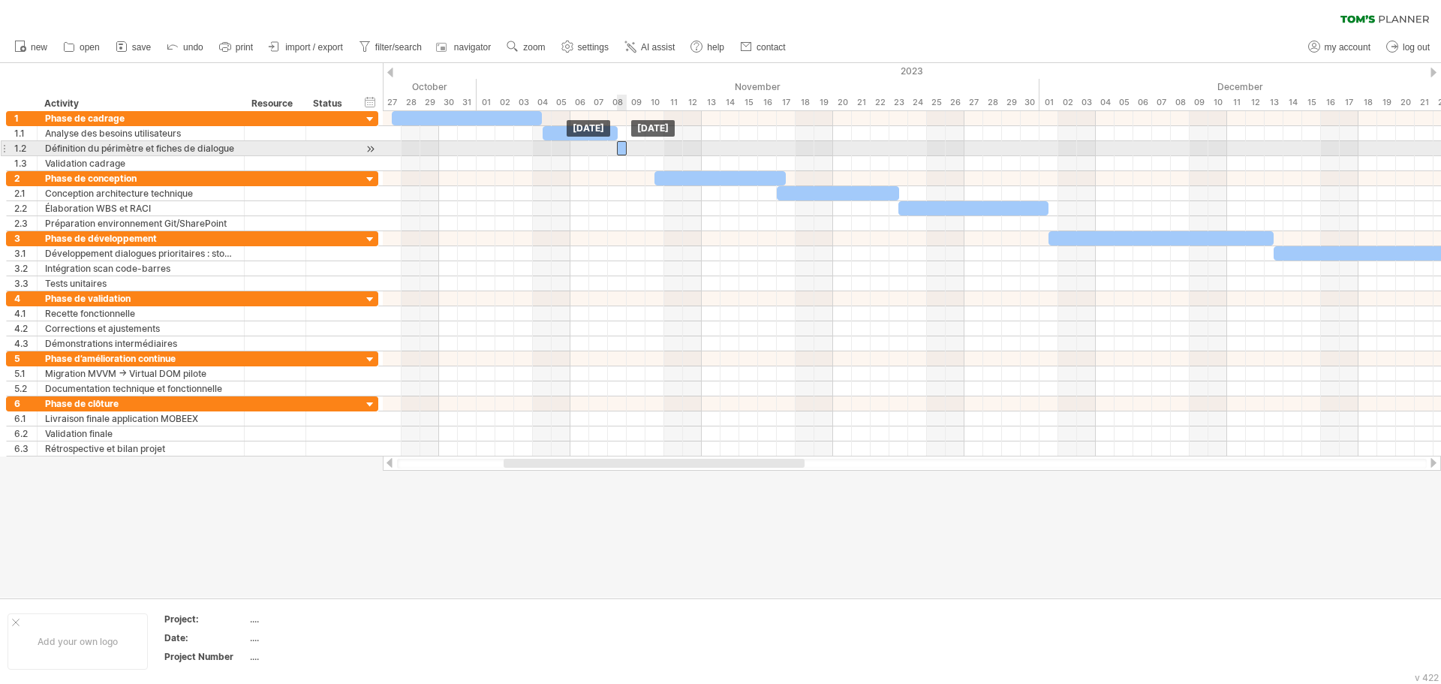
drag, startPoint x: 658, startPoint y: 150, endPoint x: 622, endPoint y: 153, distance: 36.1
click at [622, 153] on div at bounding box center [622, 148] width 10 height 14
drag, startPoint x: 628, startPoint y: 150, endPoint x: 654, endPoint y: 150, distance: 25.5
click at [654, 150] on span at bounding box center [654, 148] width 6 height 14
click at [760, 145] on div at bounding box center [912, 148] width 1058 height 15
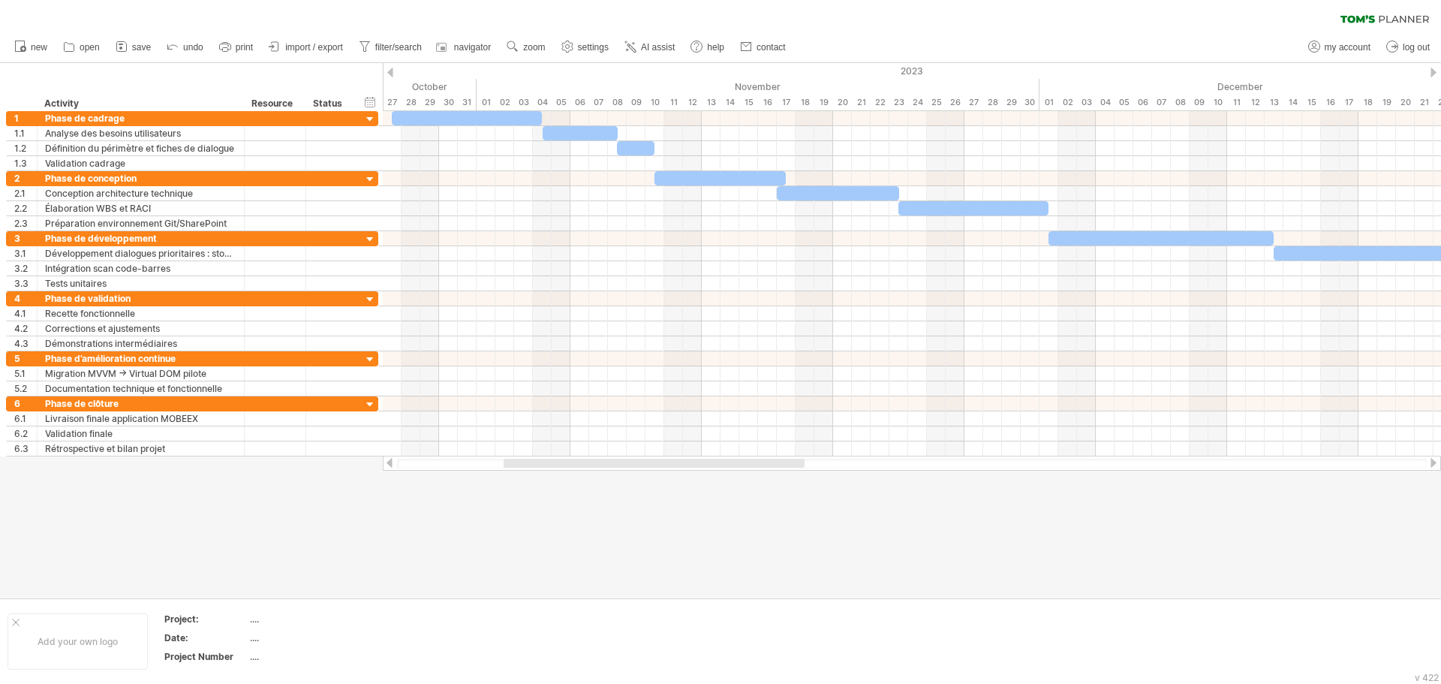
drag, startPoint x: 209, startPoint y: 5, endPoint x: 211, endPoint y: 19, distance: 14.3
click at [211, 19] on div "clear filter reapply filter" at bounding box center [720, 16] width 1441 height 32
click at [1328, 19] on div "clear filter reapply filter" at bounding box center [720, 16] width 1441 height 32
